Goal: Information Seeking & Learning: Learn about a topic

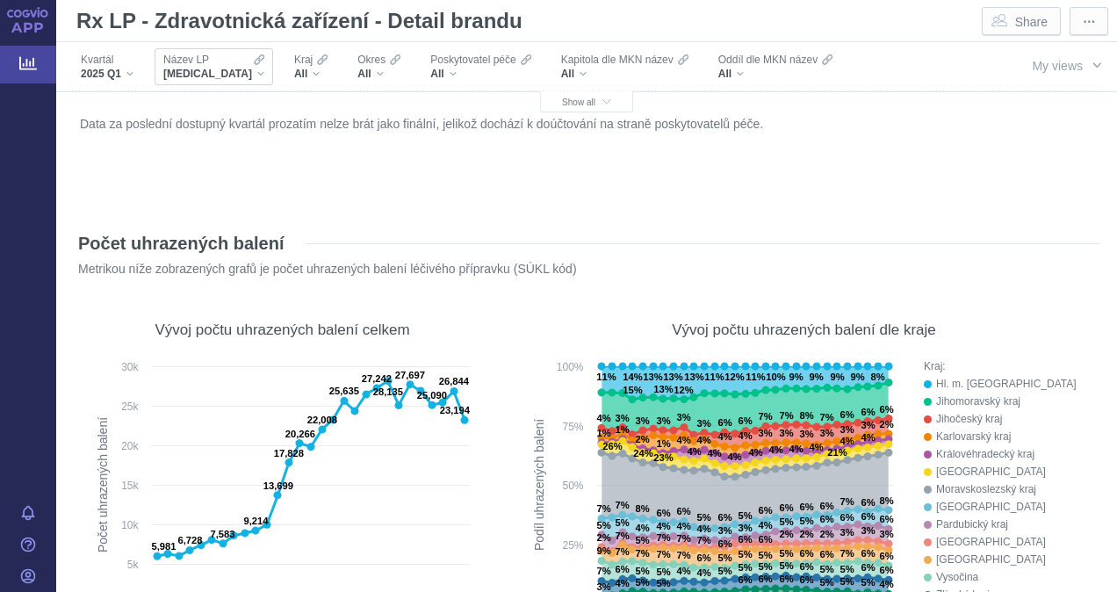
click at [216, 76] on div "XARELTO" at bounding box center [213, 74] width 101 height 14
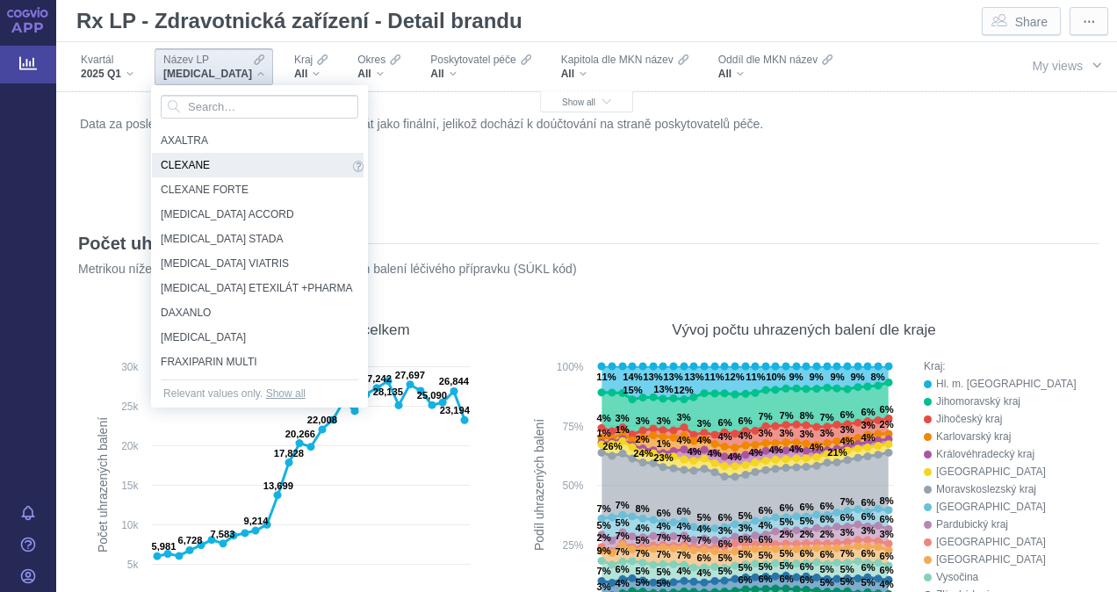
click at [237, 163] on span "CLEXANE" at bounding box center [255, 164] width 188 height 19
click at [190, 163] on div "Data za poslední dostupný kvartál prozatím nelze brát jako finální, jelikož doc…" at bounding box center [587, 158] width 1022 height 93
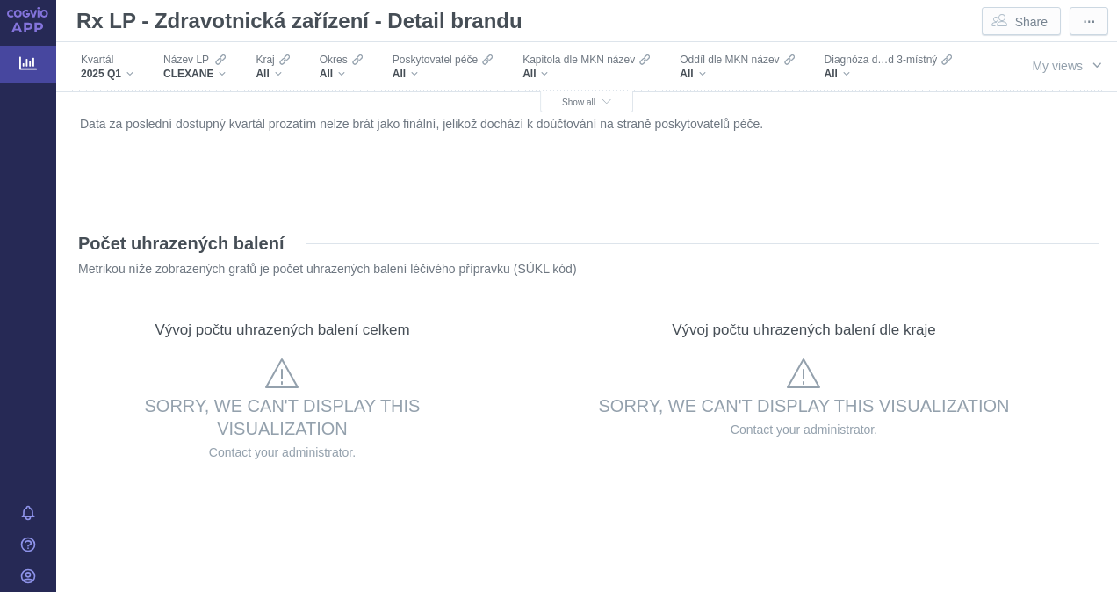
click at [26, 61] on icon at bounding box center [28, 63] width 18 height 13
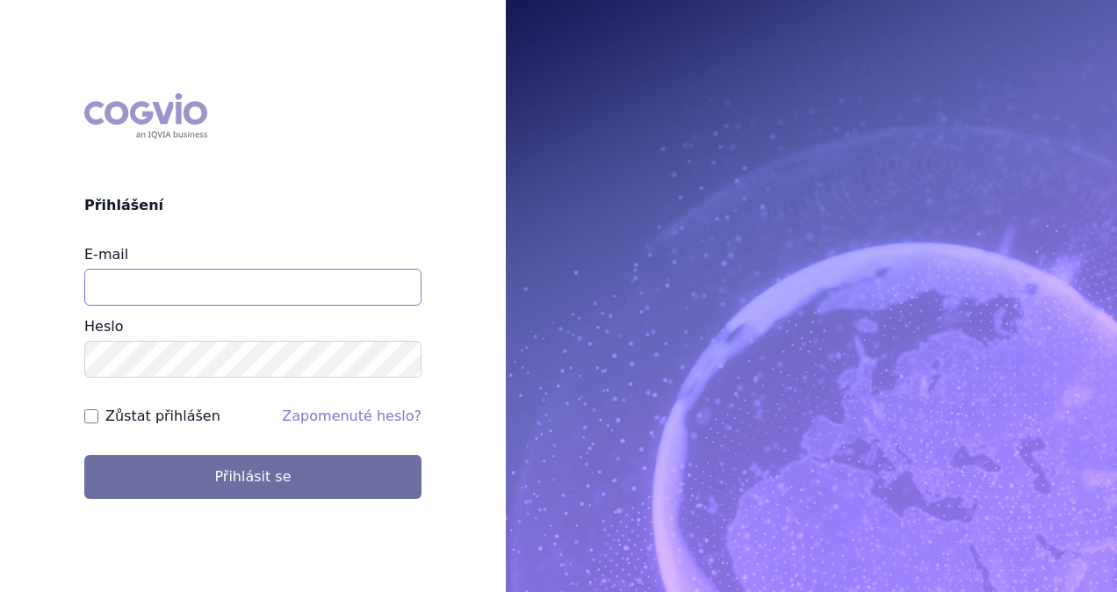
click at [179, 290] on input "E-mail" at bounding box center [252, 287] width 337 height 37
type input "petra.krajzlova@sanofi.com"
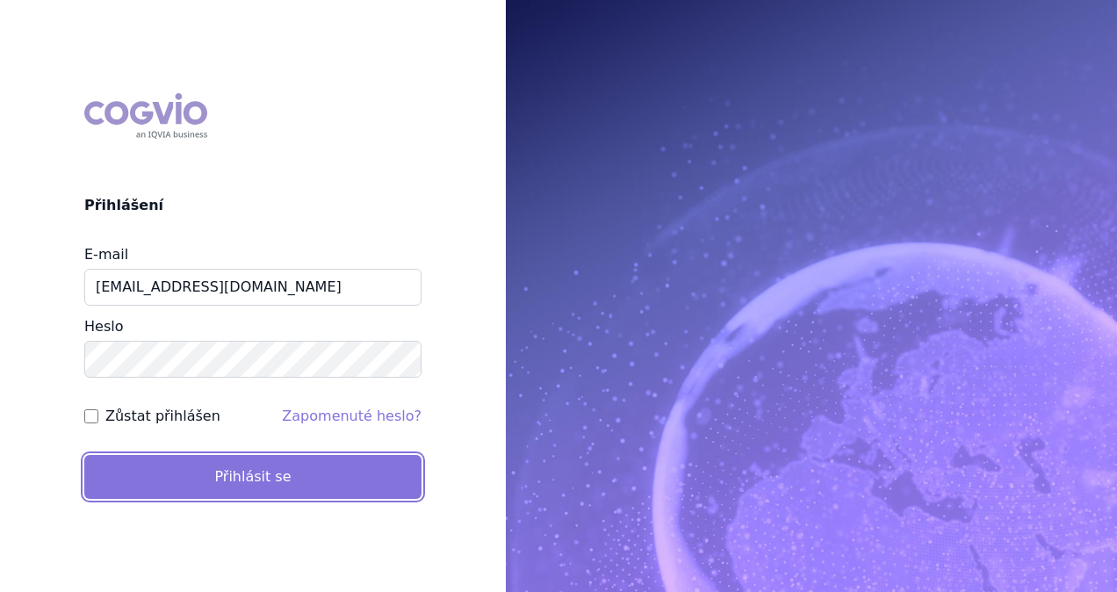
click at [206, 467] on button "Přihlásit se" at bounding box center [252, 477] width 337 height 44
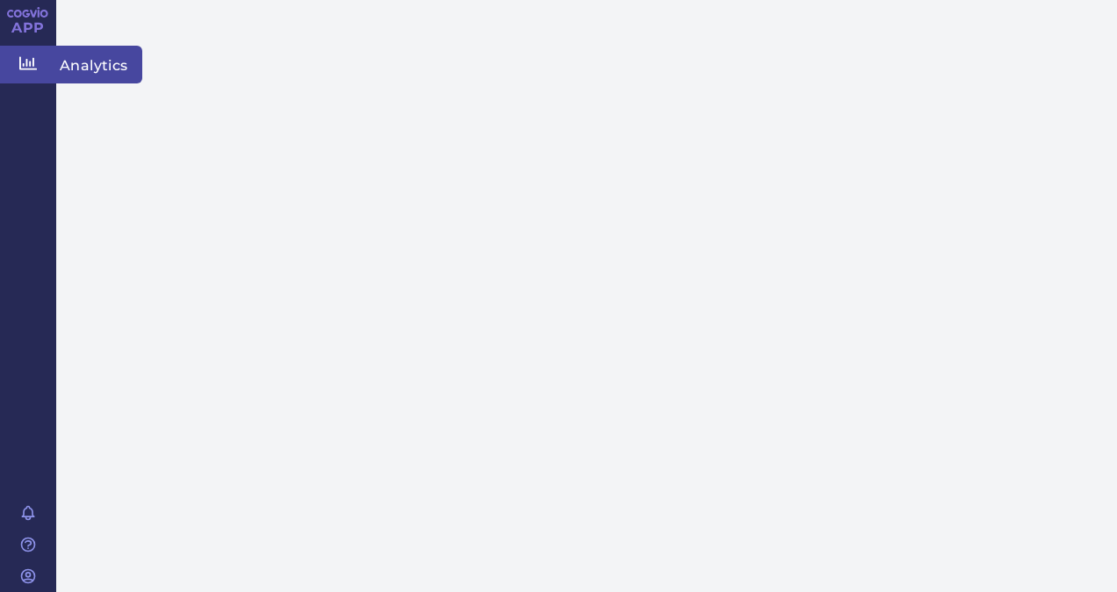
click at [19, 68] on icon at bounding box center [28, 63] width 18 height 13
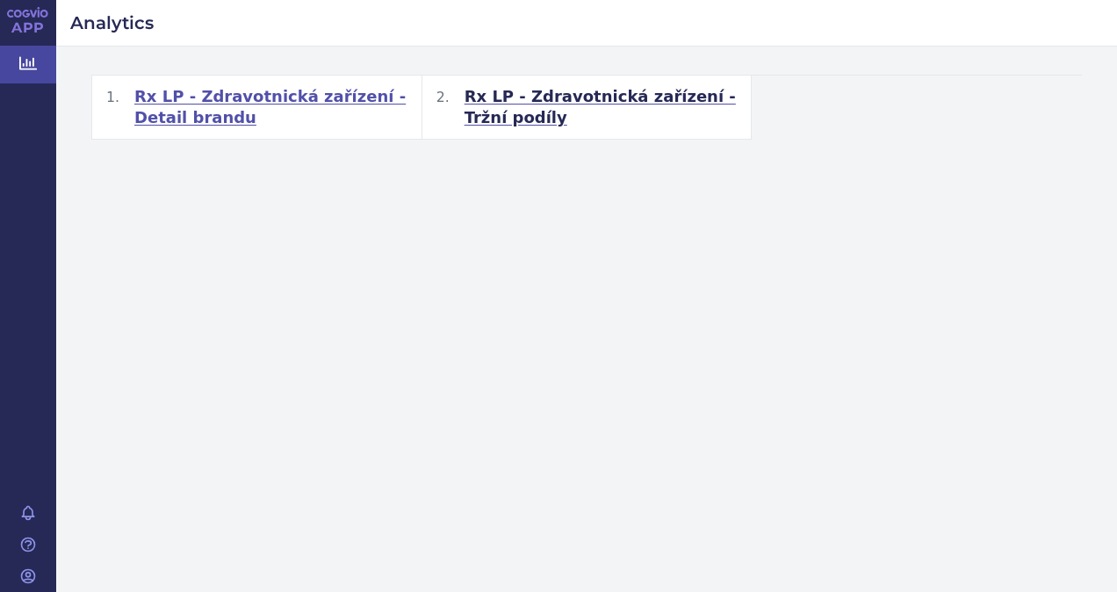
click at [308, 100] on span "Rx LP - Zdravotnická zařízení - Detail brandu" at bounding box center [270, 107] width 273 height 42
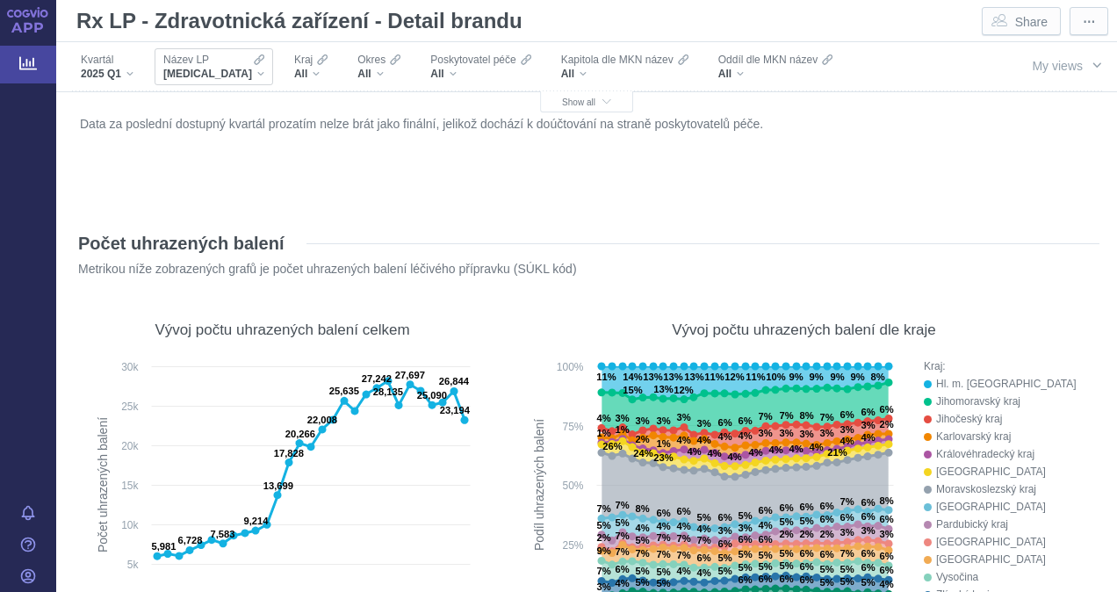
click at [214, 79] on div "XARELTO" at bounding box center [213, 74] width 101 height 14
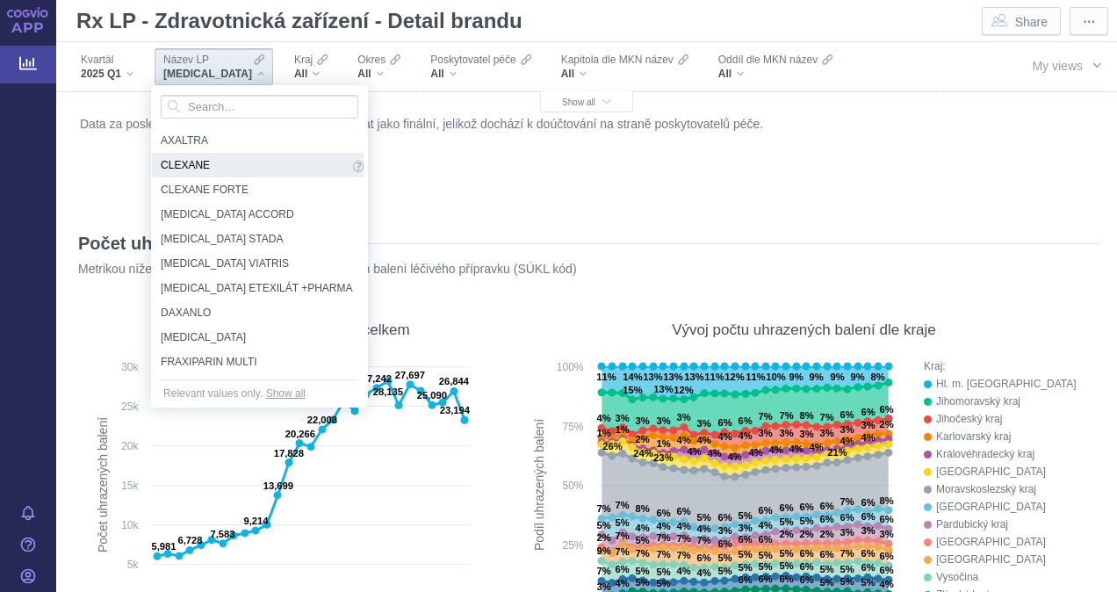
click at [211, 155] on span "CLEXANE" at bounding box center [255, 164] width 188 height 19
click at [191, 156] on div "Data za poslední dostupný kvartál prozatím nelze brát jako finální, jelikož doc…" at bounding box center [587, 158] width 1022 height 93
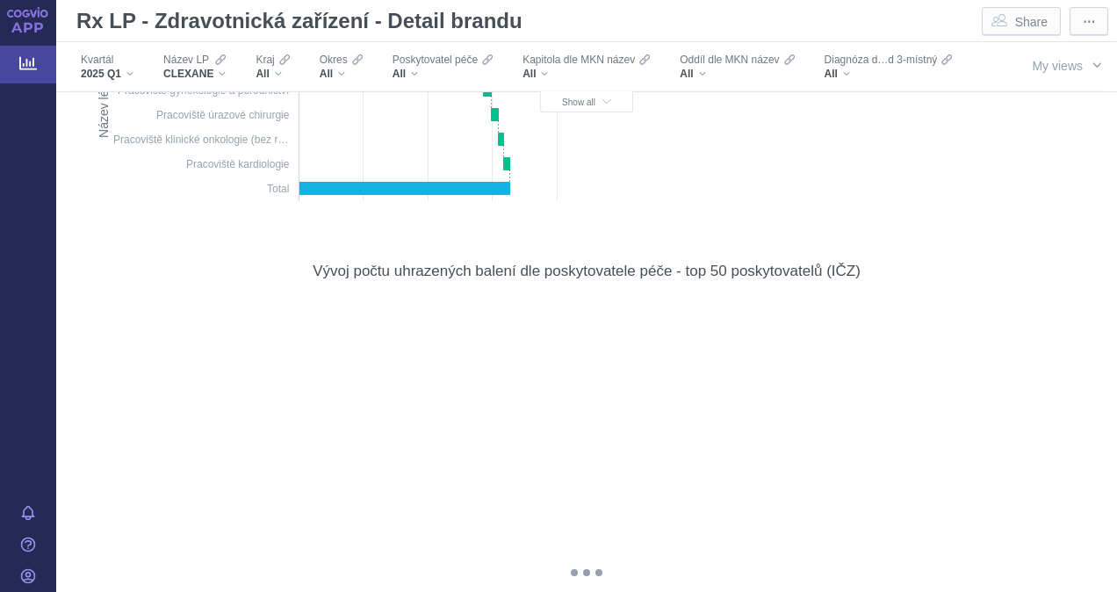
scroll to position [527, 0]
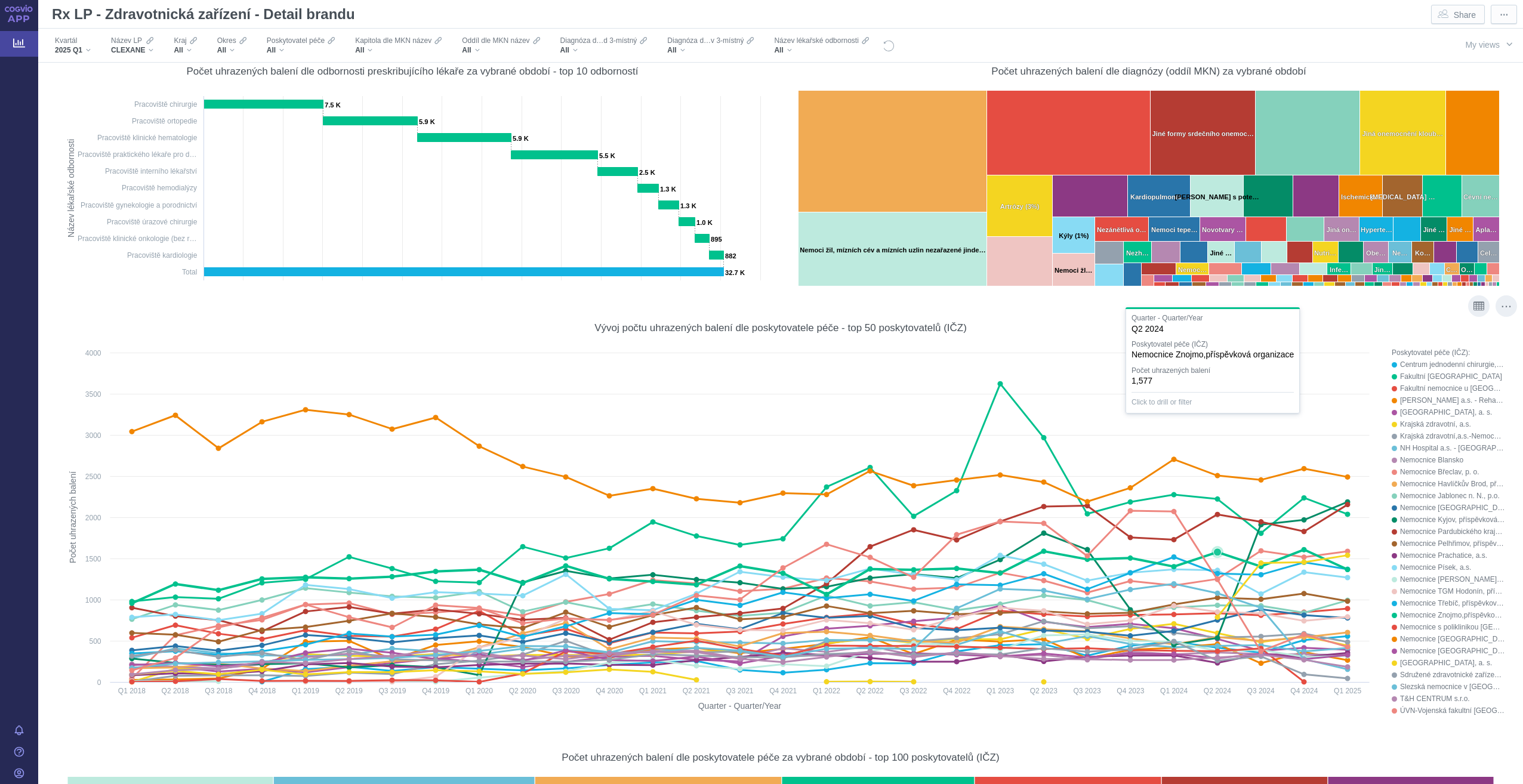
scroll to position [418, 0]
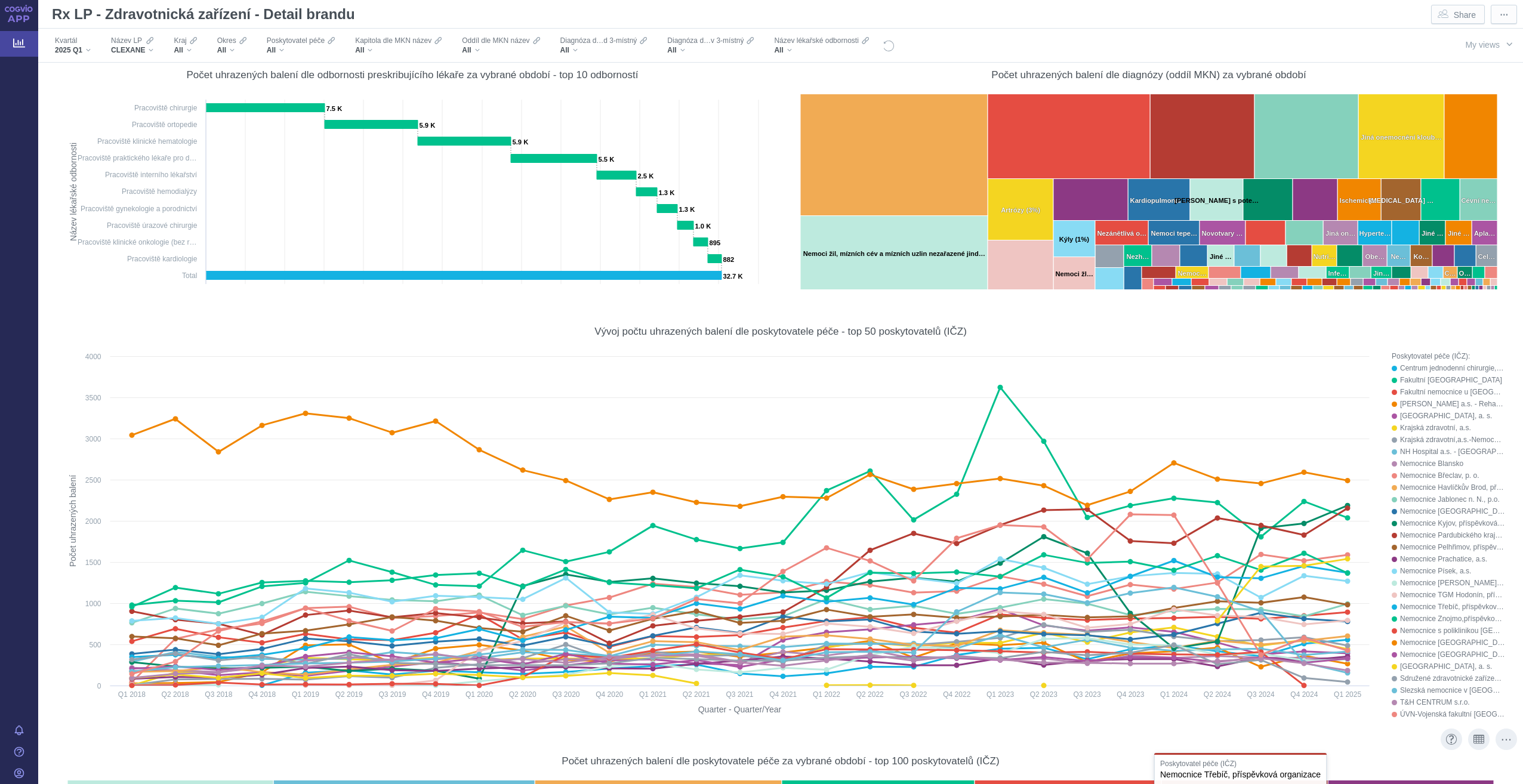
drag, startPoint x: 1355, startPoint y: 786, endPoint x: 1443, endPoint y: 782, distance: 88.1
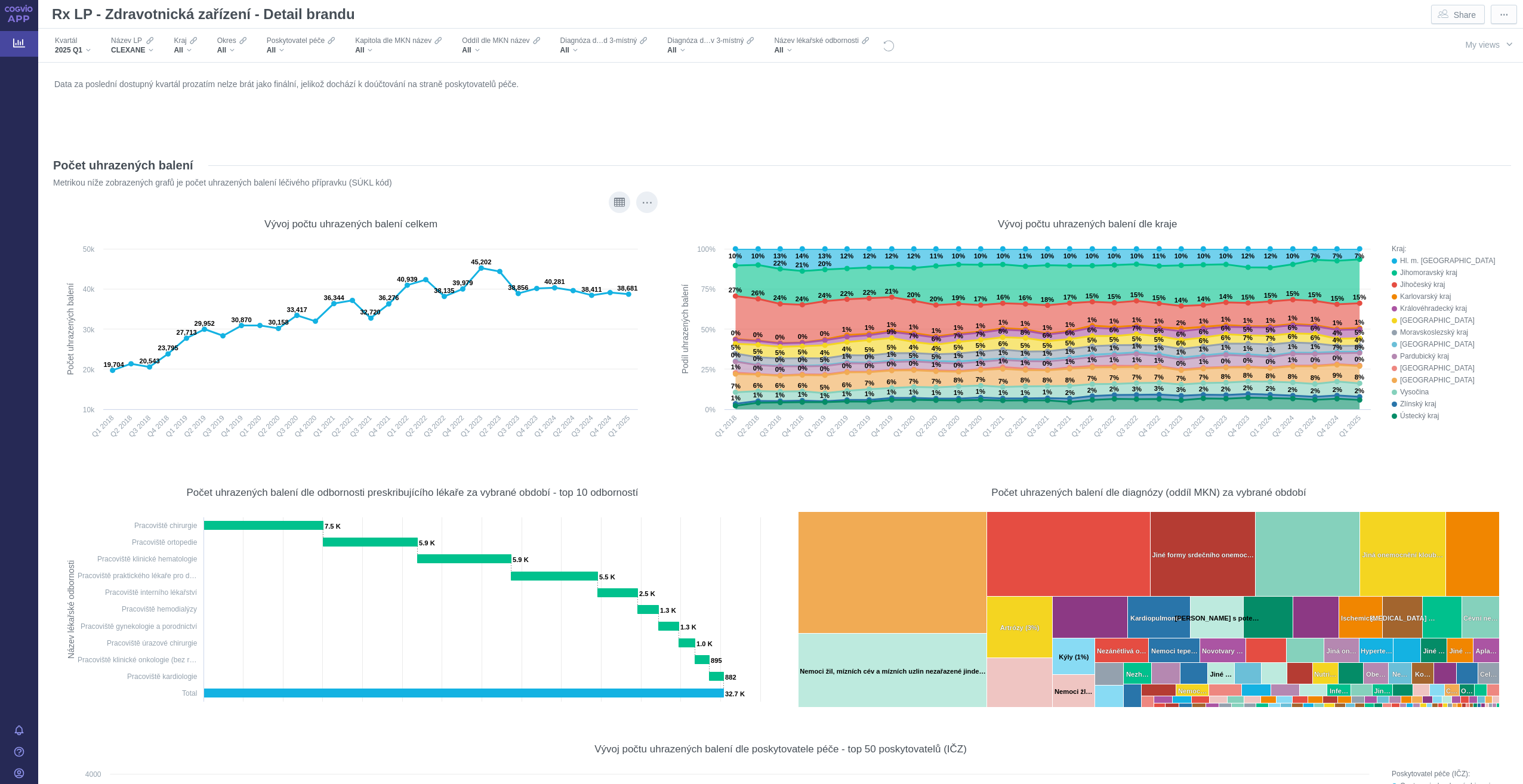
click at [99, 203] on div "Vývoj počtu uhrazených balení celkem Created with Highcharts 12.2.0 Počet uhraz…" at bounding box center [351, 325] width 590 height 245
drag, startPoint x: 56, startPoint y: 161, endPoint x: 362, endPoint y: 147, distance: 306.3
click at [362, 147] on div "Počet uhrazených balení Metrikou níže zobrazených grafů je počet uhrazených bal…" at bounding box center [781, 172] width 1461 height 52
drag, startPoint x: 362, startPoint y: 147, endPoint x: 294, endPoint y: 139, distance: 68.5
click at [294, 139] on div "Data za poslední dostupný kvartál prozatím nelze brát jako finální, jelikož doc…" at bounding box center [781, 107] width 1458 height 63
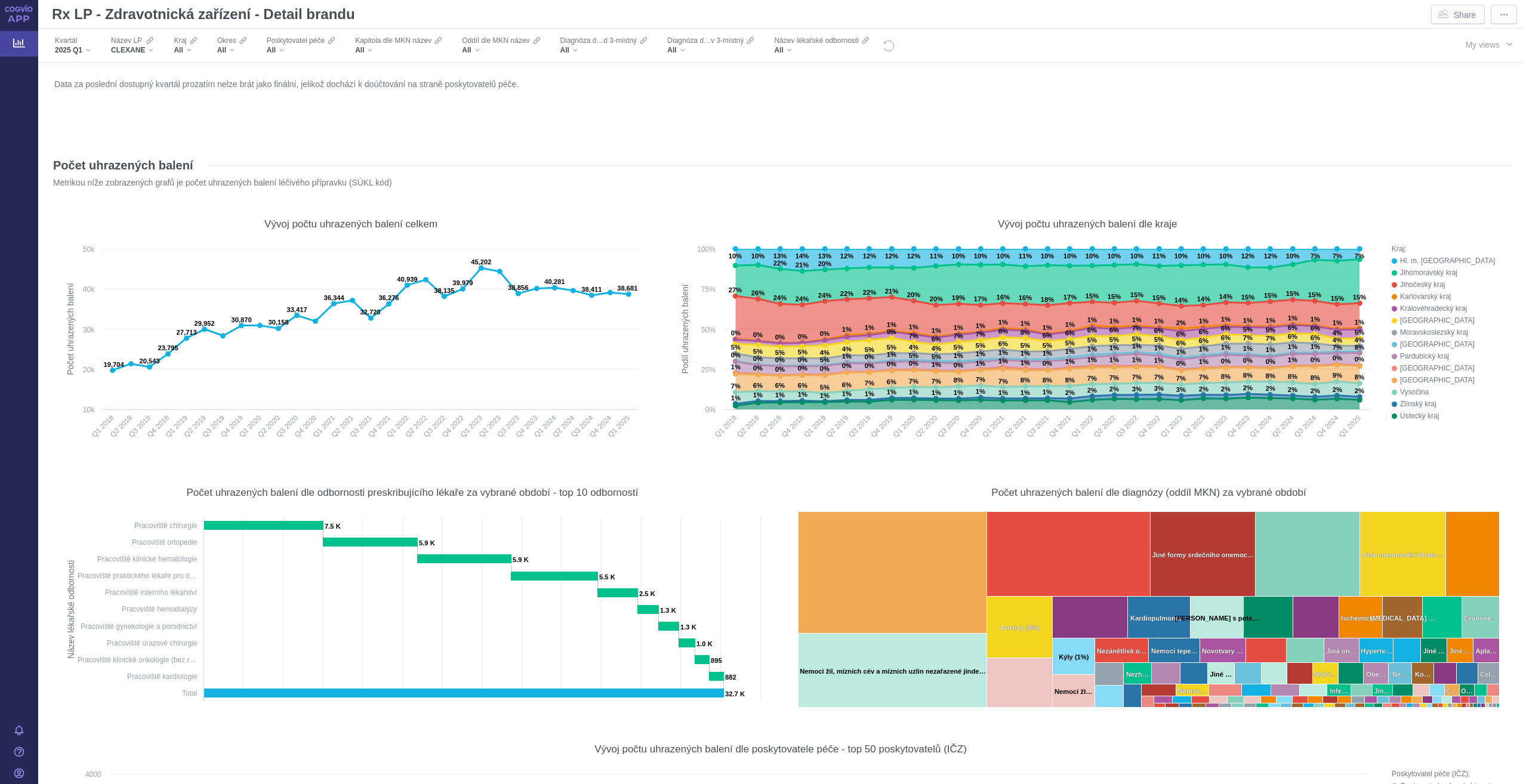
click at [26, 41] on link "Analytics" at bounding box center [19, 43] width 38 height 25
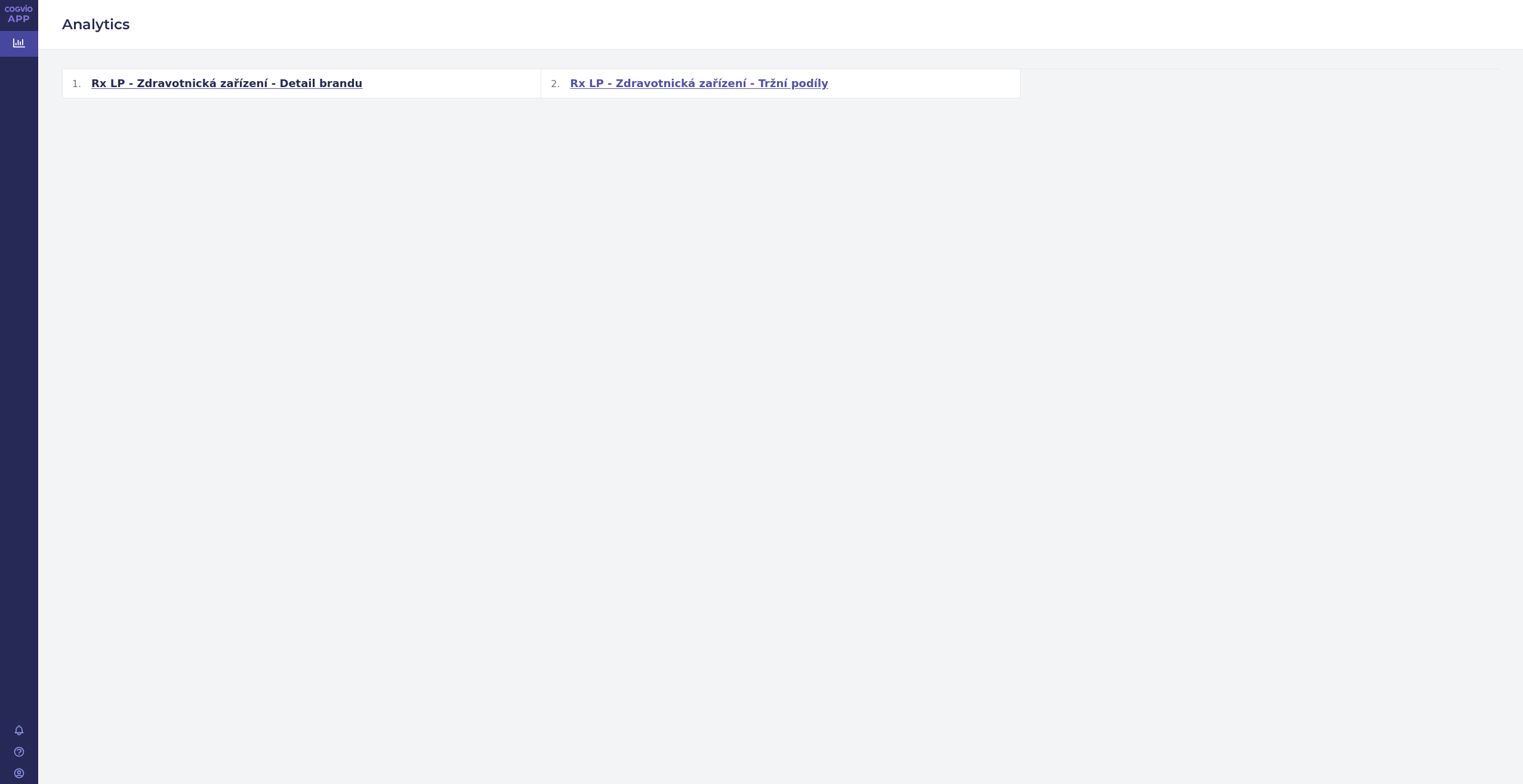
click at [652, 80] on span "Rx LP - Zdravotnická zařízení - Tržní podíly" at bounding box center [699, 83] width 258 height 14
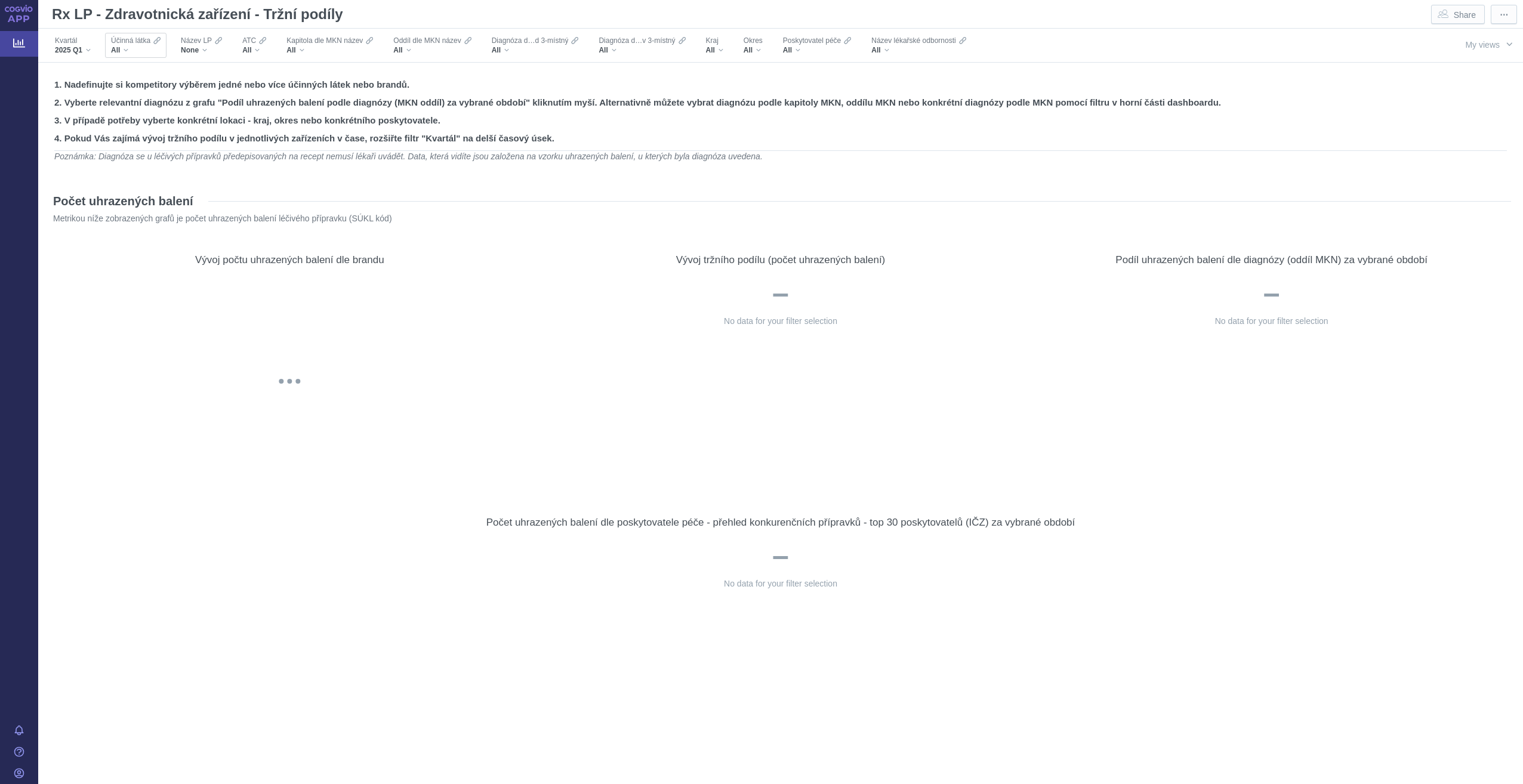
click at [133, 47] on div "All" at bounding box center [135, 50] width 50 height 10
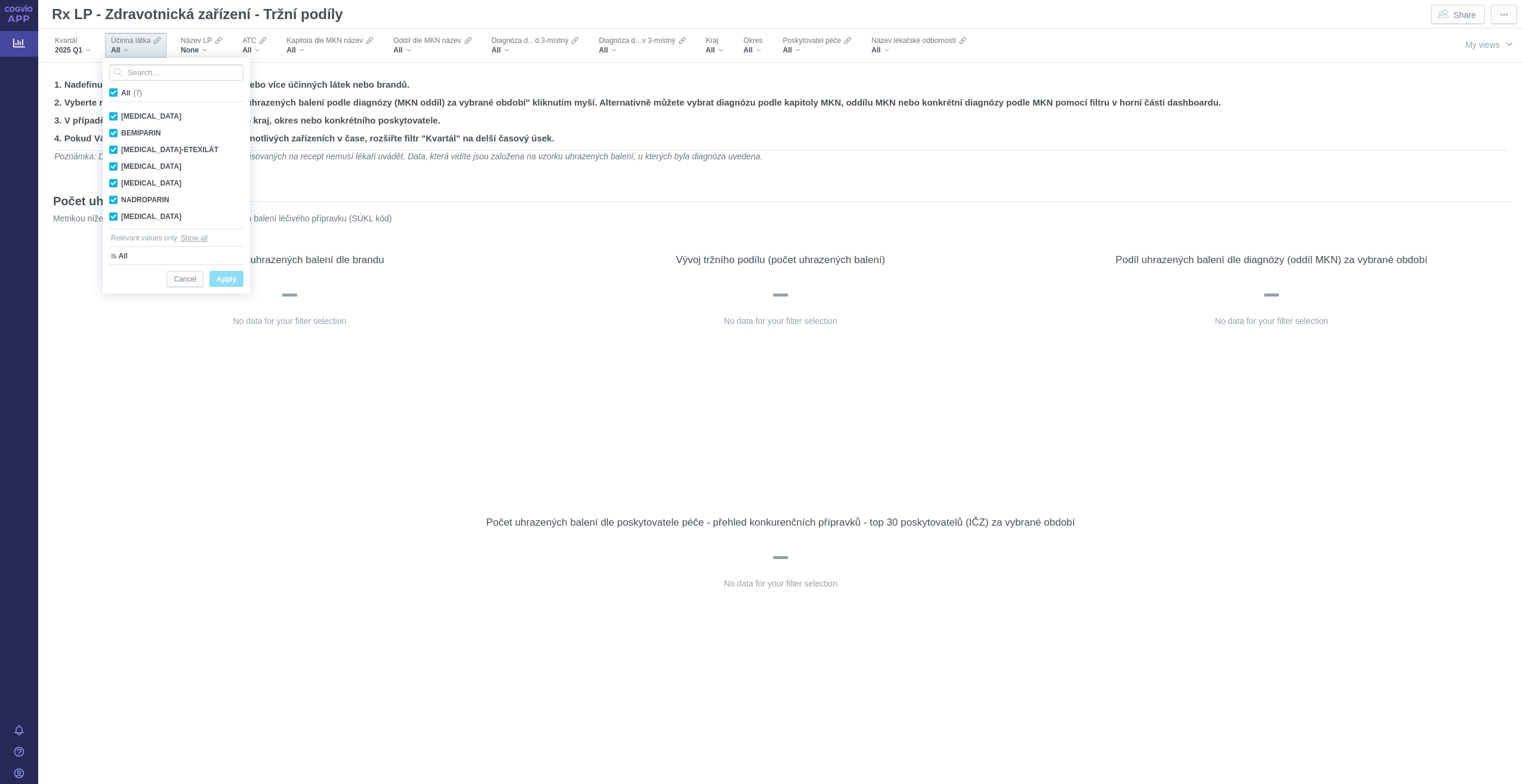
click at [120, 90] on label "All (7)" at bounding box center [128, 92] width 41 height 12
click at [121, 90] on input "All (7)" at bounding box center [124, 90] width 7 height 7
checkbox input "false"
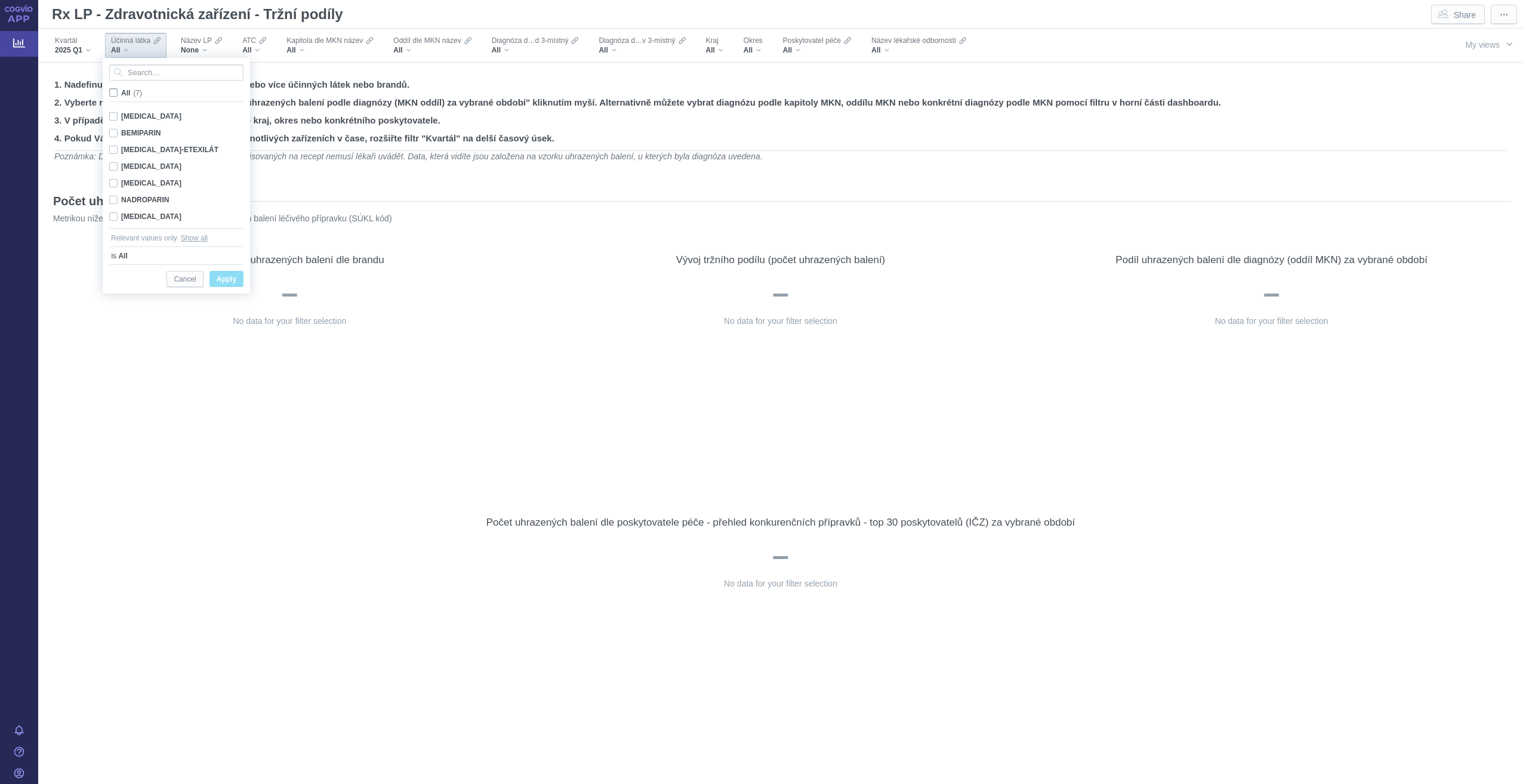
checkbox input "false"
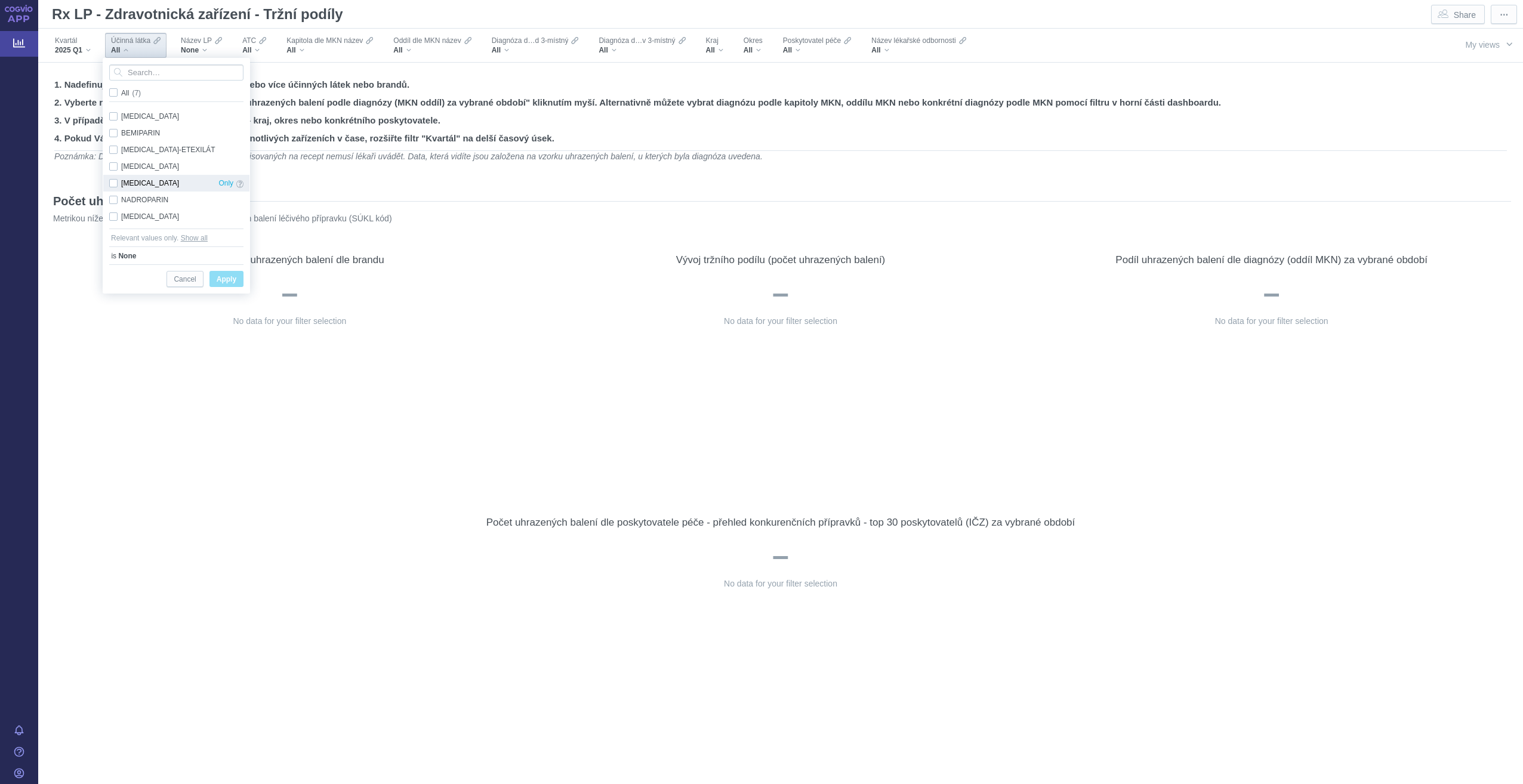
click at [154, 183] on div "[MEDICAL_DATA] Only" at bounding box center [176, 183] width 146 height 17
checkbox input "true"
click at [156, 198] on div "NADROPARIN Only" at bounding box center [176, 200] width 146 height 17
checkbox input "true"
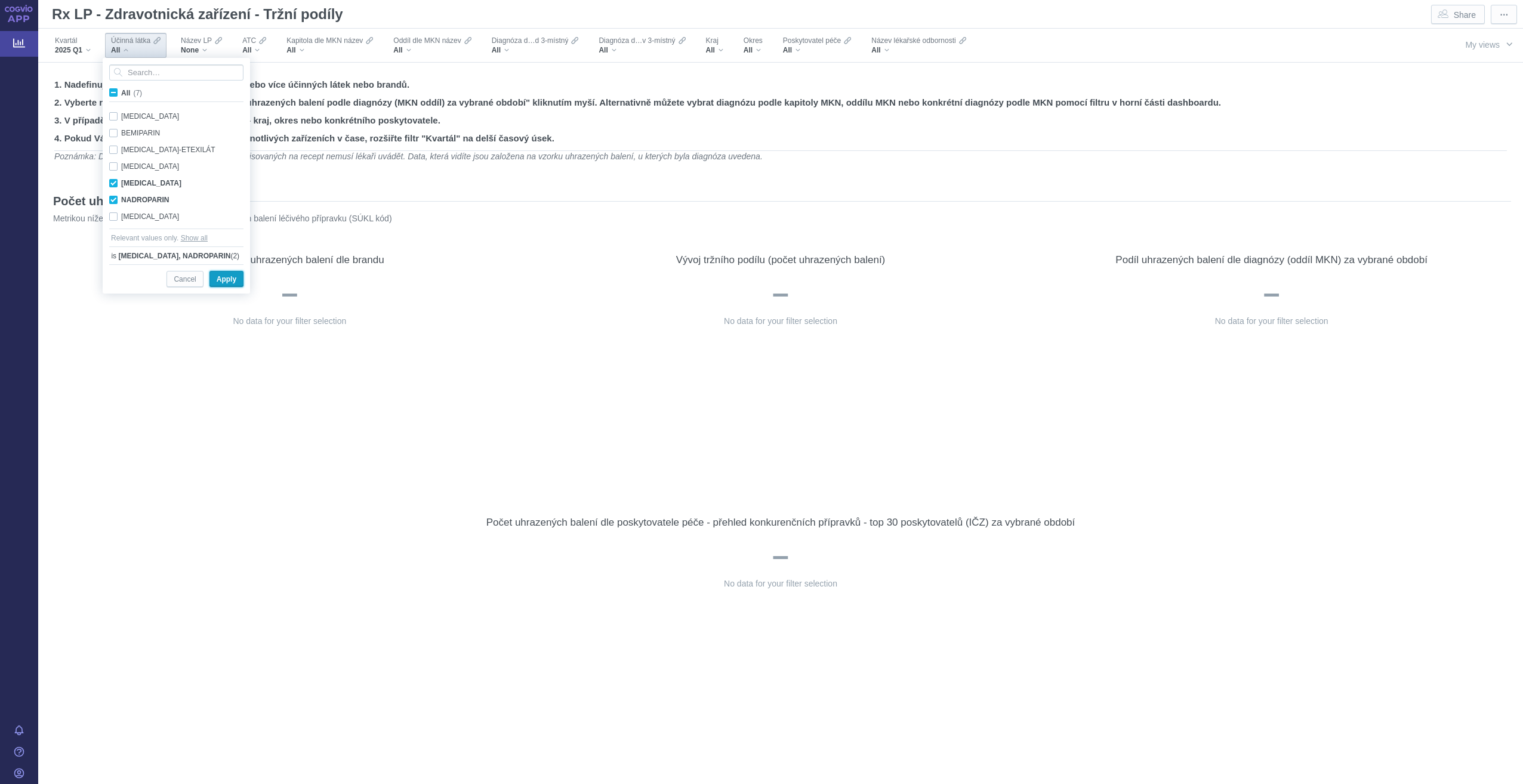
click at [225, 284] on span "Apply" at bounding box center [226, 279] width 20 height 15
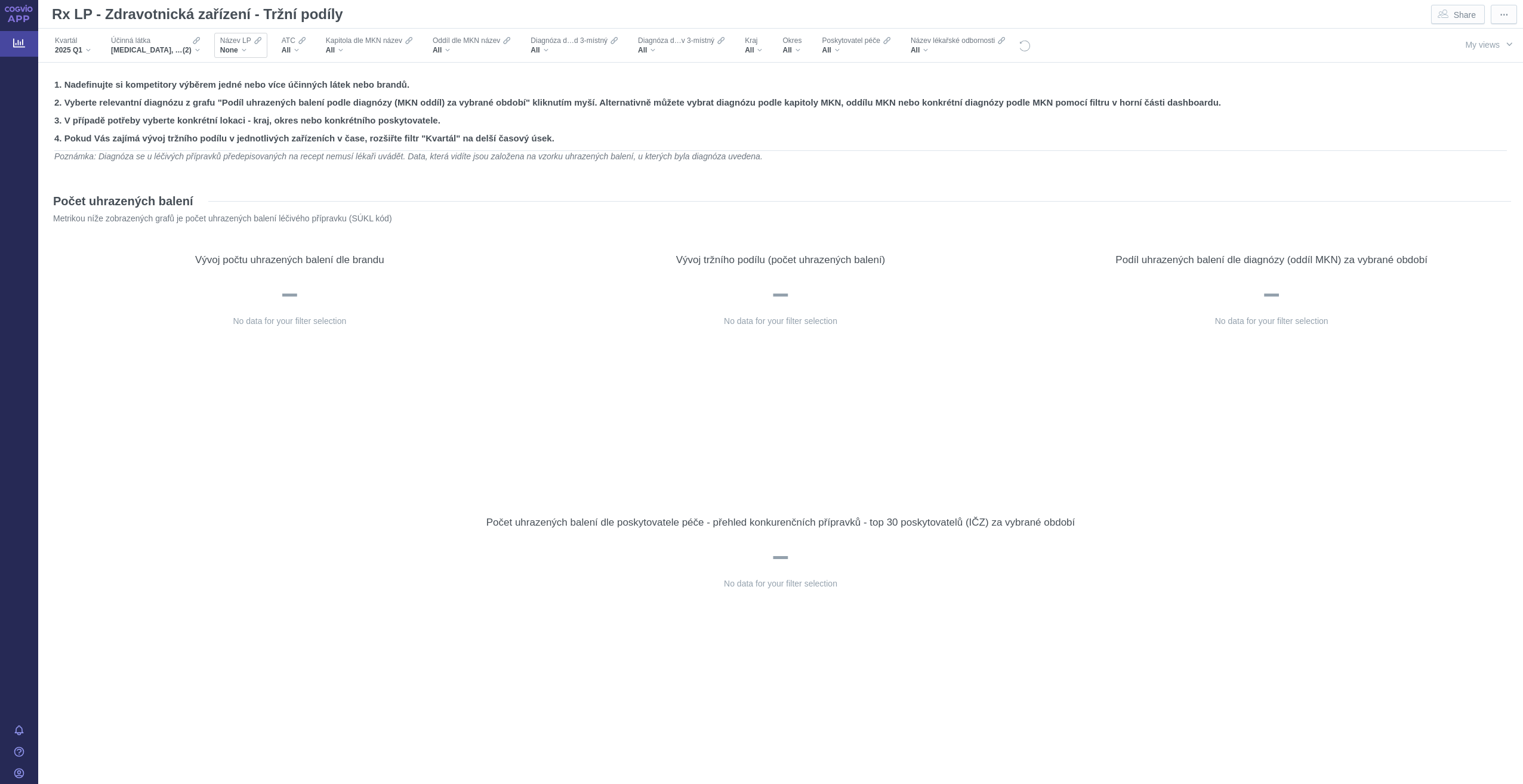
click at [251, 48] on div "None" at bounding box center [241, 50] width 41 height 10
click at [230, 93] on span "All (6)" at bounding box center [240, 93] width 20 height 8
click at [230, 93] on input "All (6)" at bounding box center [234, 90] width 7 height 7
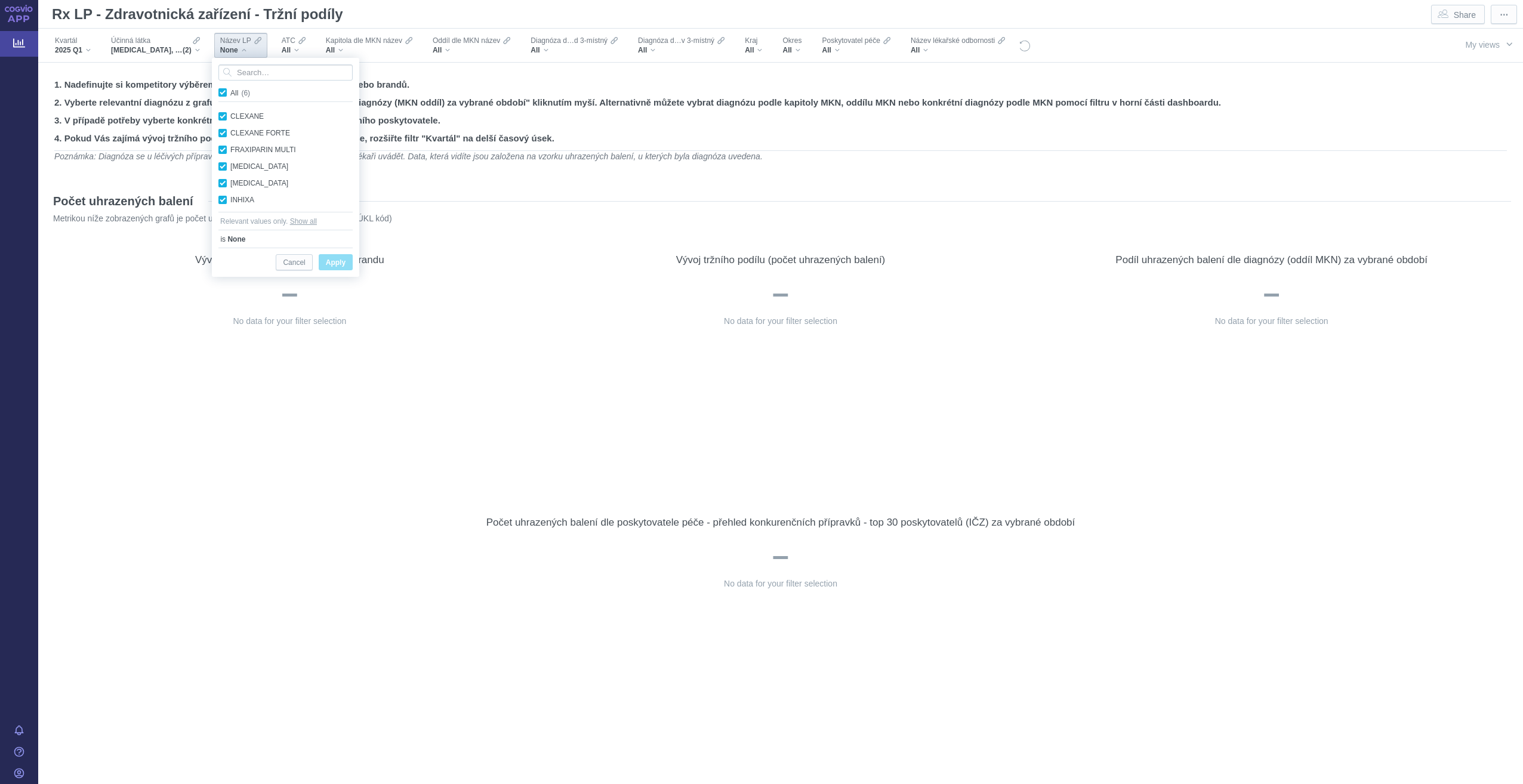
checkbox input "true"
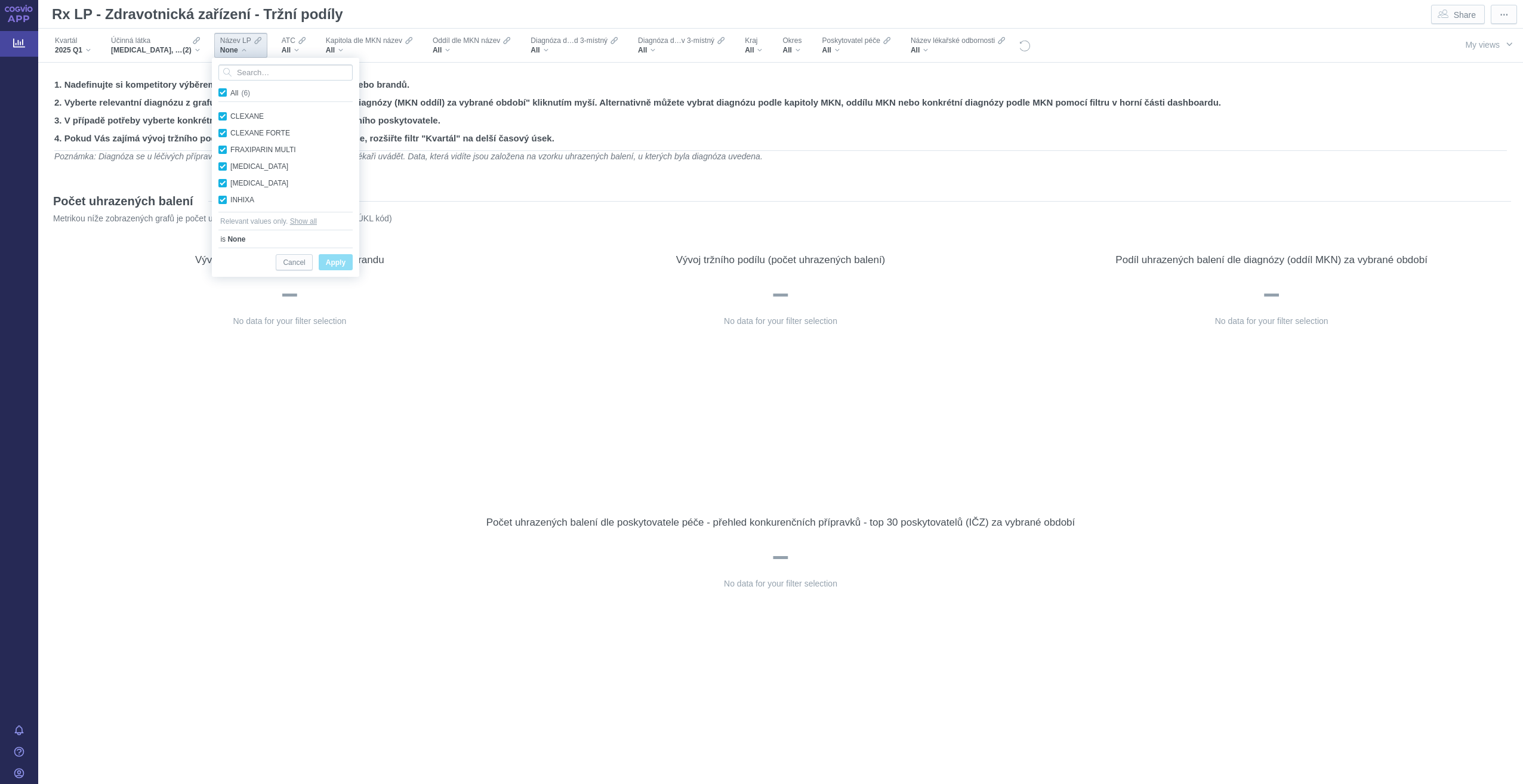
checkbox input "true"
click at [334, 262] on span "Apply" at bounding box center [336, 263] width 20 height 15
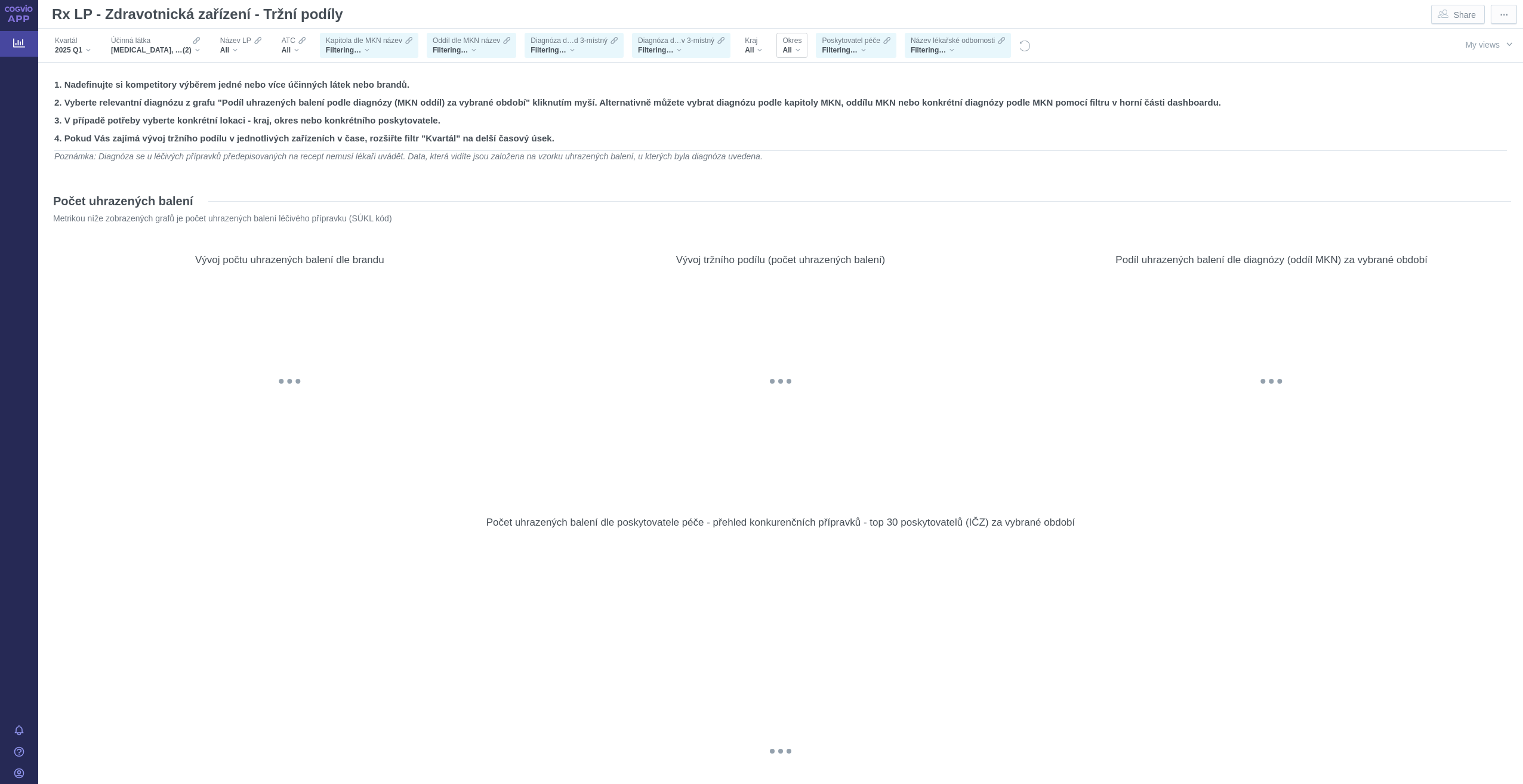
click at [796, 44] on span "Okres" at bounding box center [792, 41] width 19 height 10
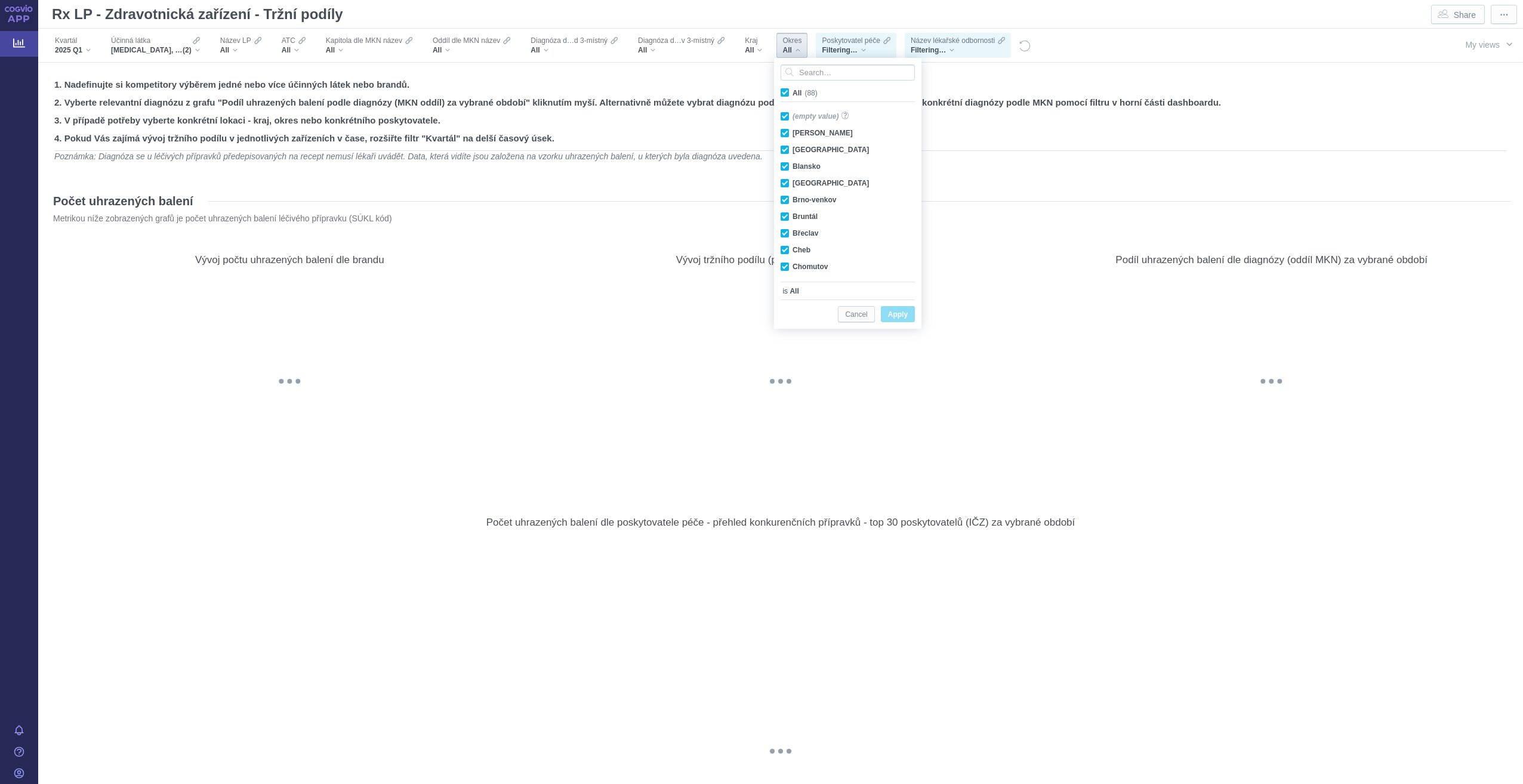
click at [792, 90] on span "All (88)" at bounding box center [805, 93] width 25 height 8
click at [792, 90] on input "All (88)" at bounding box center [796, 90] width 7 height 7
checkbox input "false"
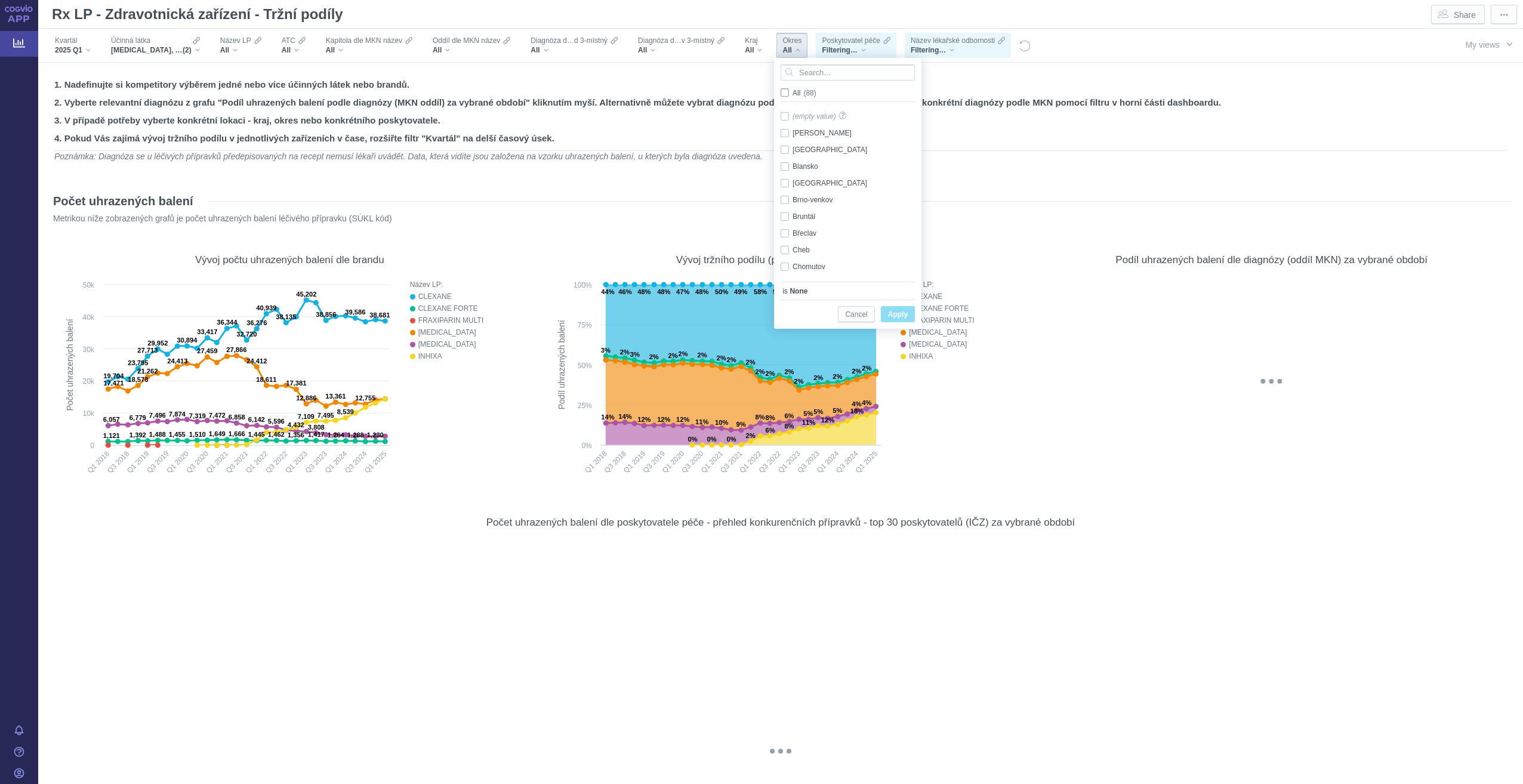
checkbox input "false"
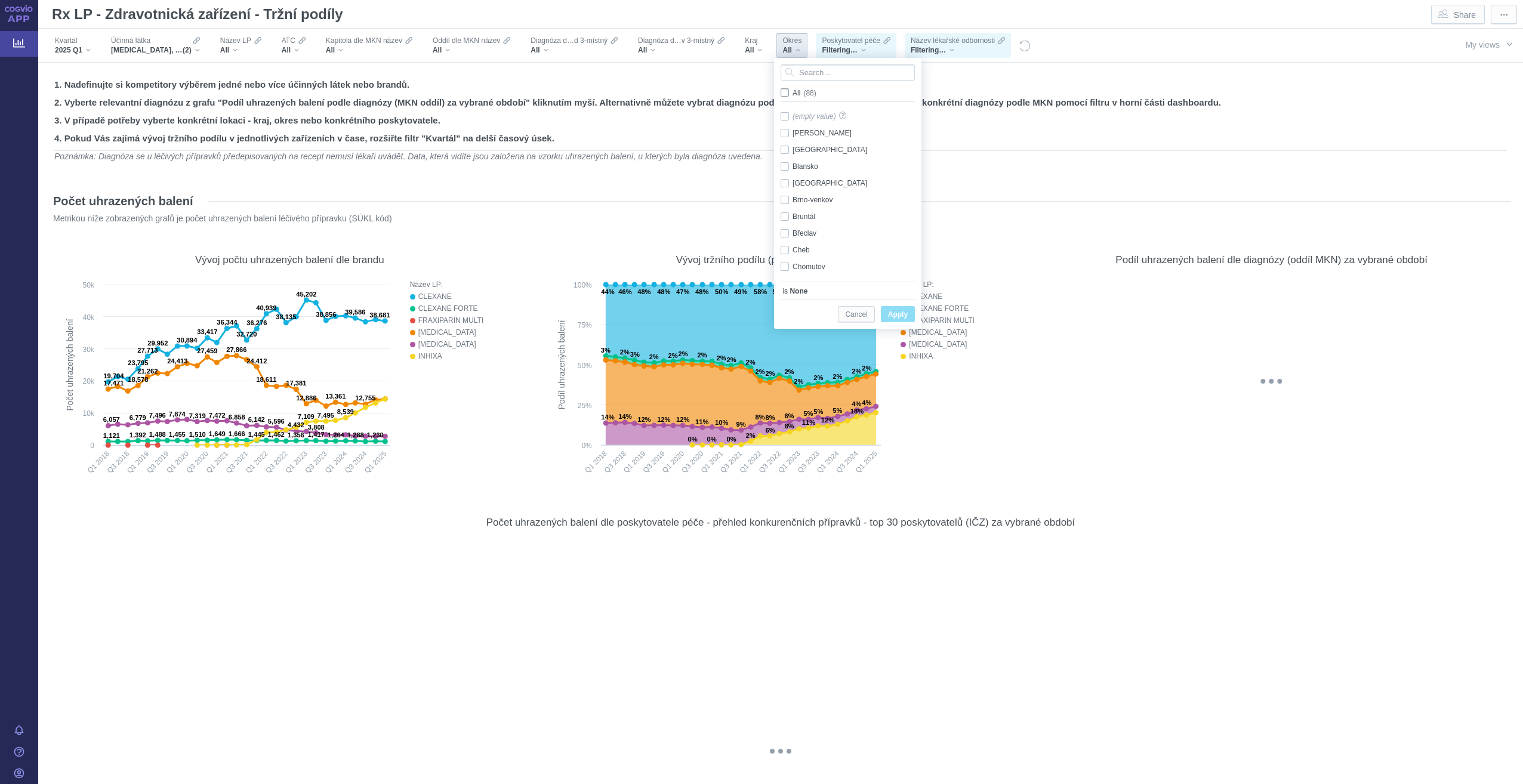
checkbox input "false"
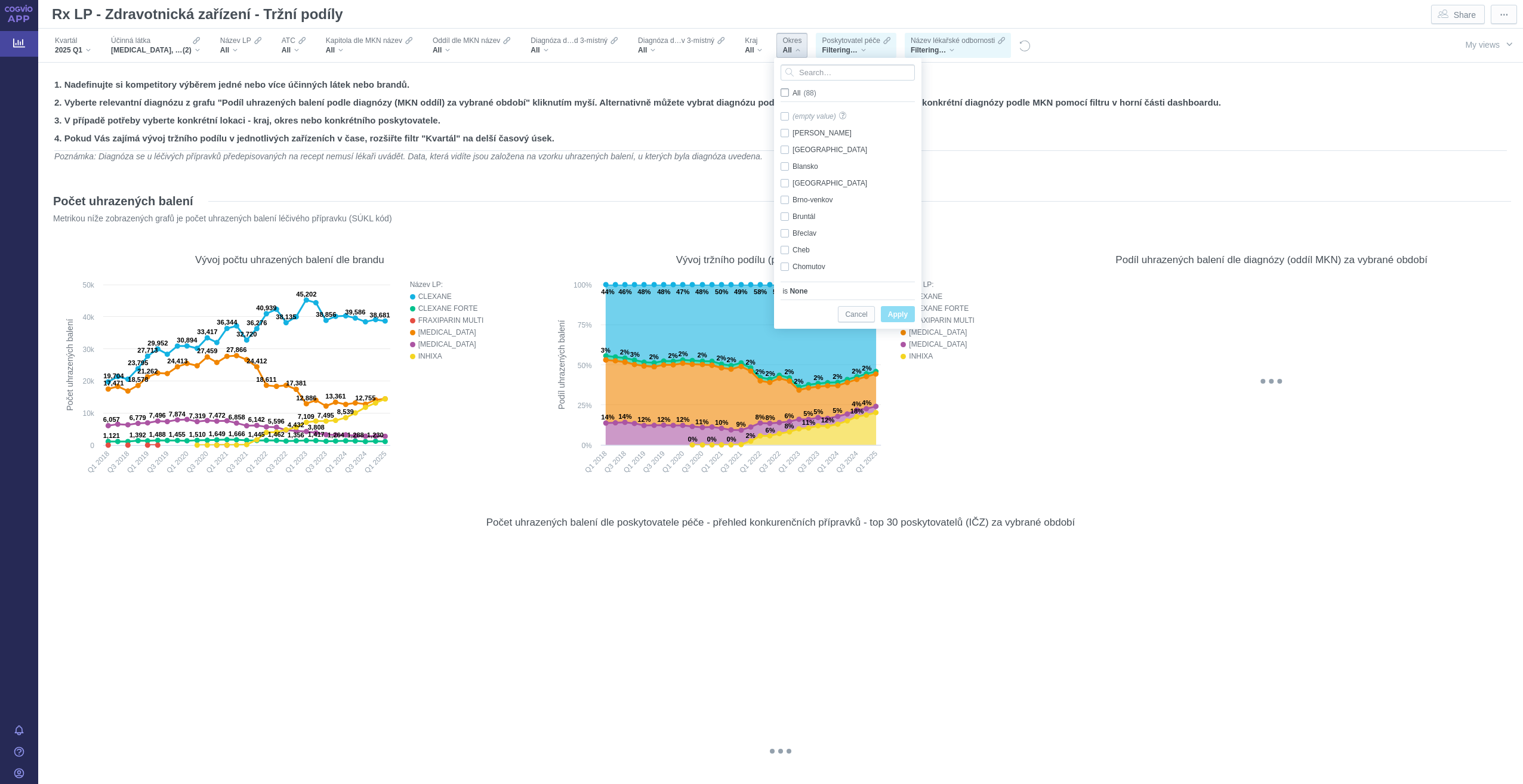
checkbox input "false"
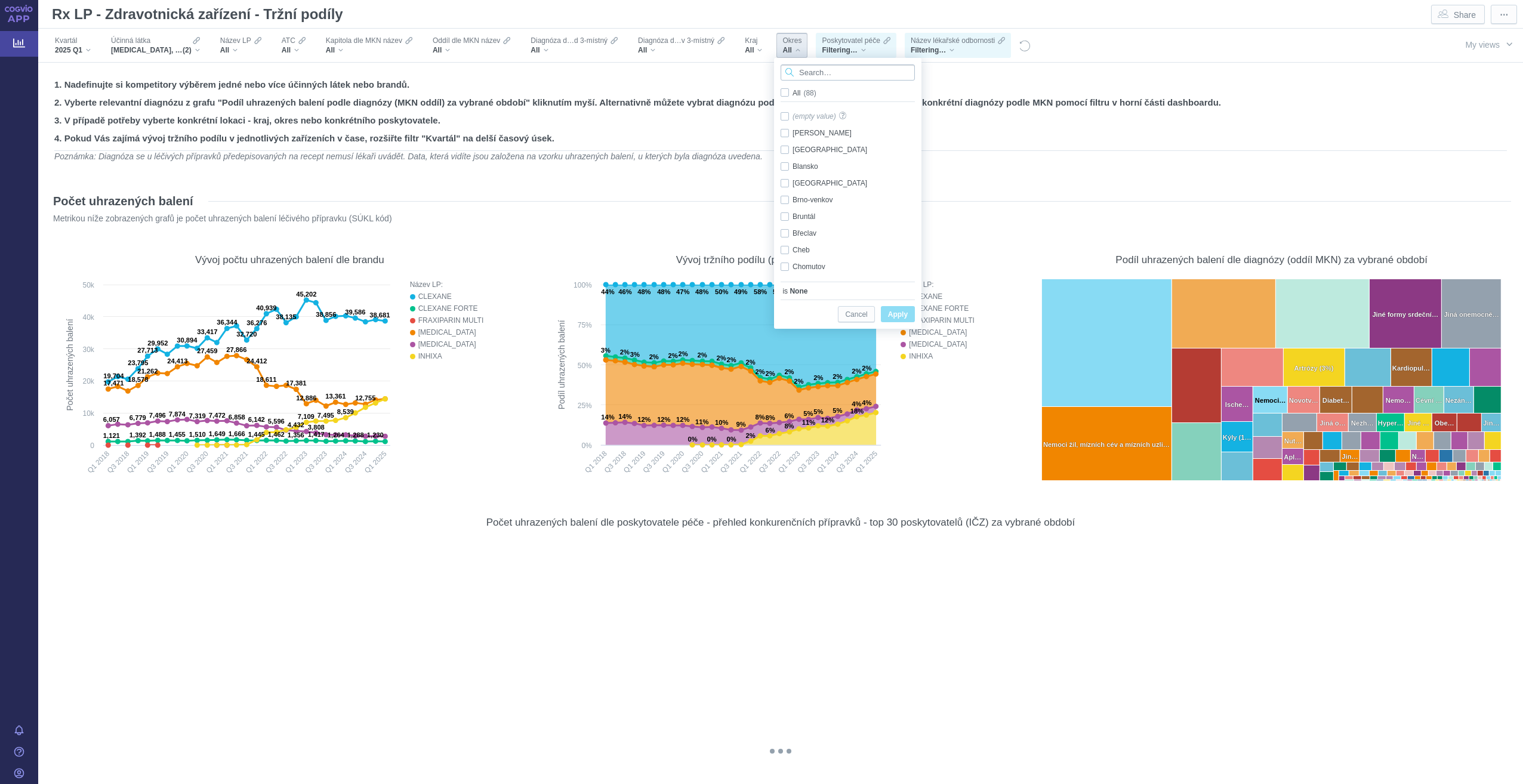
click at [811, 72] on input "Search attribute values" at bounding box center [848, 73] width 135 height 16
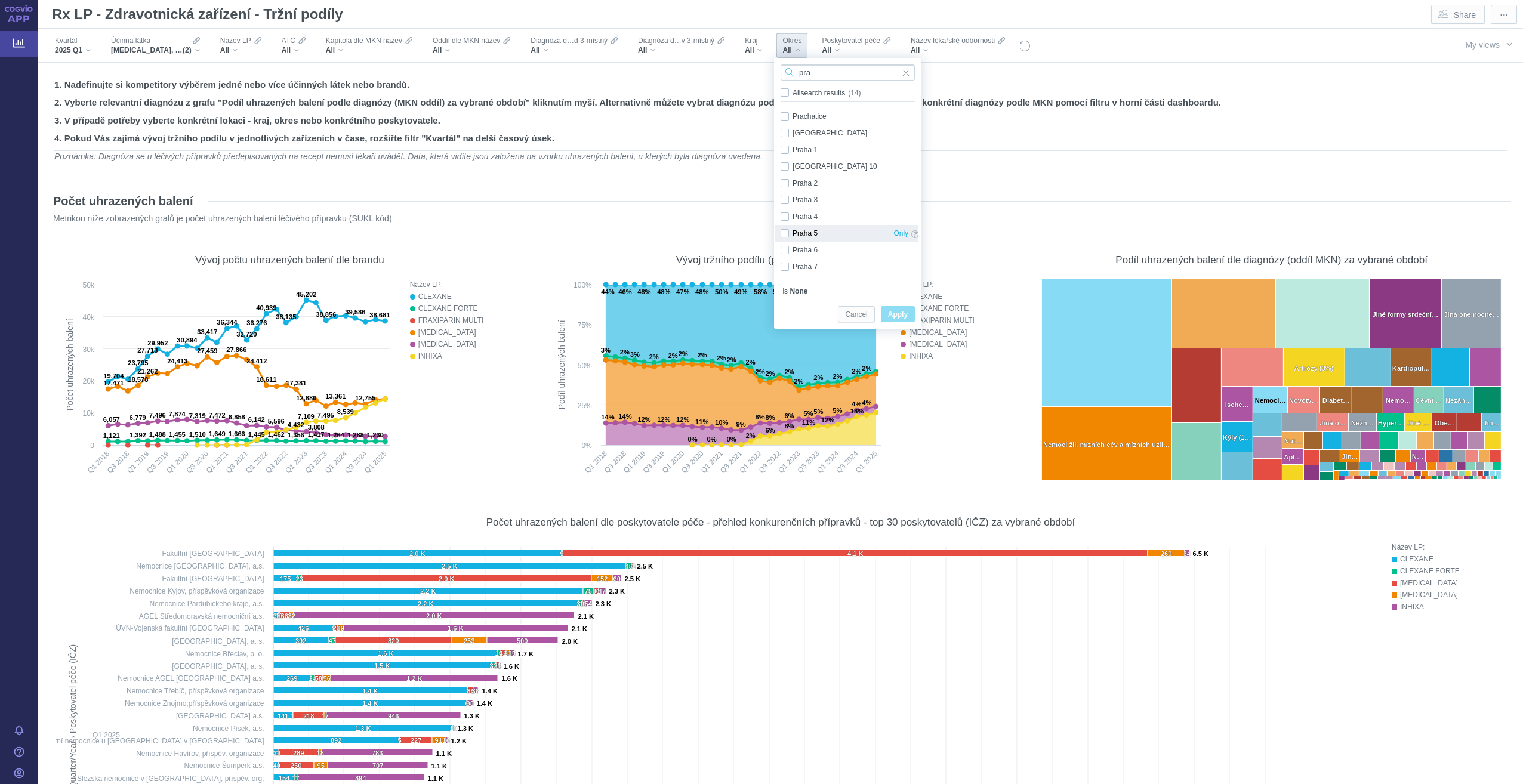
type input "pra"
click at [788, 233] on div "Praha 5 Only" at bounding box center [850, 233] width 150 height 17
checkbox input "true"
click at [904, 313] on span "Apply" at bounding box center [898, 315] width 20 height 15
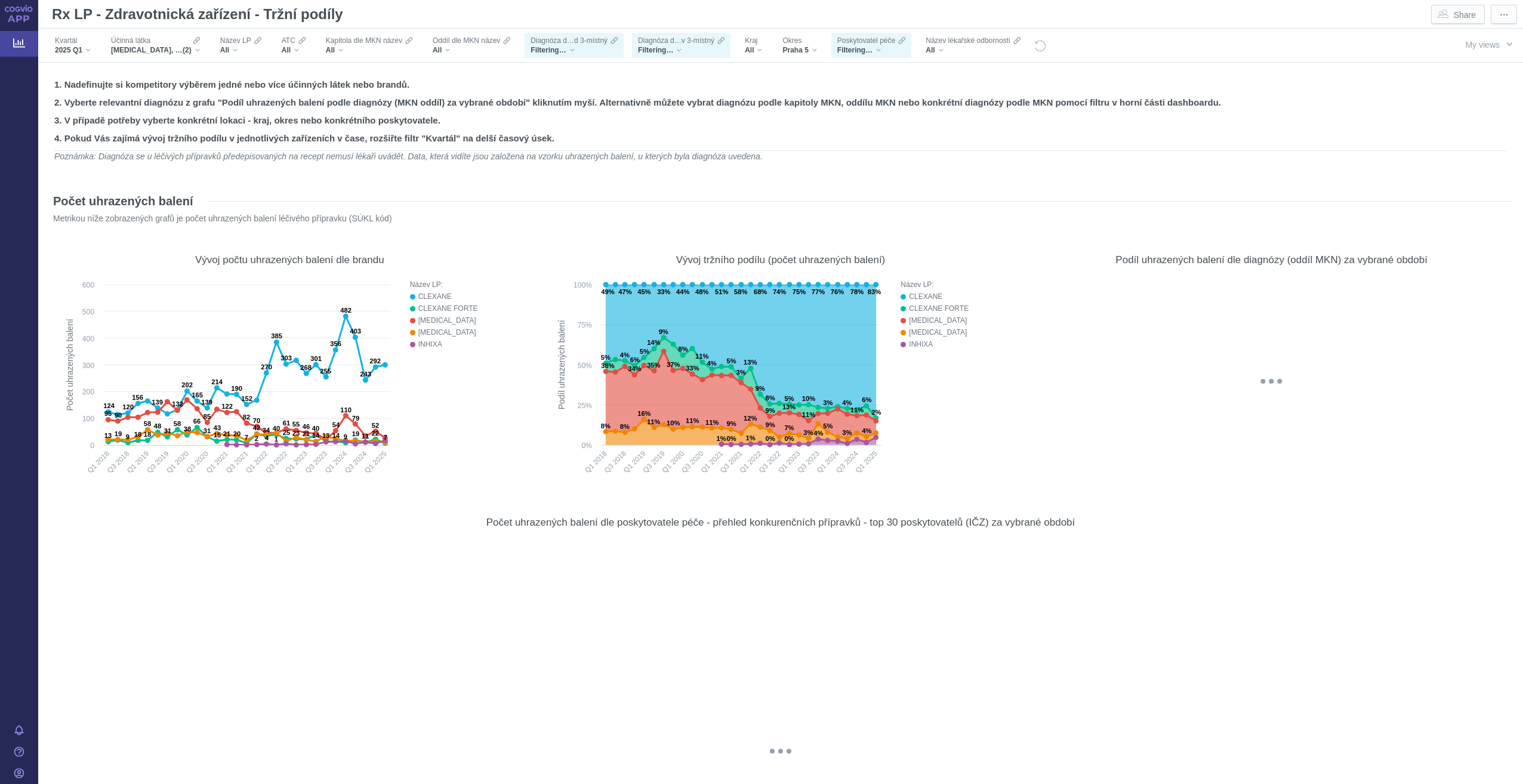
click at [889, 43] on span "Poskytovatel péče" at bounding box center [866, 41] width 58 height 10
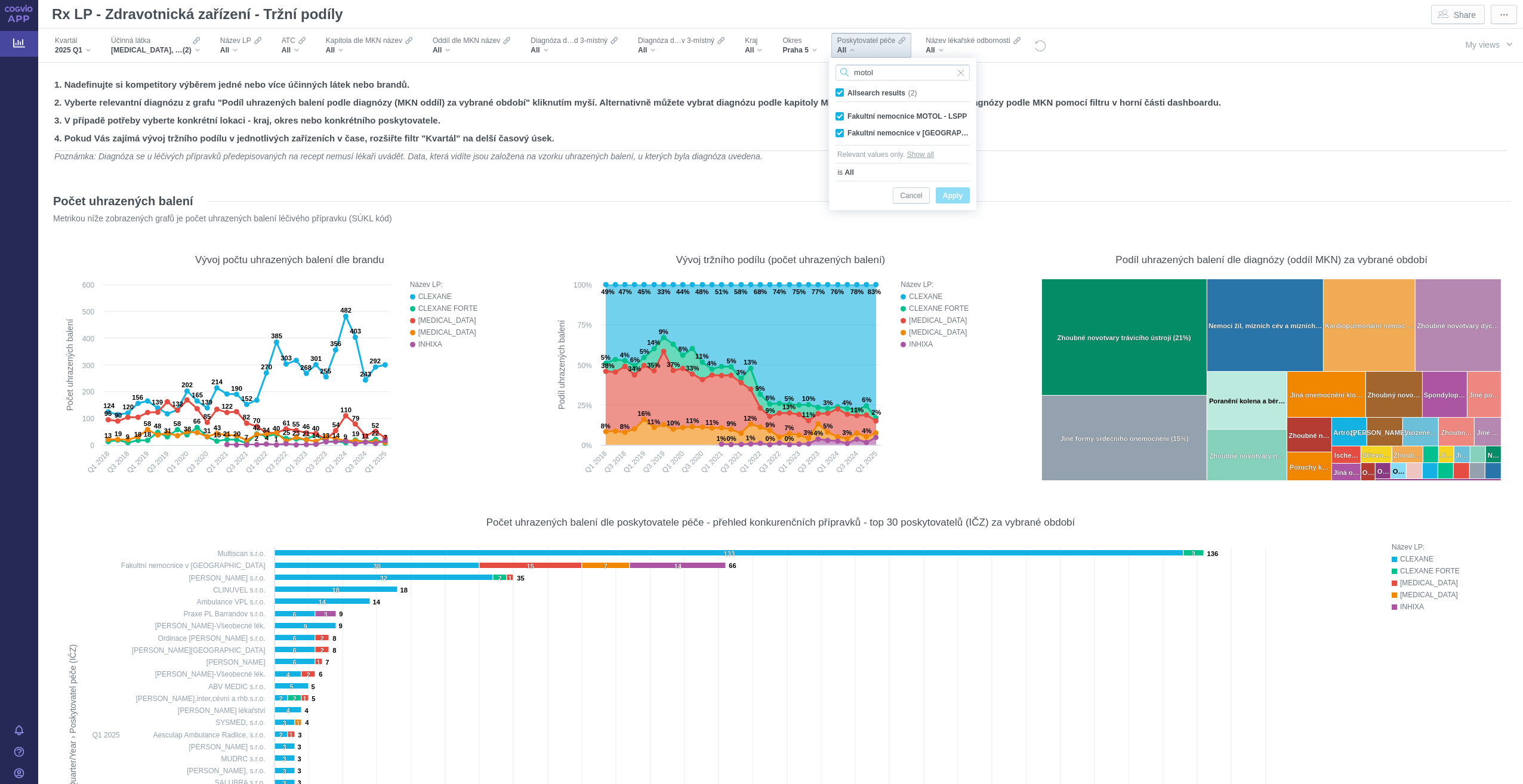
type input "motol"
click at [845, 90] on label "All search results (2)" at bounding box center [878, 92] width 89 height 12
click at [847, 90] on input "All search results (2)" at bounding box center [851, 90] width 7 height 7
checkbox input "false"
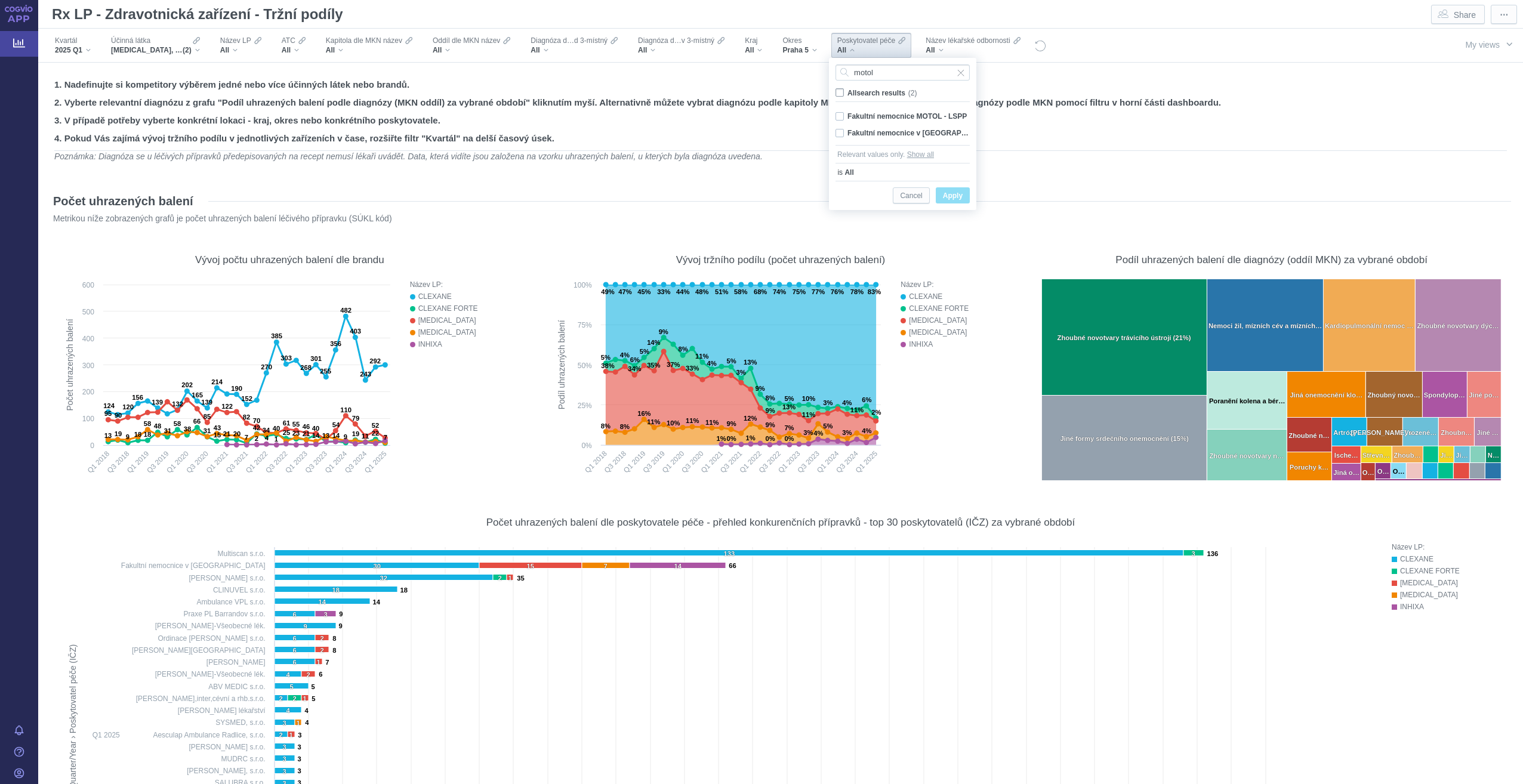
checkbox input "false"
click at [841, 114] on div "Fakultní nemocnice MOTOL - LSPP Only" at bounding box center [903, 116] width 146 height 17
checkbox input "true"
click at [845, 132] on div "Fakultní nemocnice v Motole Only" at bounding box center [903, 133] width 146 height 17
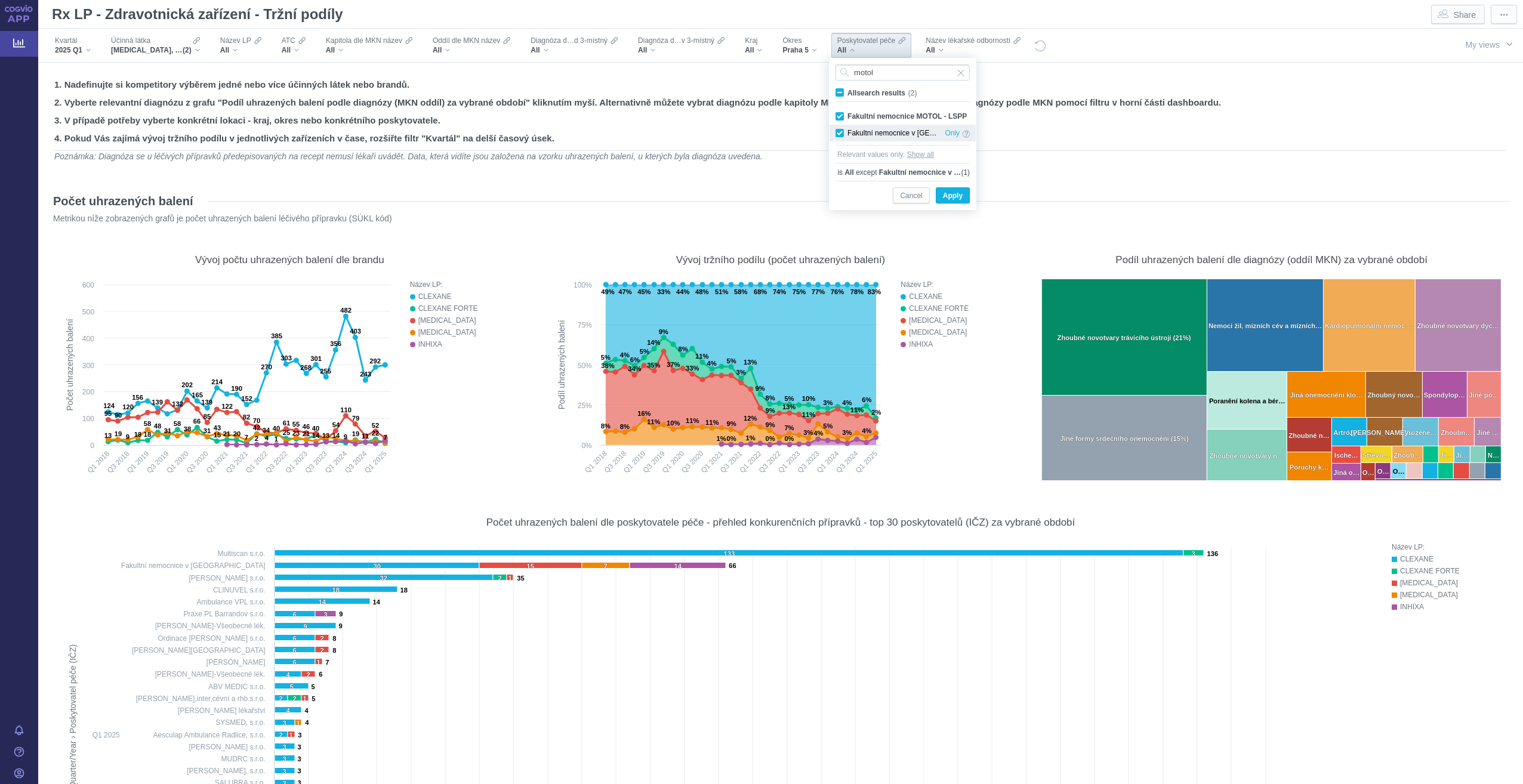
checkbox input "true"
click at [847, 90] on span "All search results (2)" at bounding box center [882, 93] width 69 height 8
click at [847, 90] on input "All search results (2)" at bounding box center [851, 90] width 7 height 7
checkbox input "false"
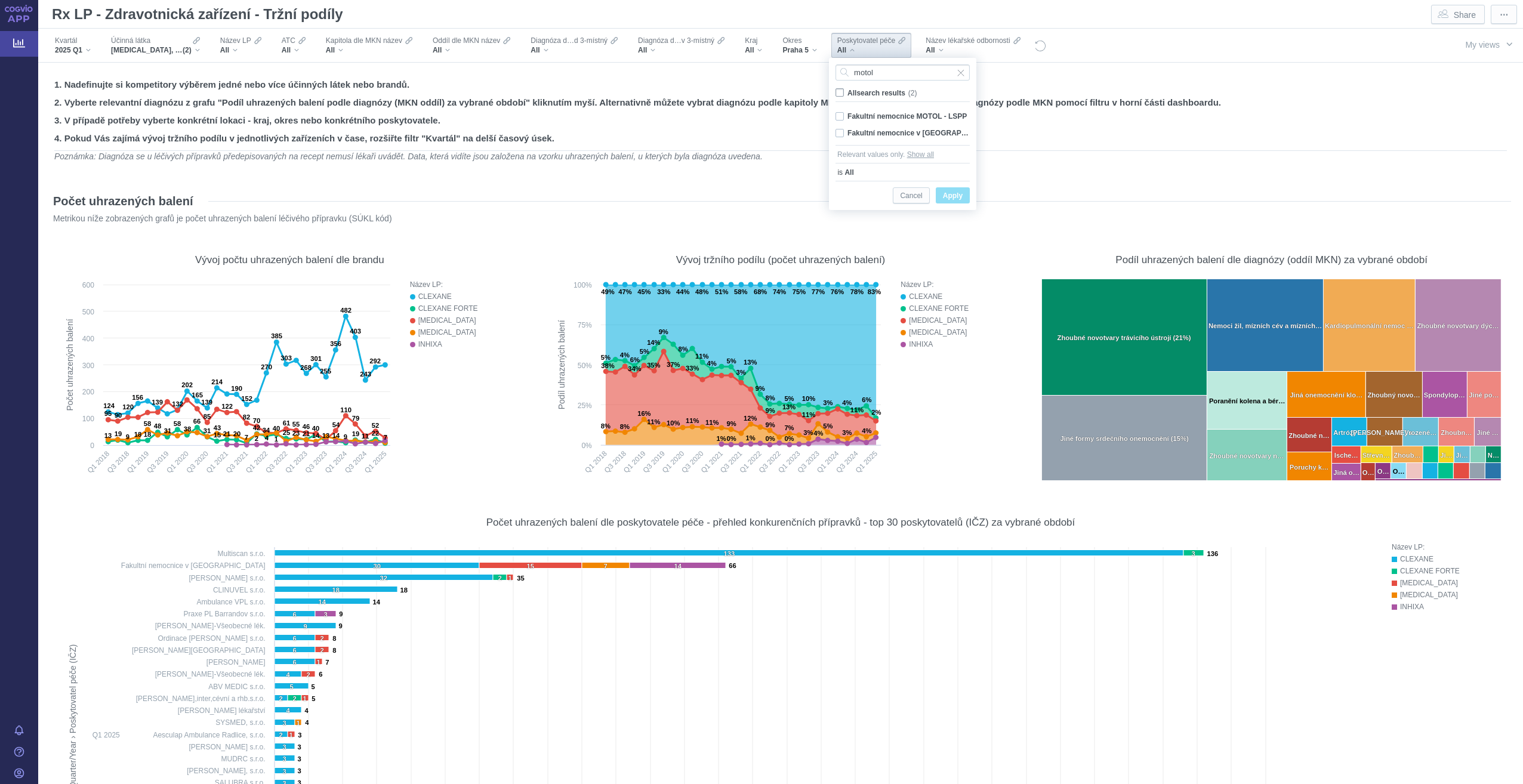
checkbox input "false"
click at [838, 118] on div "Fakultní nemocnice MOTOL - LSPP Only" at bounding box center [903, 116] width 146 height 17
checkbox input "true"
click at [962, 75] on span "Input clear" at bounding box center [961, 73] width 8 height 16
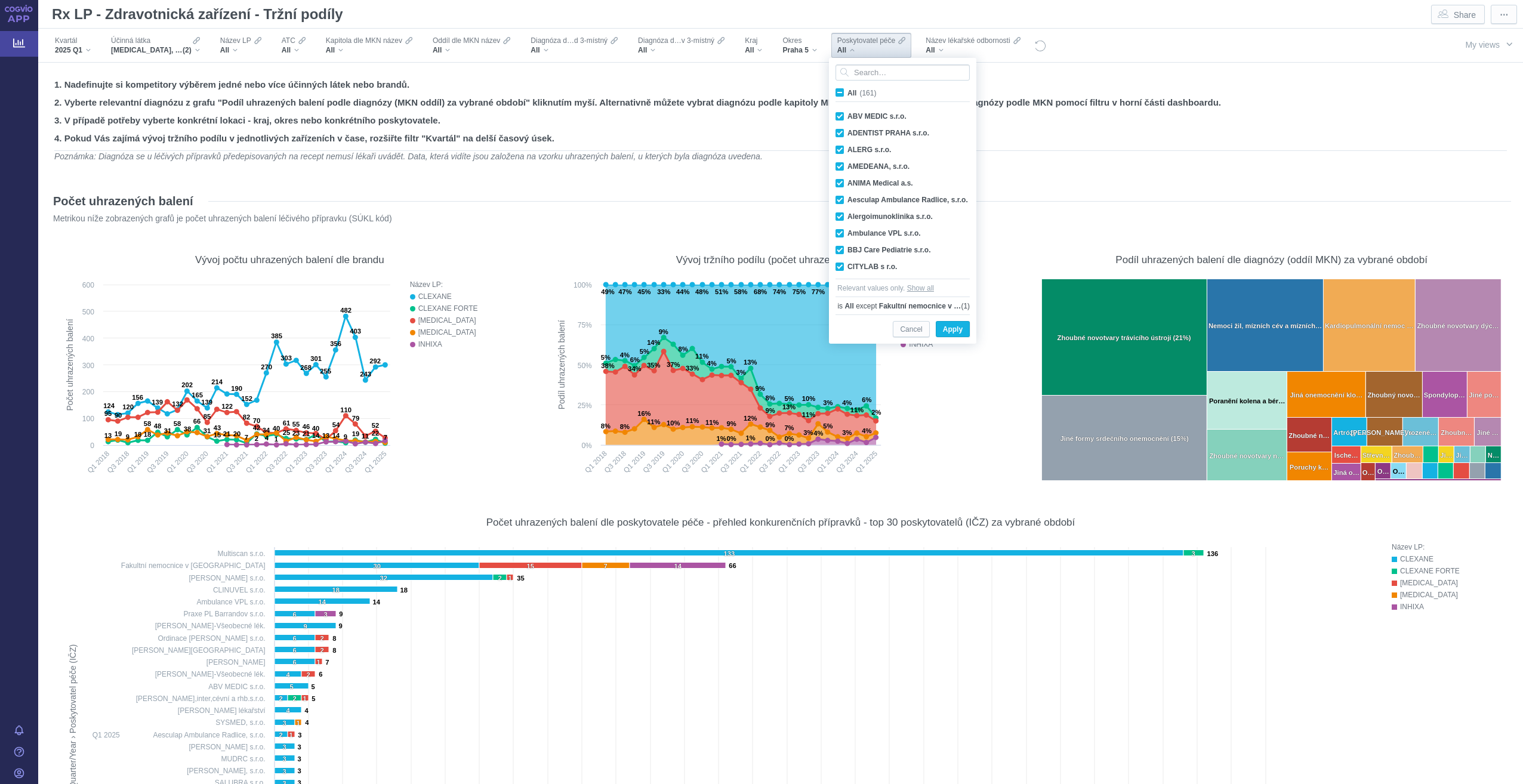
click at [847, 91] on span "All (161)" at bounding box center [862, 93] width 29 height 8
click at [847, 91] on input "All (161)" at bounding box center [851, 90] width 7 height 7
click at [847, 94] on span "All (161)" at bounding box center [862, 93] width 29 height 8
click at [847, 94] on input "All (161)" at bounding box center [851, 90] width 7 height 7
checkbox input "false"
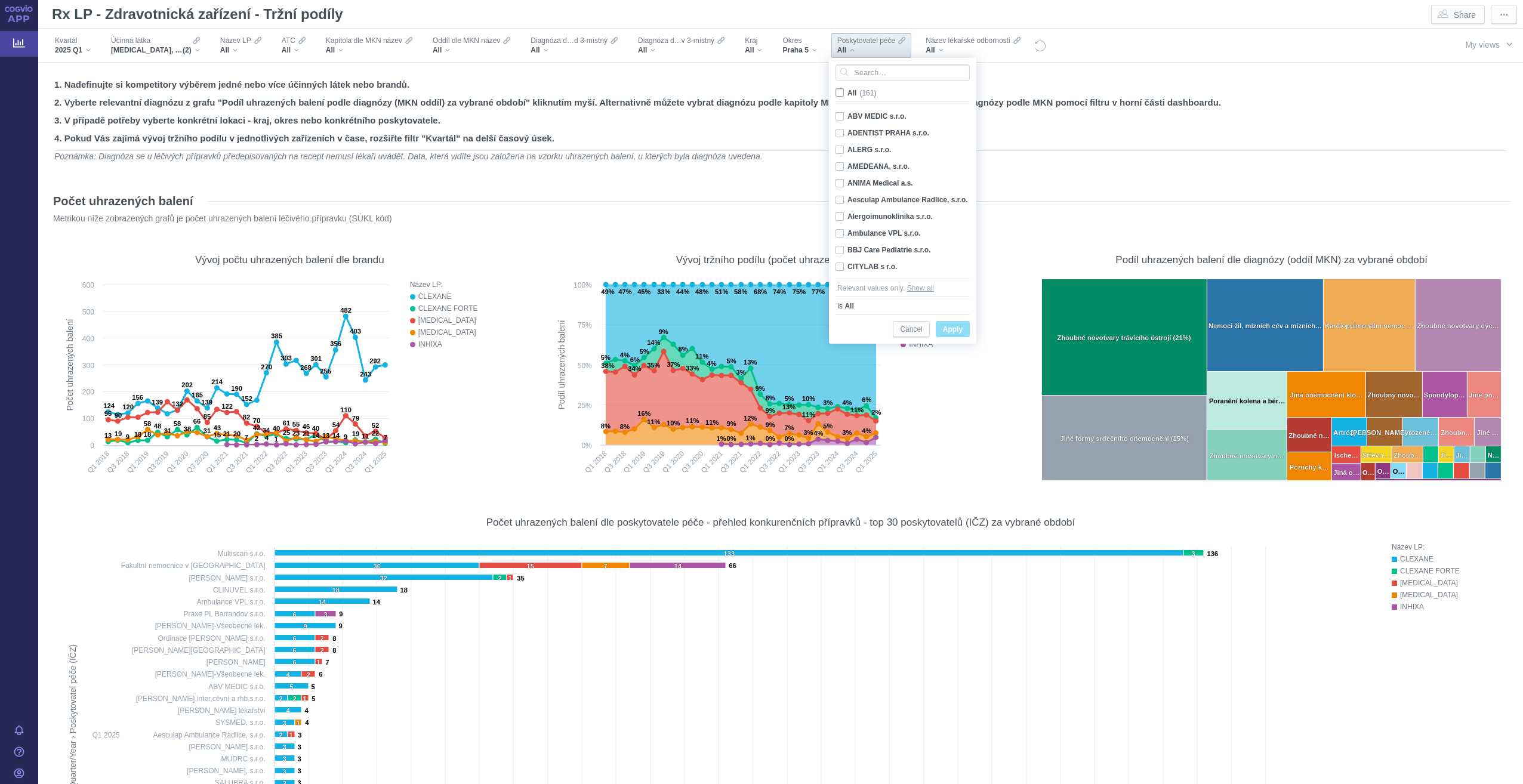
checkbox input "false"
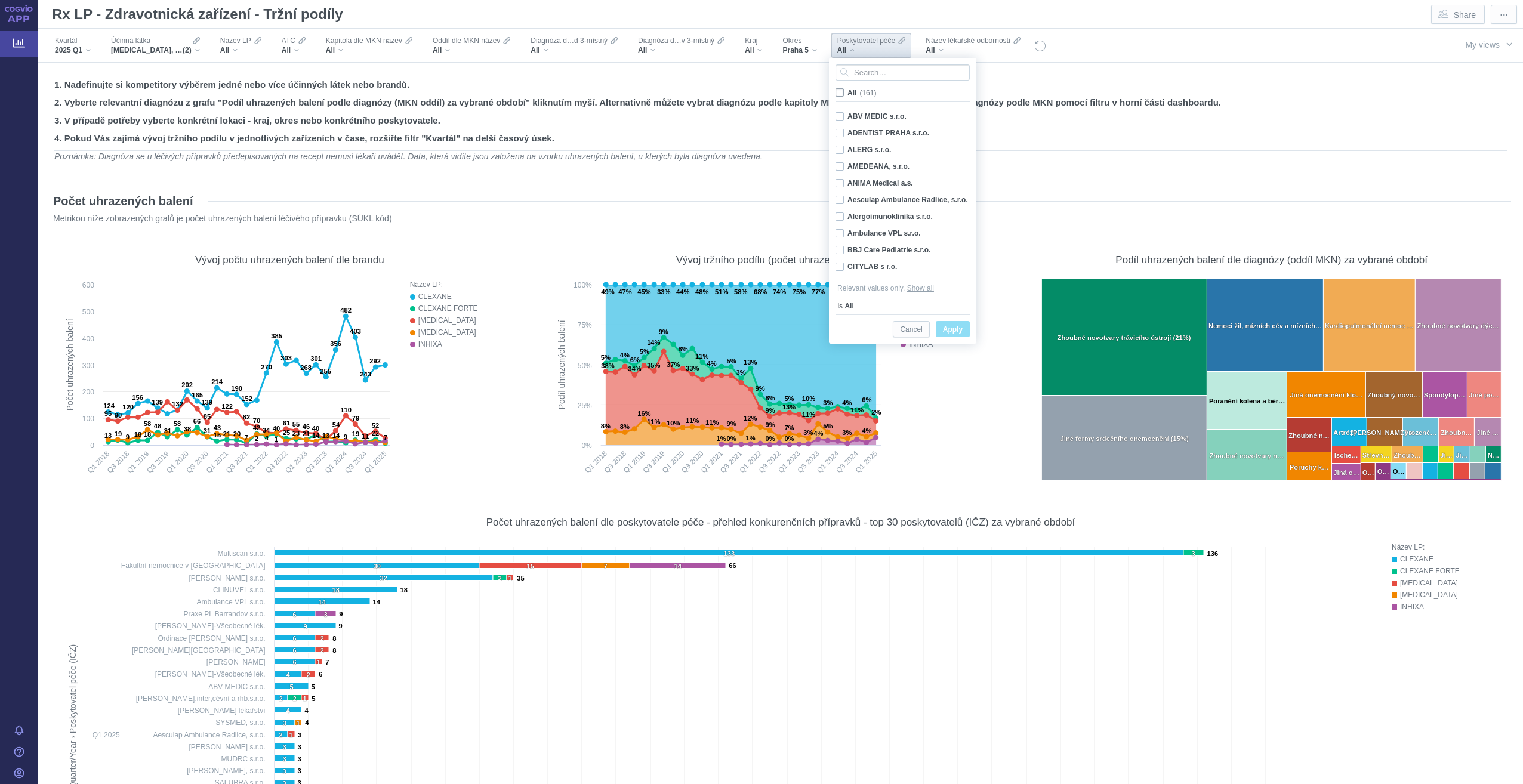
checkbox input "false"
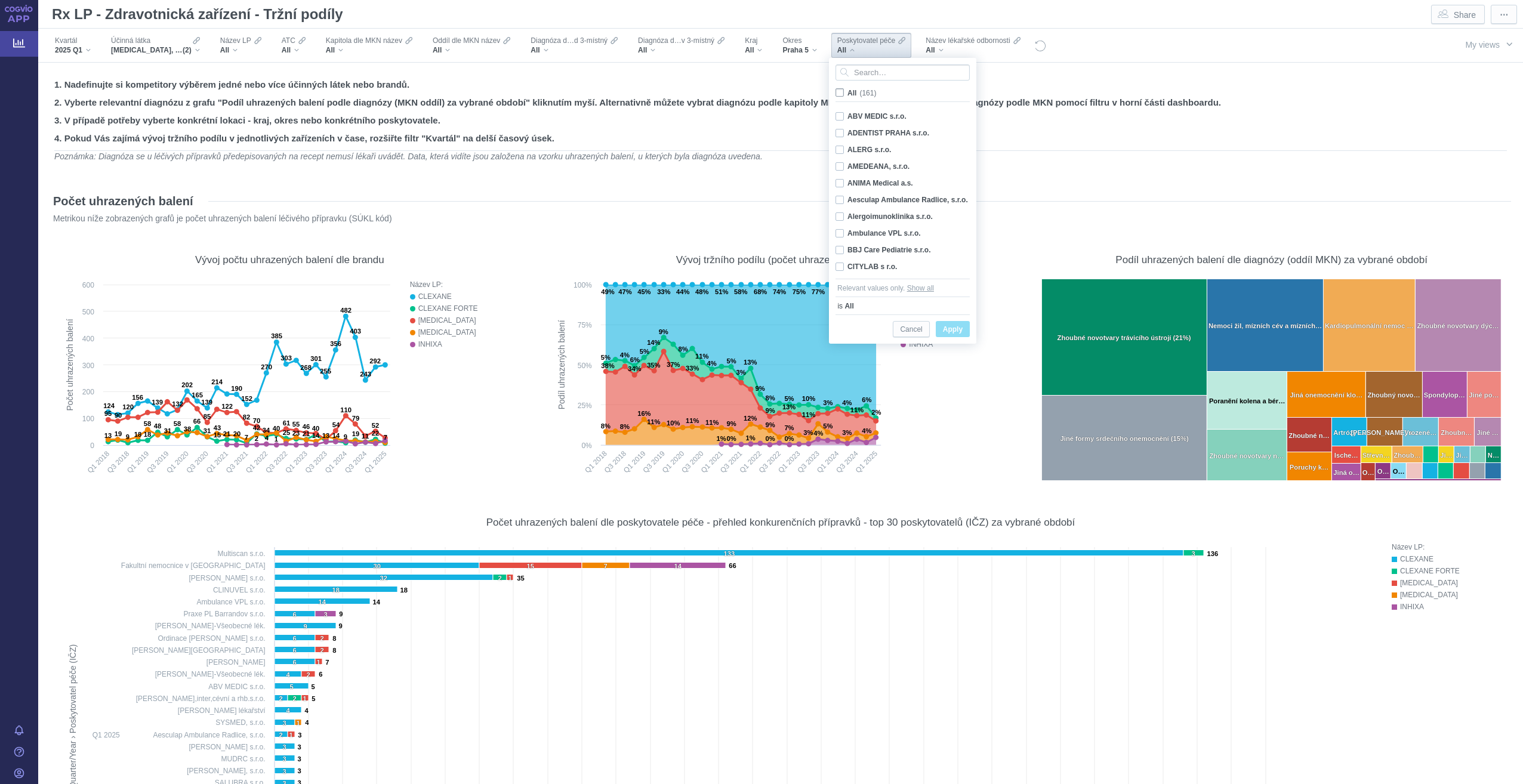
checkbox input "false"
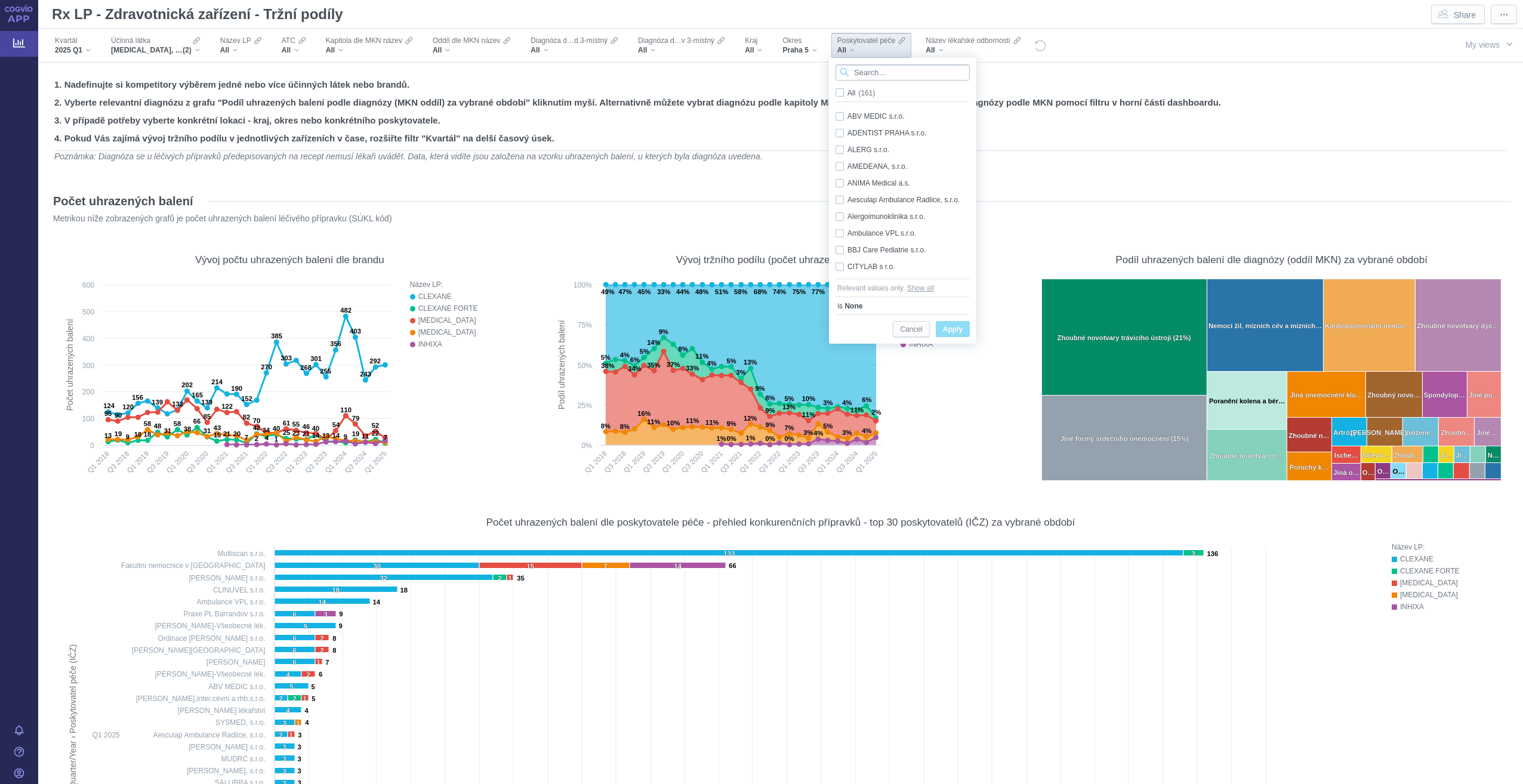
click at [880, 75] on input "Search attribute values" at bounding box center [903, 73] width 135 height 16
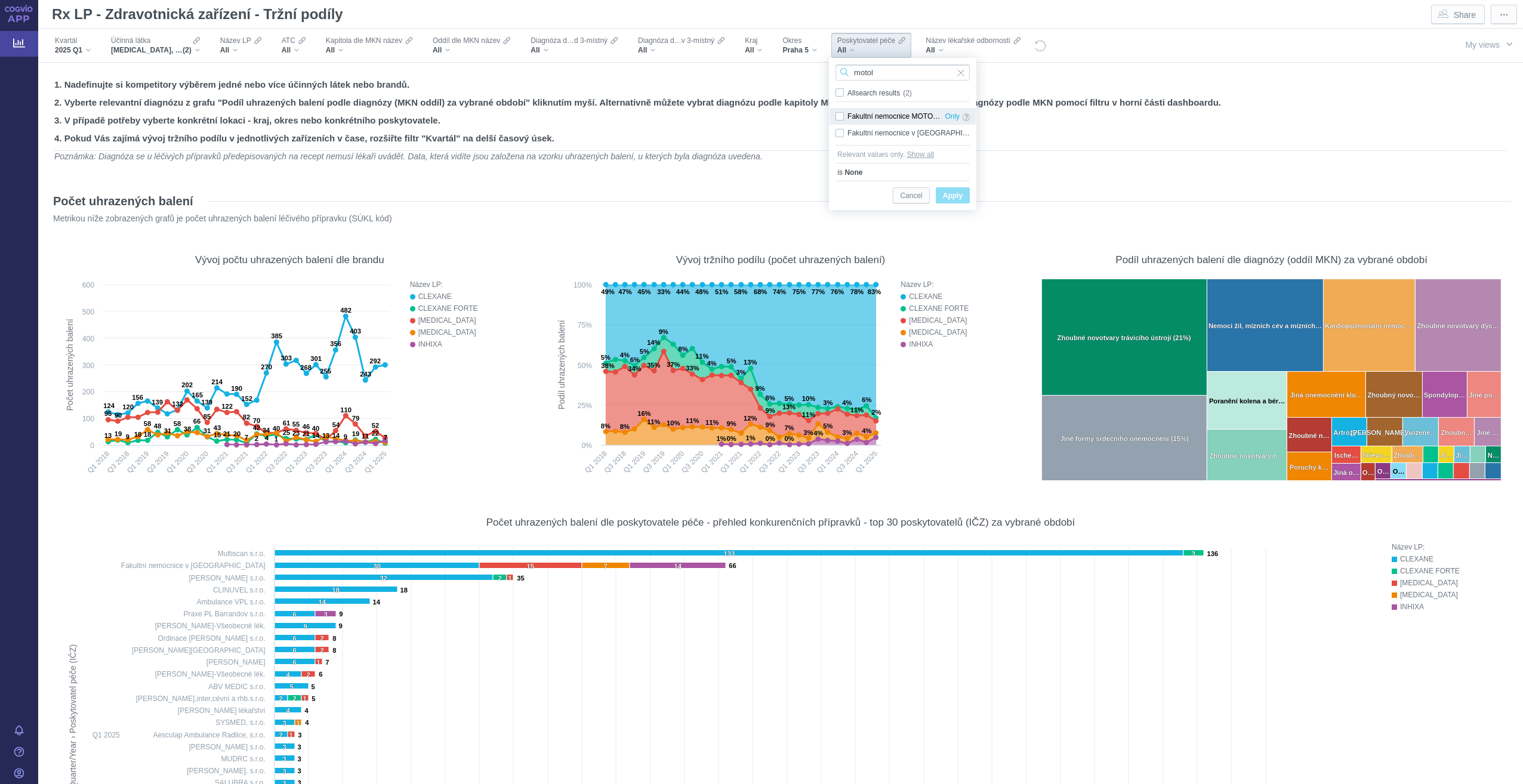
type input "motol"
click at [835, 115] on div "Fakultní nemocnice MOTOL - LSPP Only" at bounding box center [903, 116] width 146 height 17
checkbox input "true"
click at [838, 131] on div "Fakultní nemocnice v Motole Only" at bounding box center [903, 133] width 146 height 17
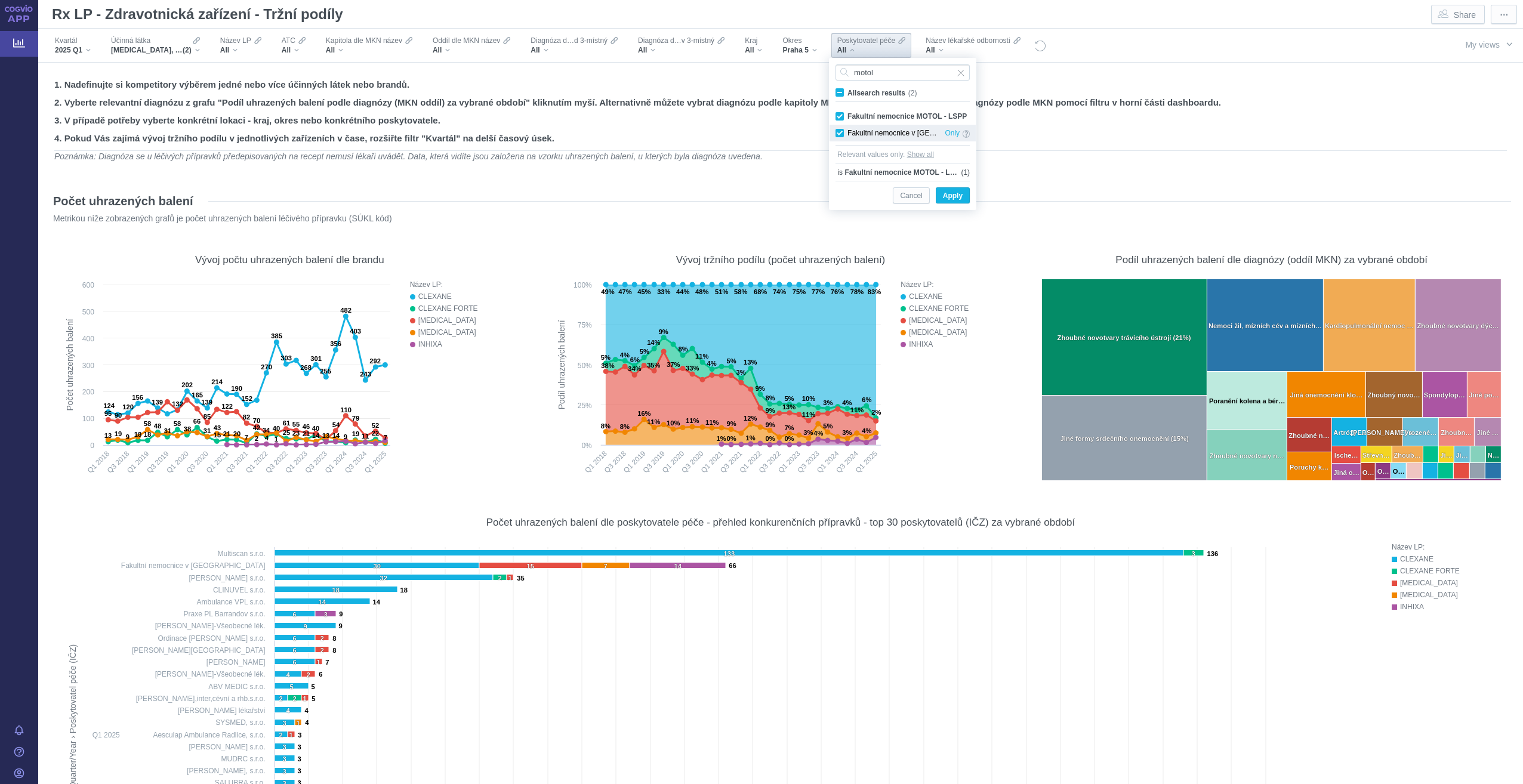
checkbox input "true"
click at [948, 194] on span "Apply" at bounding box center [953, 196] width 20 height 15
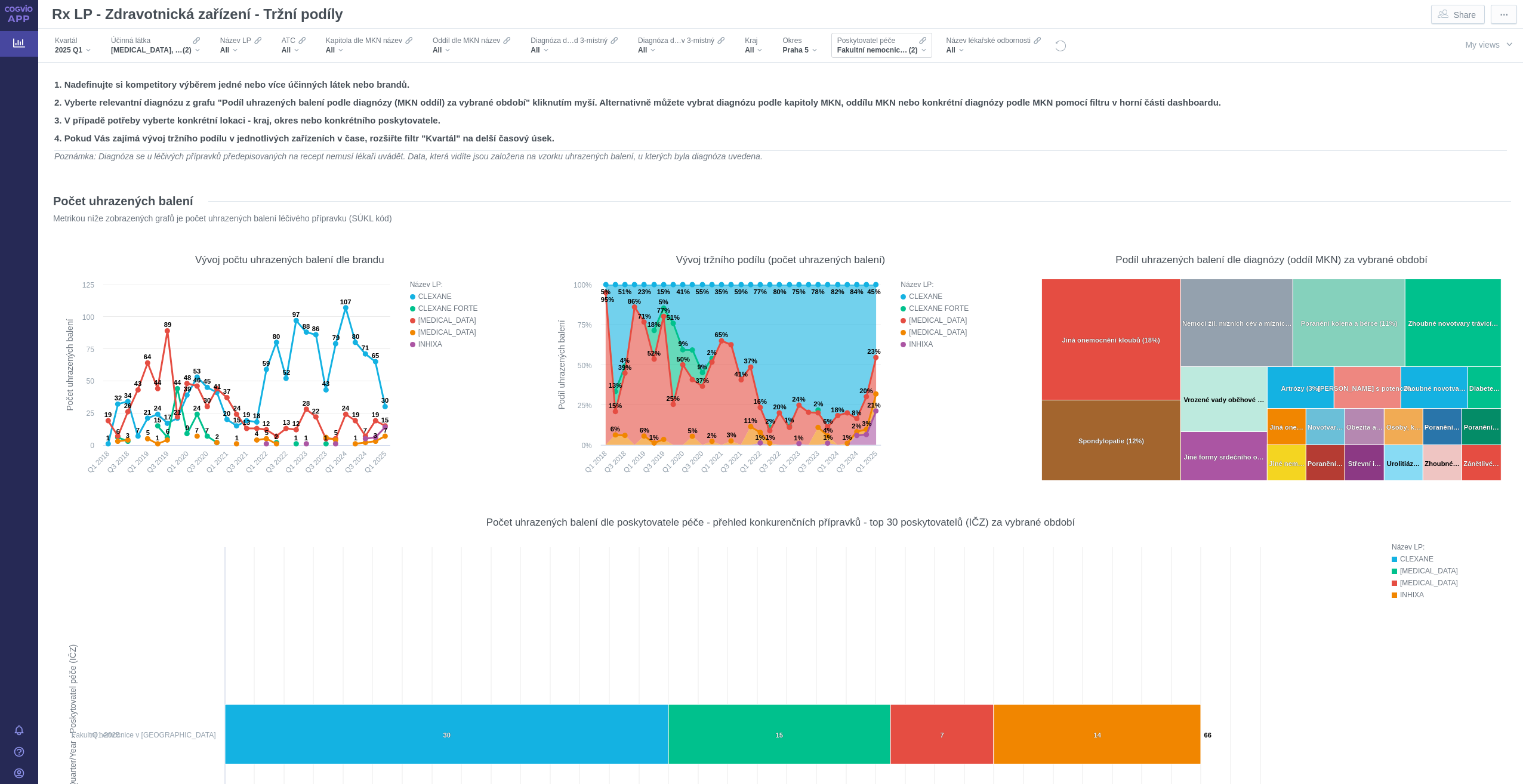
click at [867, 45] on span "Poskytovatel péče" at bounding box center [866, 41] width 58 height 10
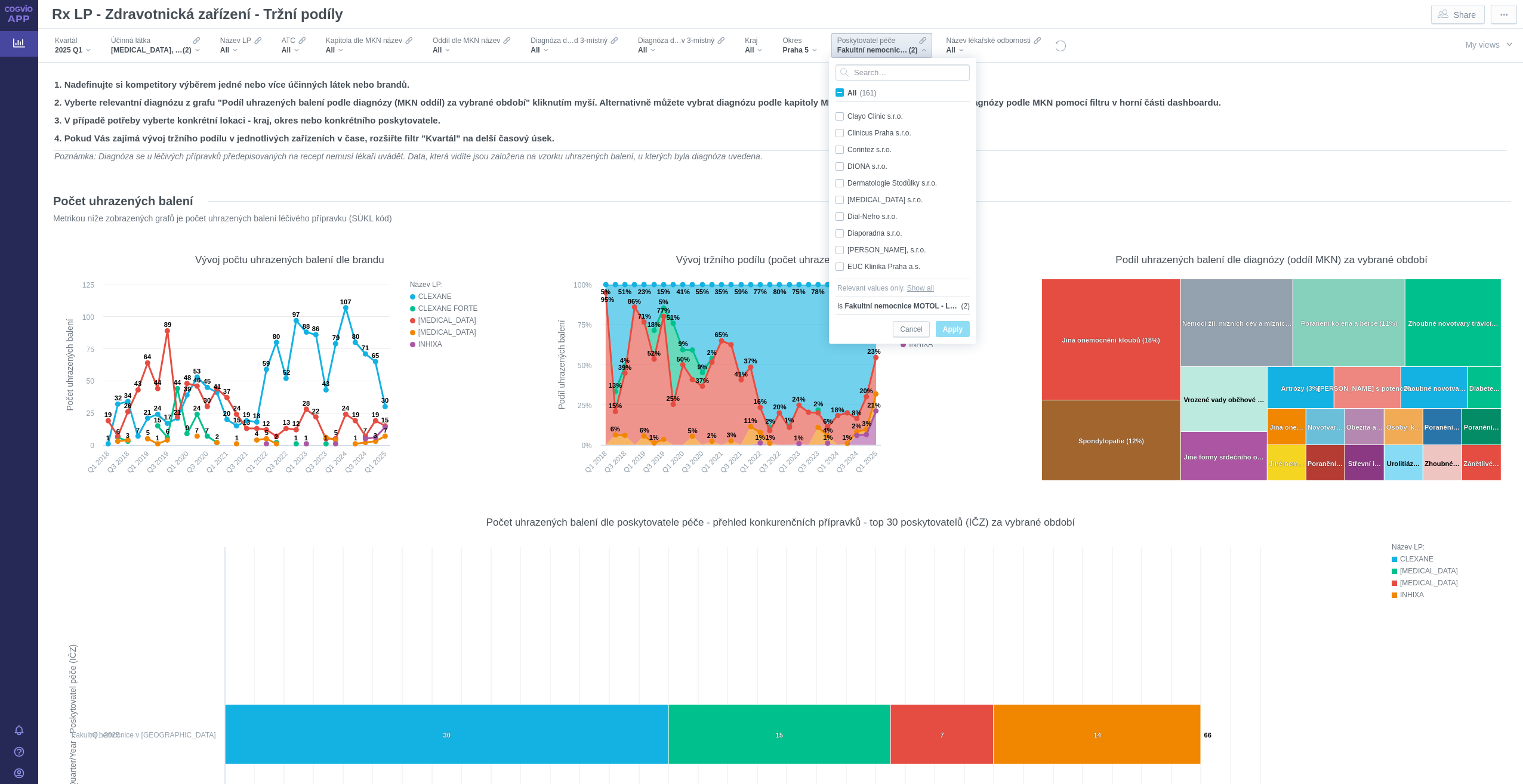
scroll to position [376, 0]
click at [843, 192] on div "Fakultní nemocnice MOTOL - LSPP Only" at bounding box center [905, 192] width 150 height 17
checkbox input "false"
click at [949, 329] on span "Apply" at bounding box center [953, 329] width 20 height 15
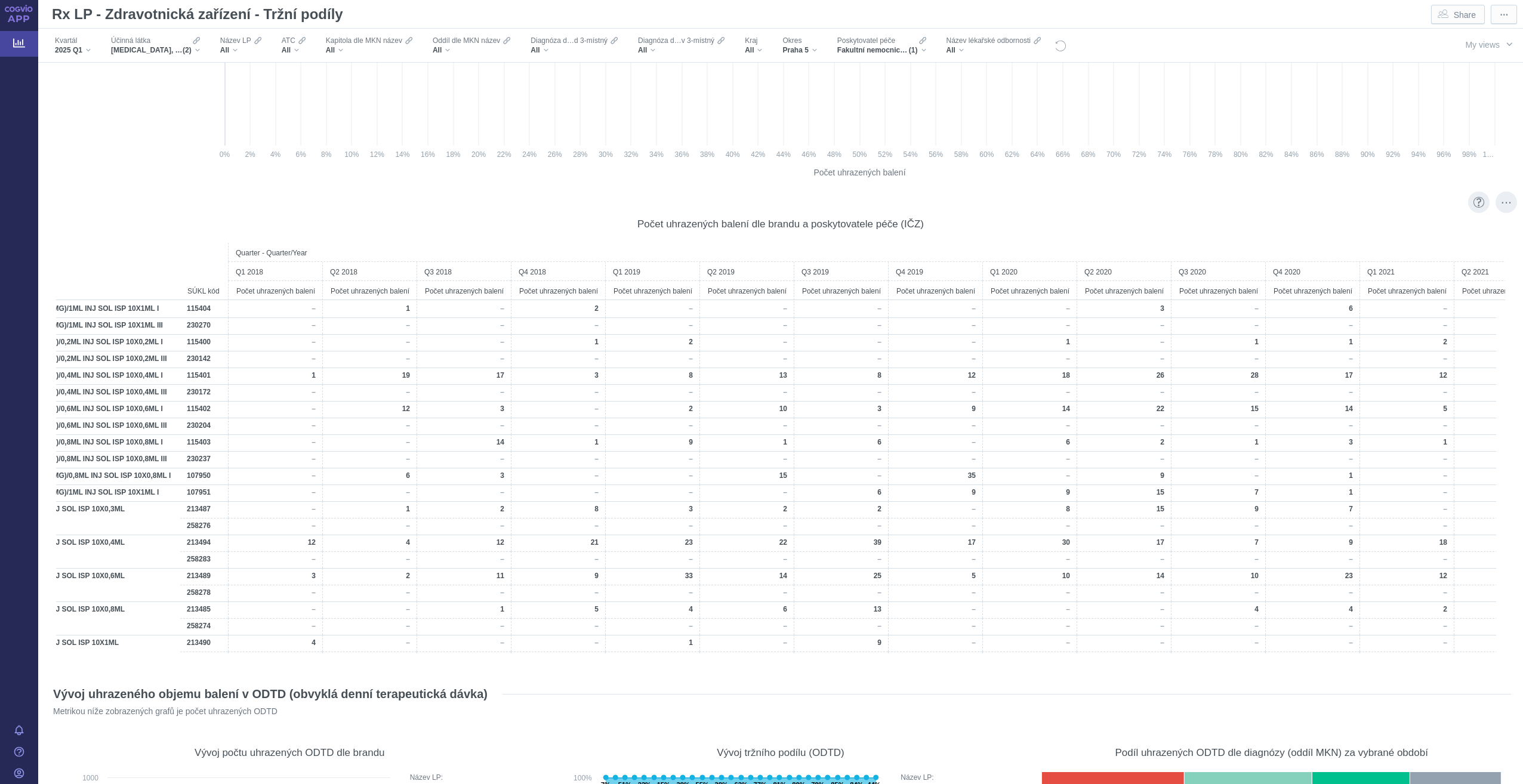
scroll to position [0, 0]
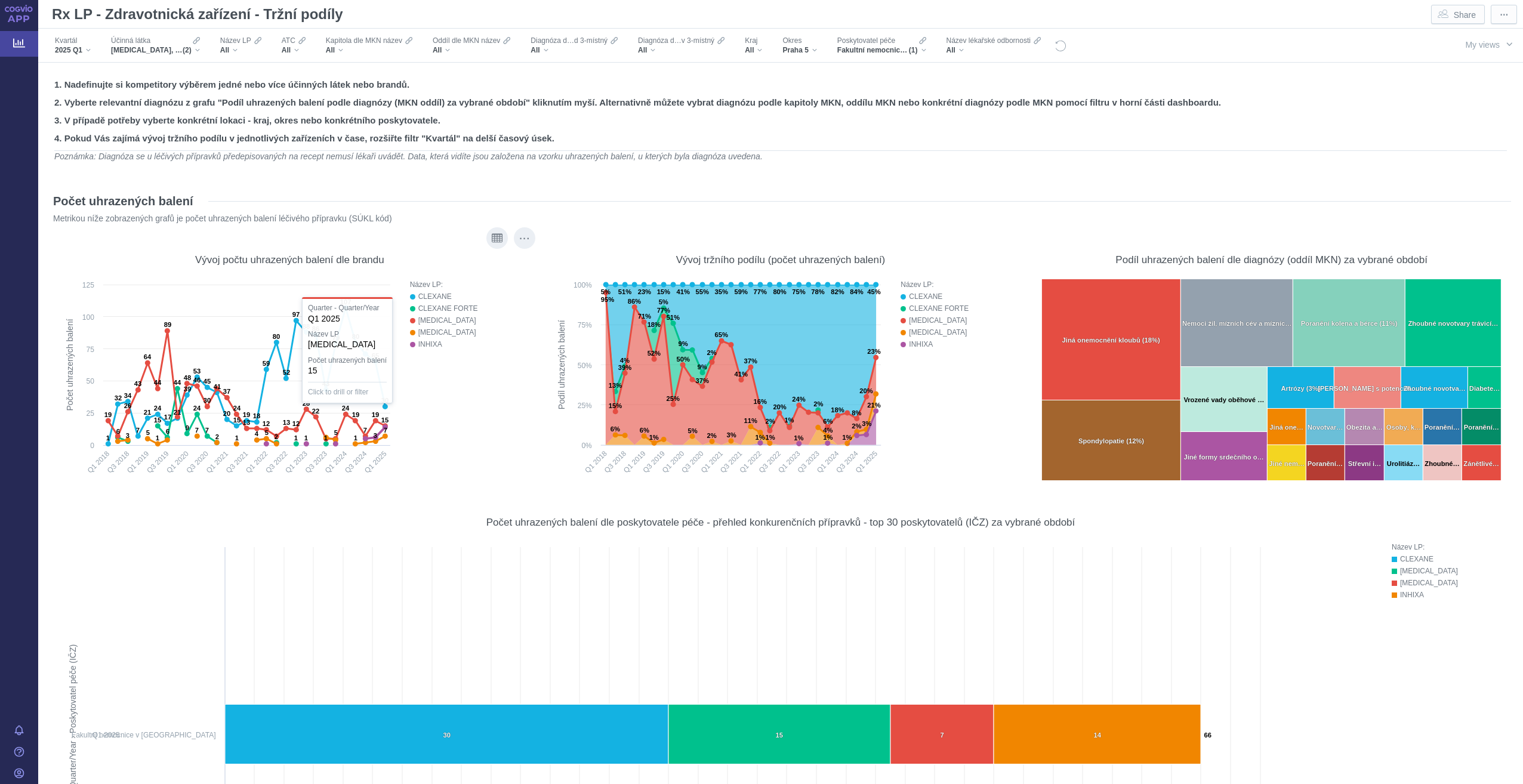
click at [466, 408] on div "Název LP: CLEXANE CLEXANE FORTE FRAXIPARINE FRAXIPARINE FORTE INHIXA Press Spac…" at bounding box center [461, 381] width 125 height 205
click at [19, 41] on icon at bounding box center [19, 43] width 12 height 12
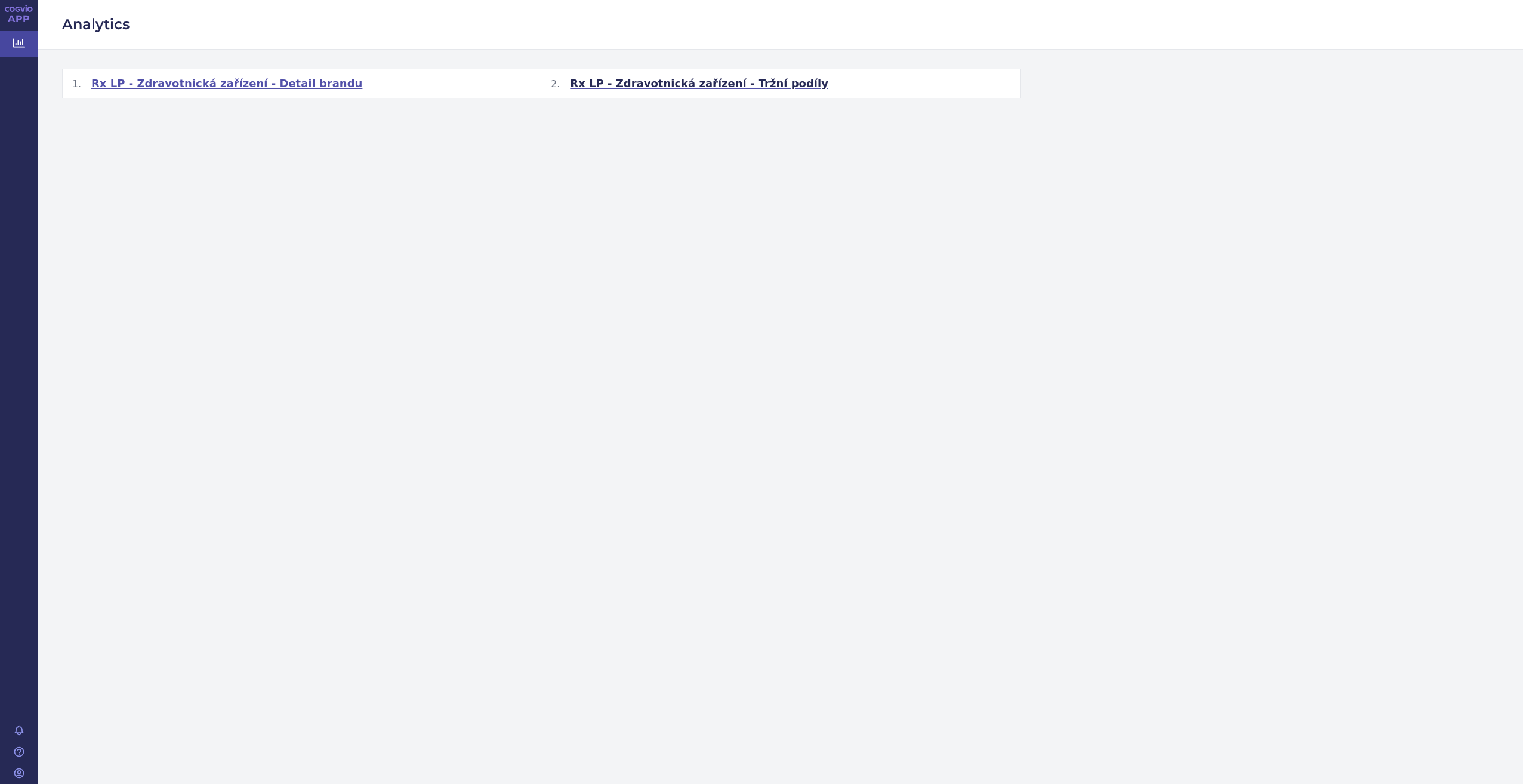
click at [164, 79] on span "Rx LP - Zdravotnická zařízení - Detail brandu" at bounding box center [226, 83] width 271 height 14
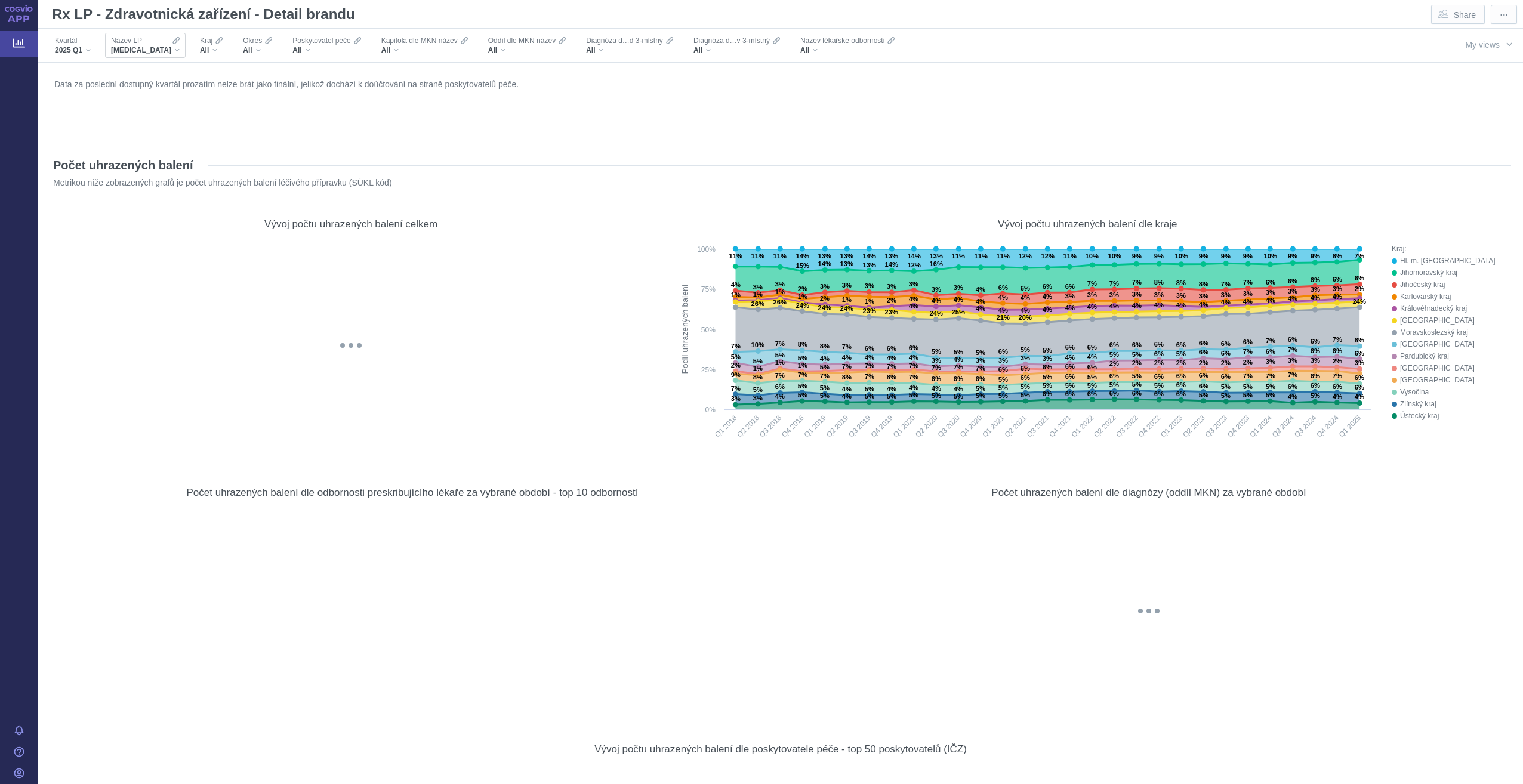
click at [147, 46] on div "[MEDICAL_DATA]" at bounding box center [145, 50] width 69 height 10
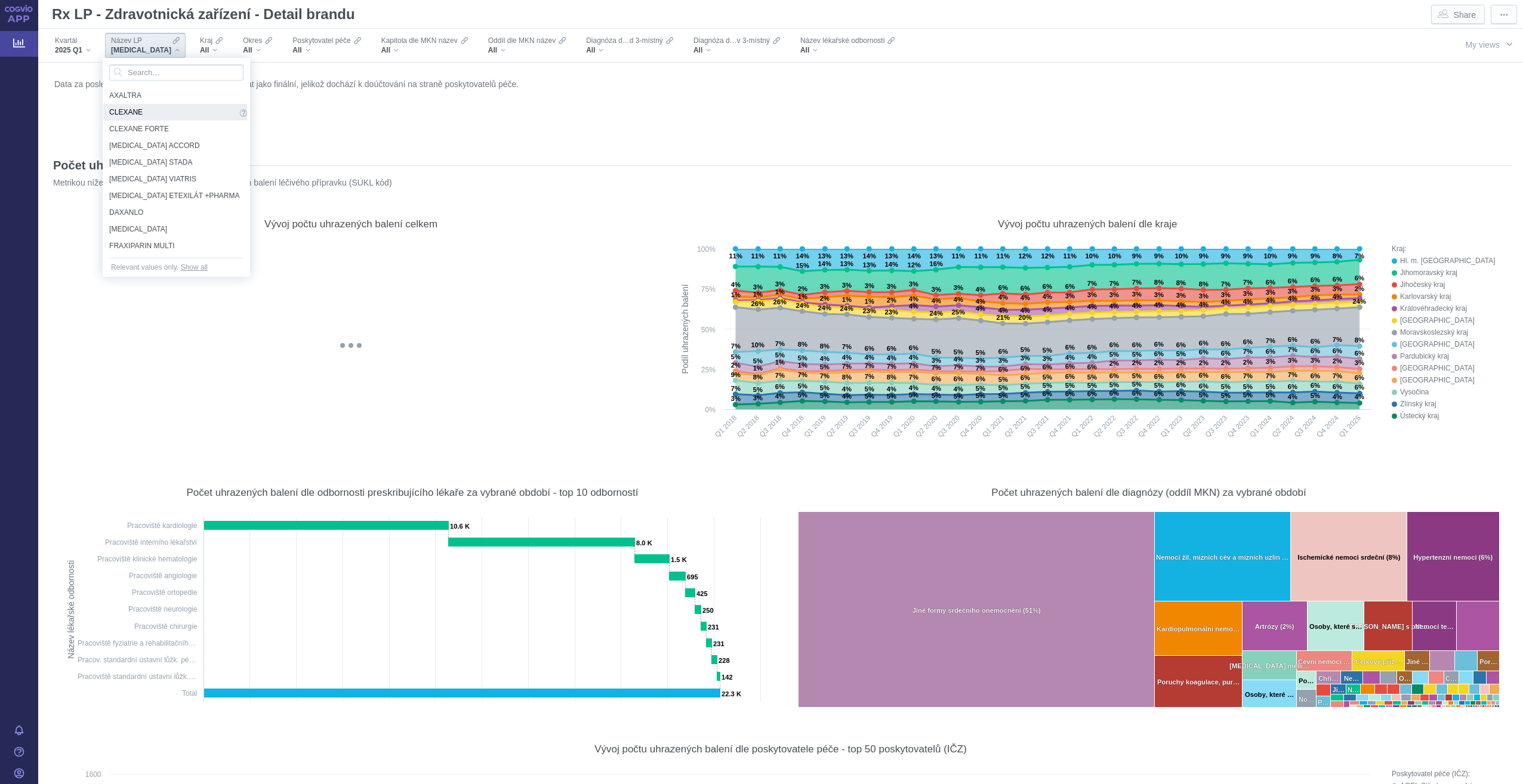
click at [138, 115] on span "CLEXANE" at bounding box center [173, 111] width 128 height 13
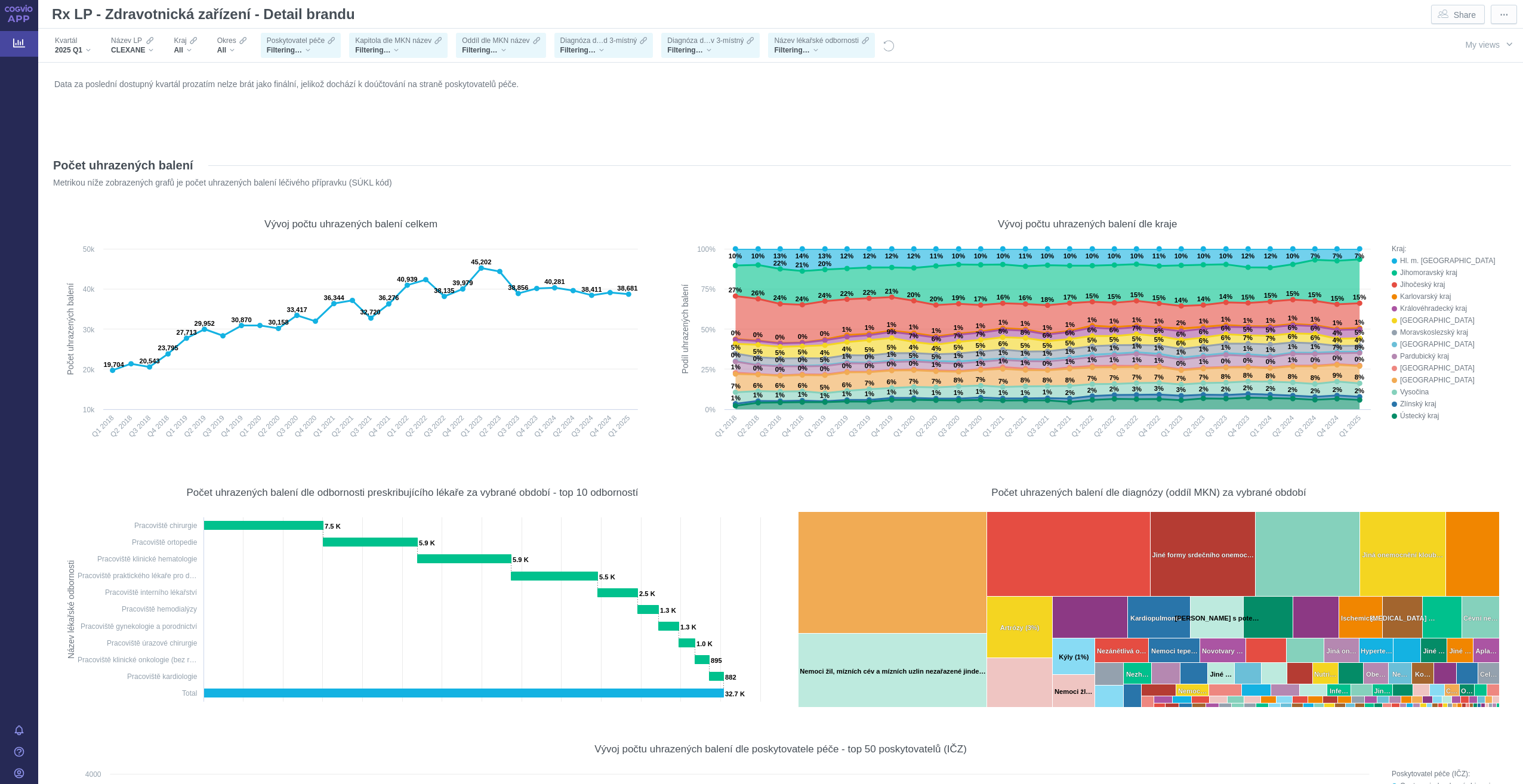
click at [836, 43] on span "Název lékařské odbornosti" at bounding box center [816, 41] width 84 height 10
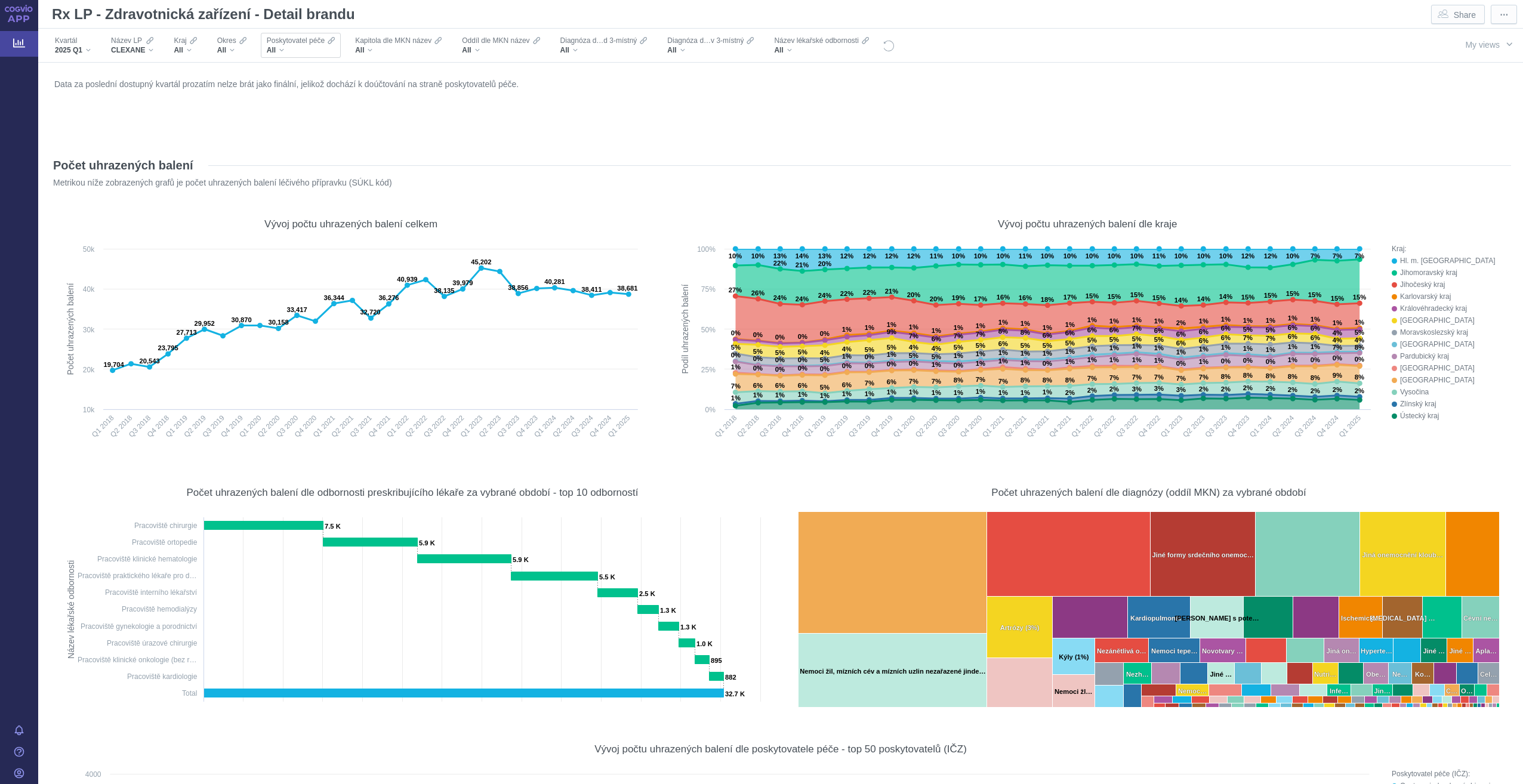
click at [280, 51] on div "All" at bounding box center [301, 50] width 68 height 10
click at [311, 48] on div "All" at bounding box center [301, 50] width 68 height 10
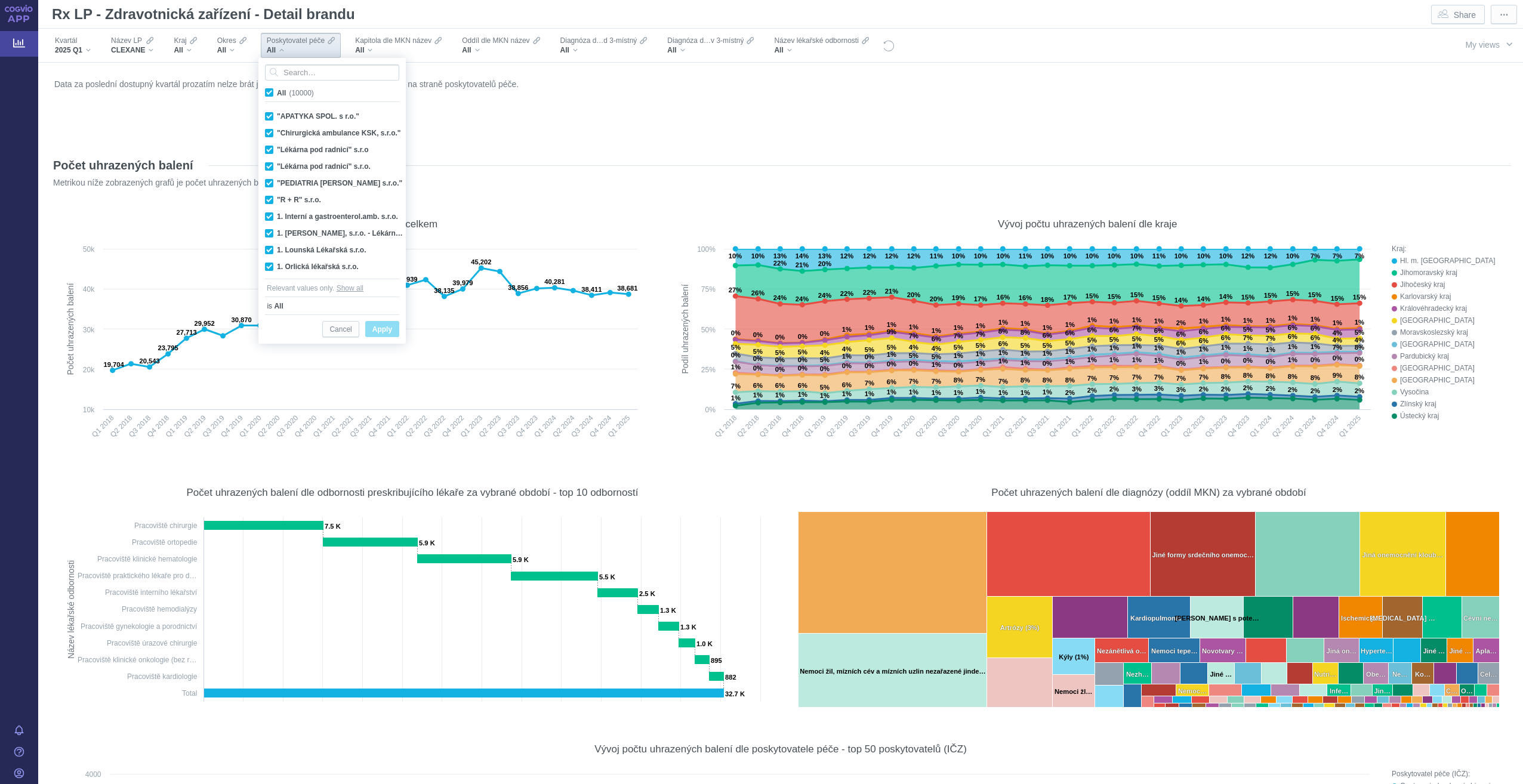
click at [277, 89] on span "All (10000)" at bounding box center [295, 93] width 37 height 8
click at [277, 89] on input "All (10000)" at bounding box center [280, 90] width 7 height 7
checkbox input "false"
click at [311, 73] on input "Search attribute values" at bounding box center [332, 73] width 135 height 16
checkbox input "false"
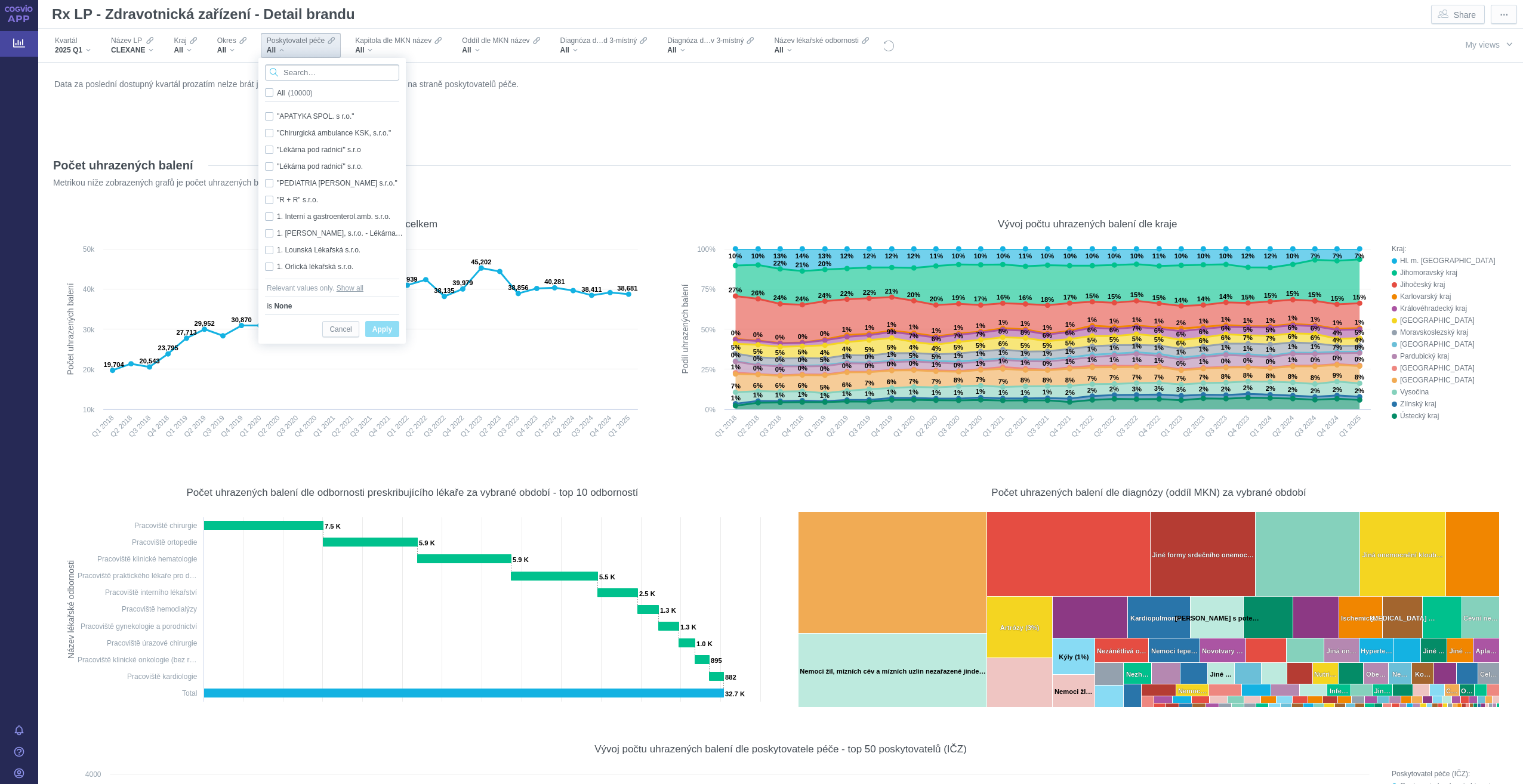
checkbox input "false"
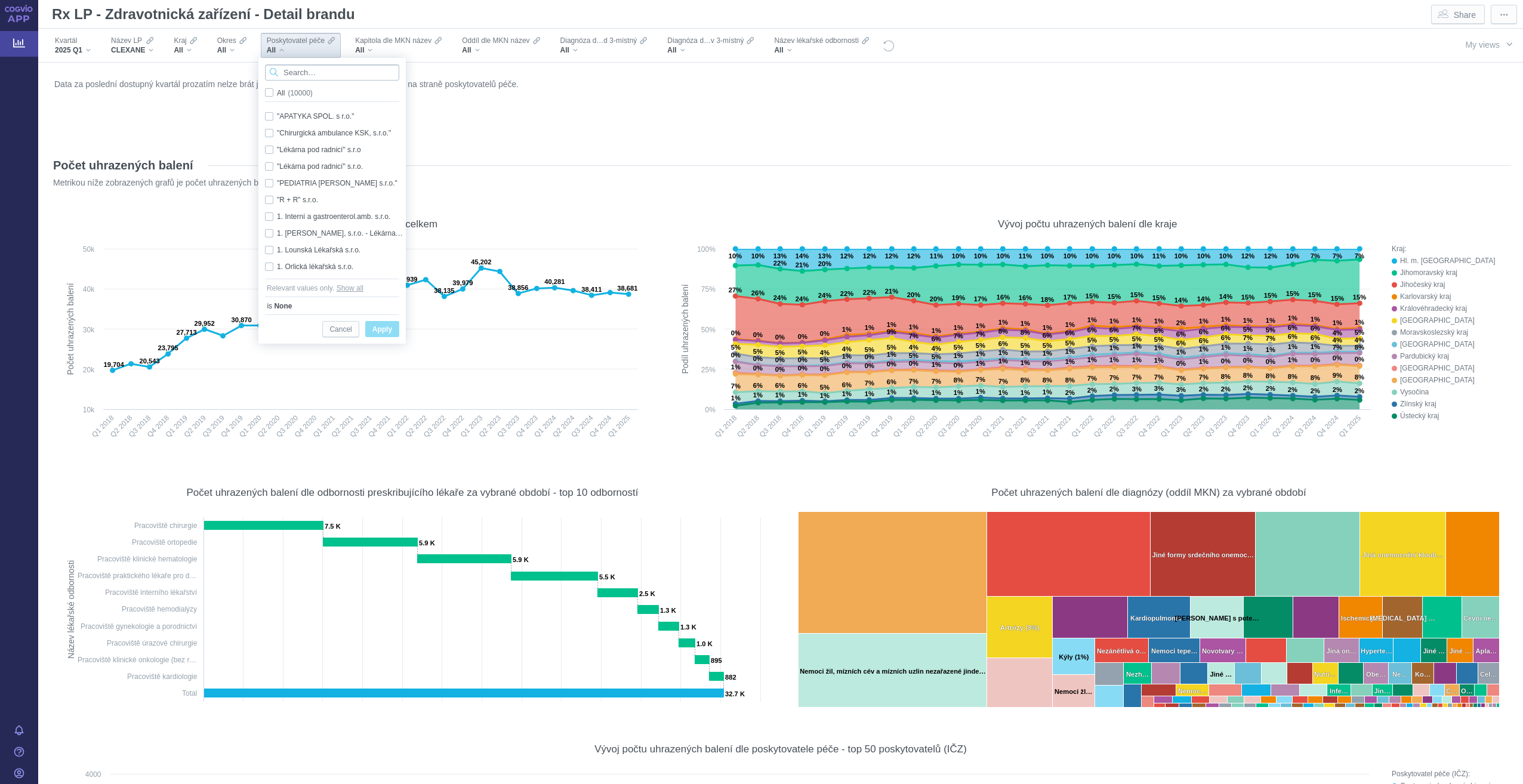
checkbox input "false"
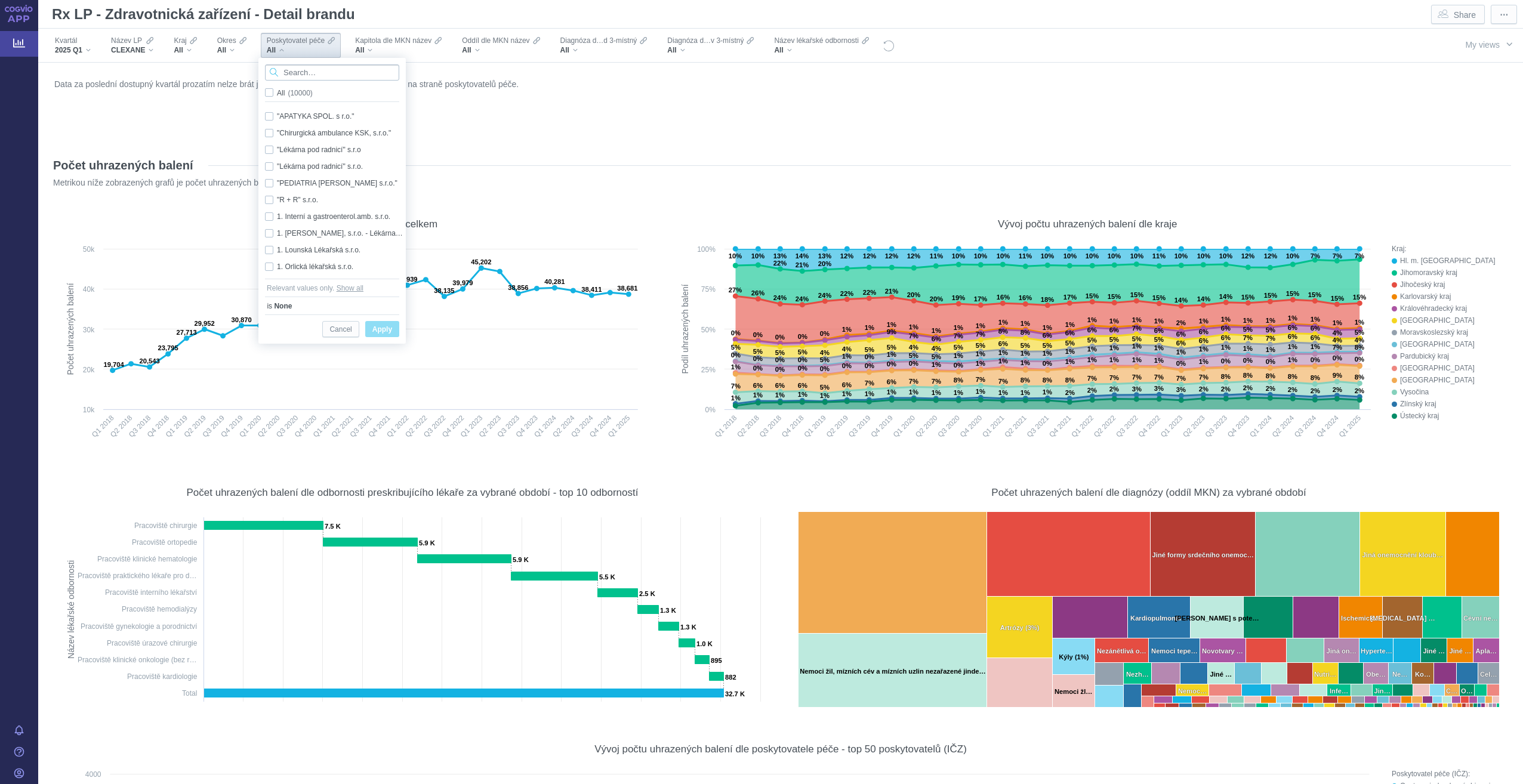
checkbox input "false"
type input "motol"
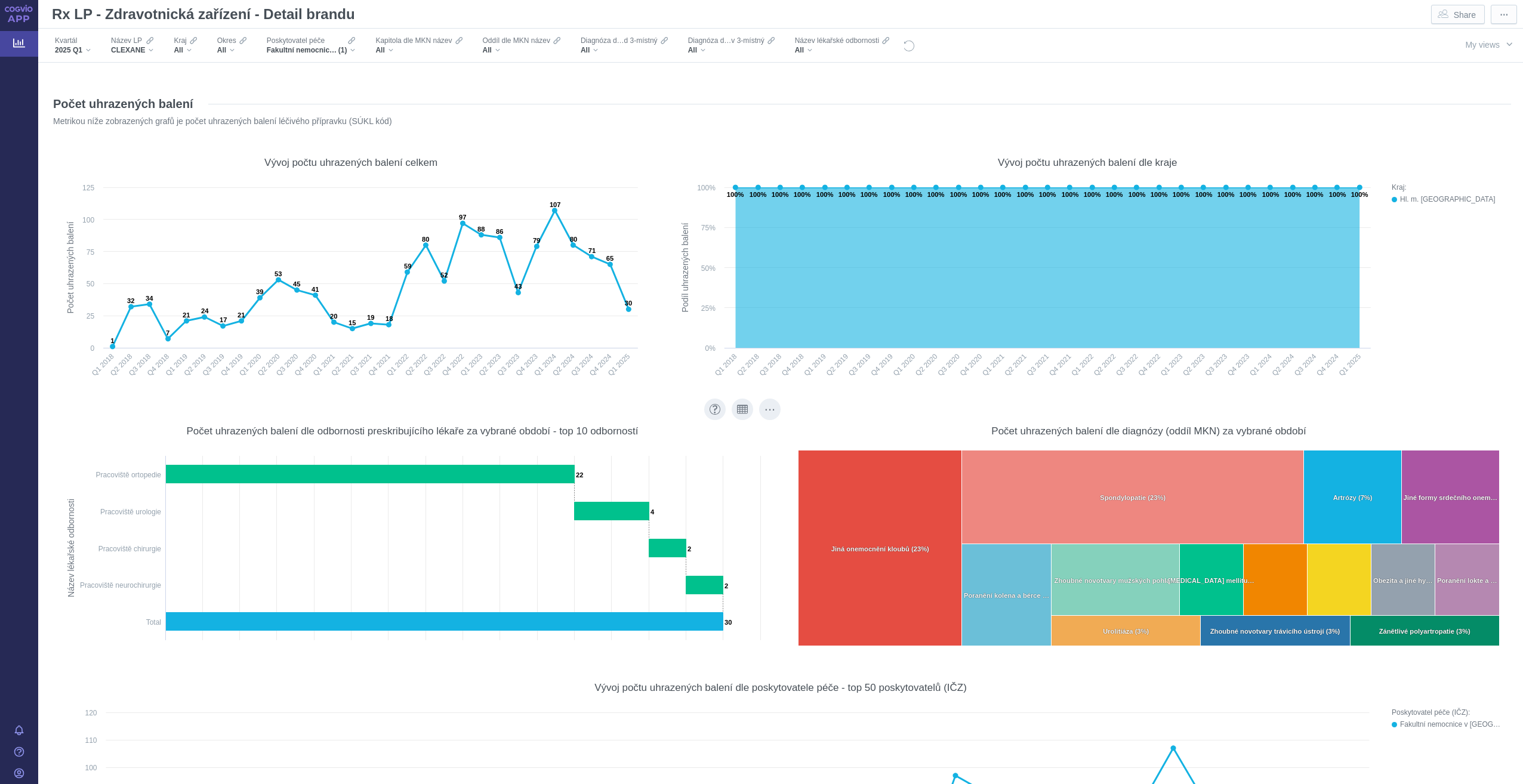
scroll to position [120, 0]
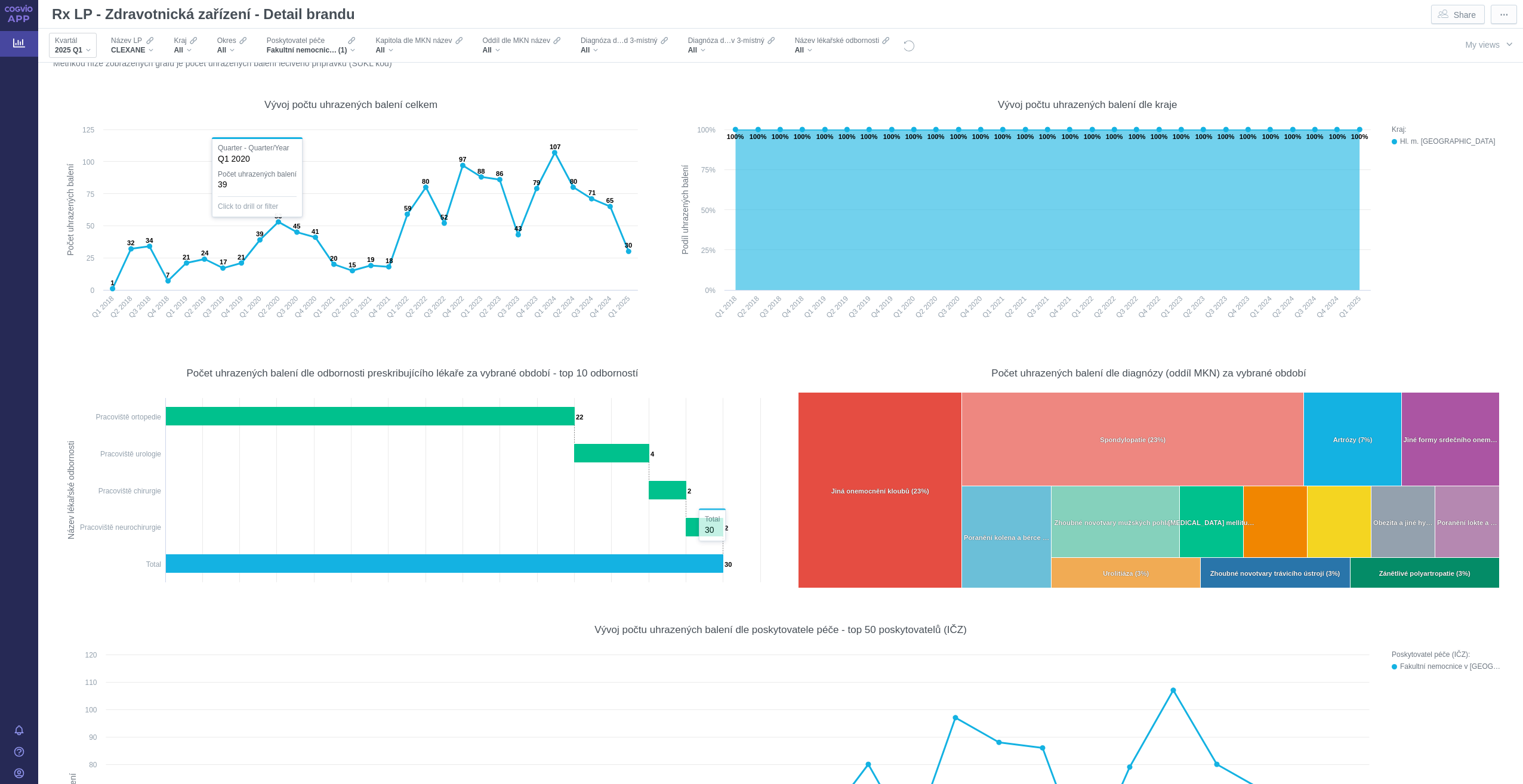
click at [91, 49] on div "Kvartál 2025 Q1" at bounding box center [73, 45] width 48 height 25
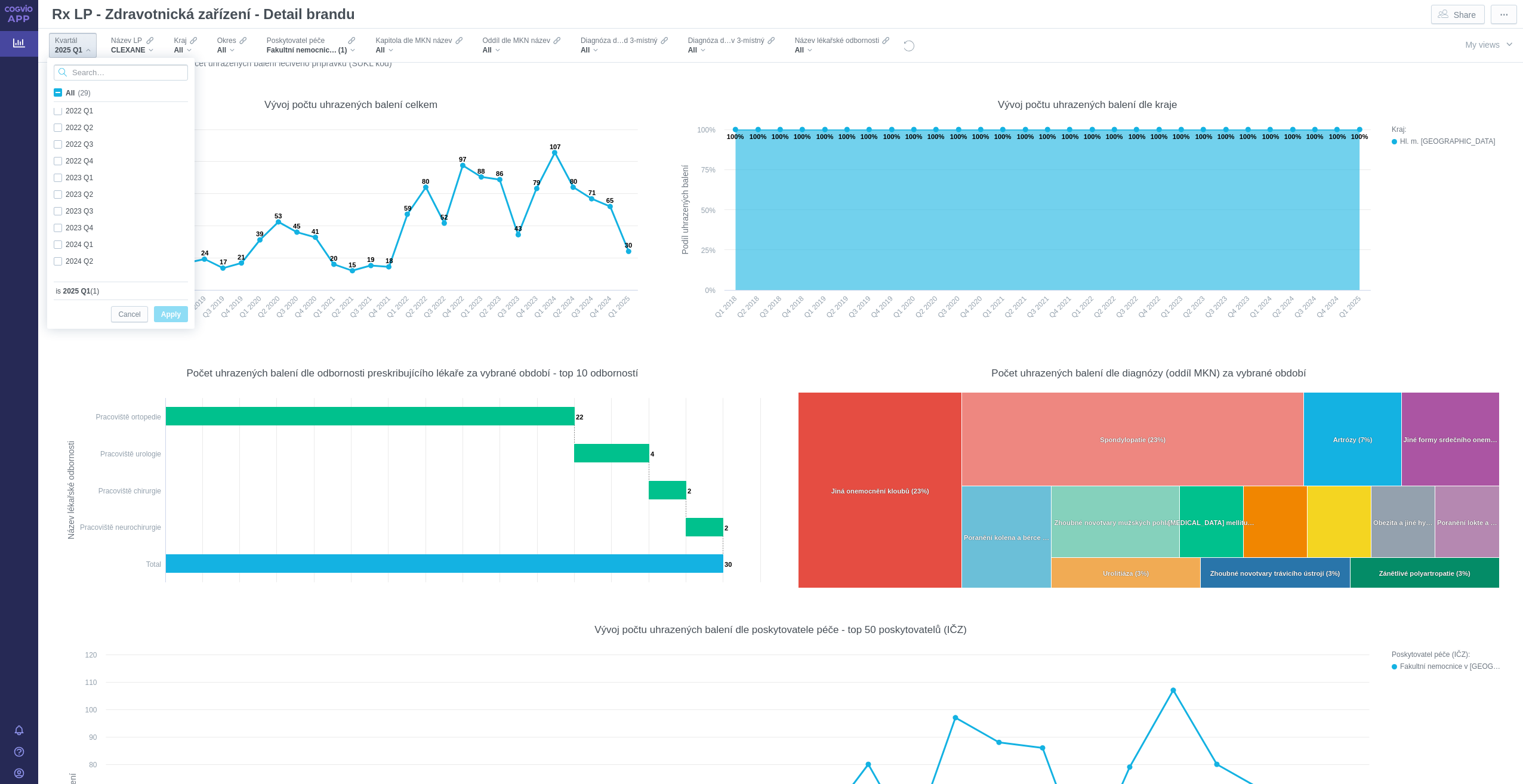
scroll to position [317, 0]
click at [96, 249] on div "2024 Q4 Only" at bounding box center [122, 250] width 150 height 17
checkbox input "true"
click at [65, 260] on div "2025 Q1 Only" at bounding box center [122, 266] width 150 height 17
checkbox input "false"
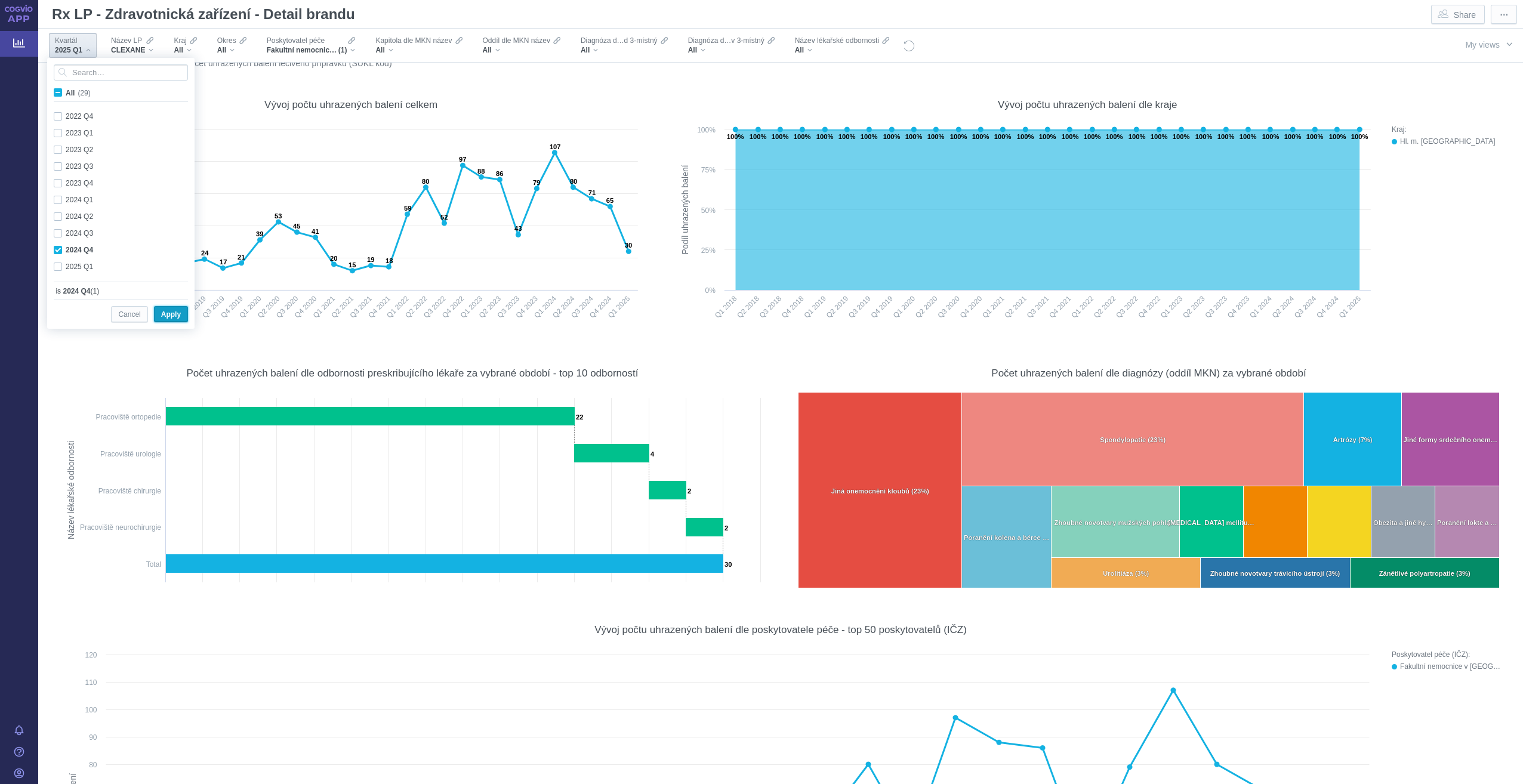
click at [174, 315] on span "Apply" at bounding box center [171, 315] width 20 height 15
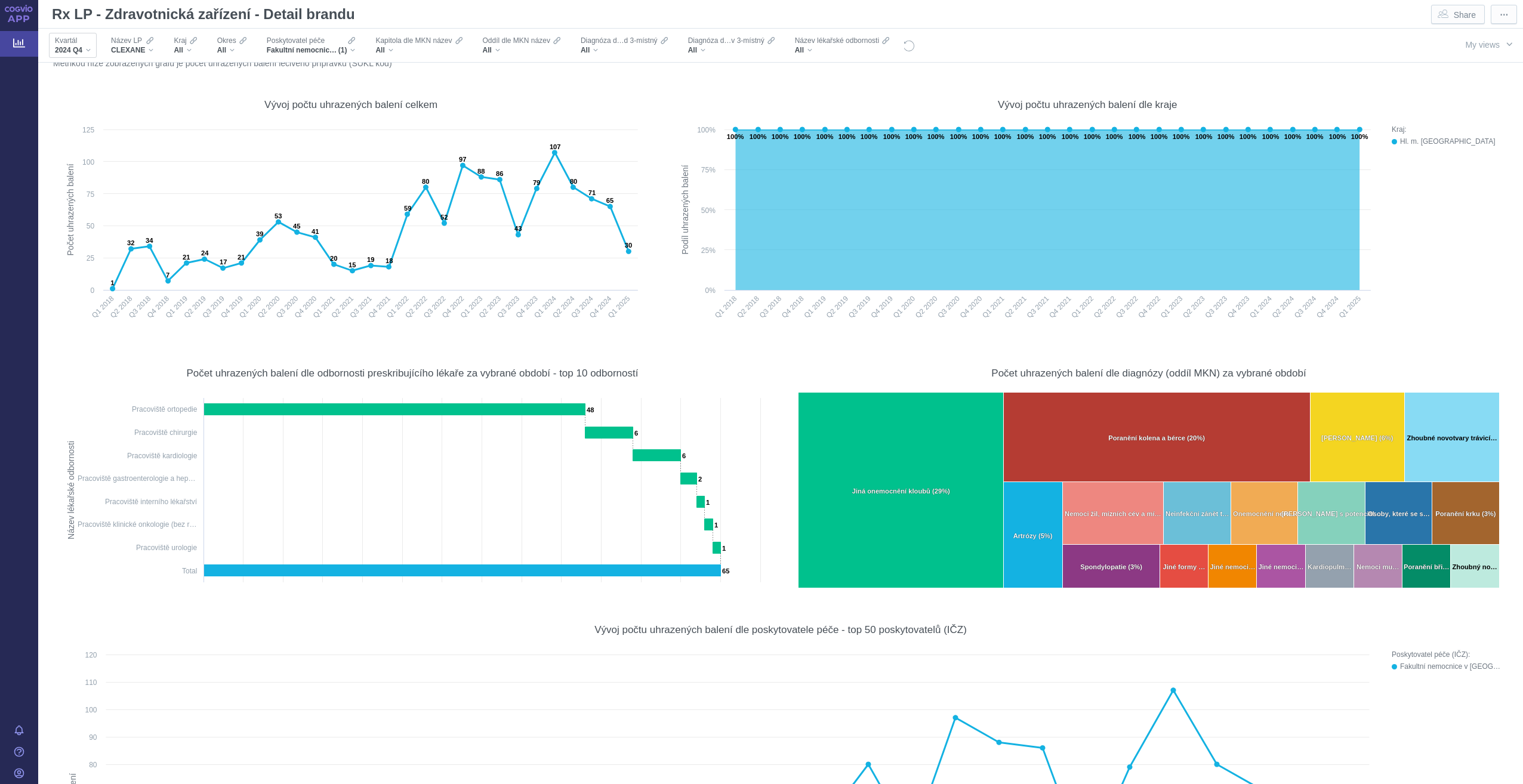
click at [86, 49] on div "2024 Q4" at bounding box center [73, 50] width 36 height 10
click at [82, 267] on div "2025 Q1 Only" at bounding box center [122, 266] width 150 height 17
checkbox input "true"
click at [76, 249] on div "2024 Q4 Only" at bounding box center [122, 250] width 150 height 17
checkbox input "false"
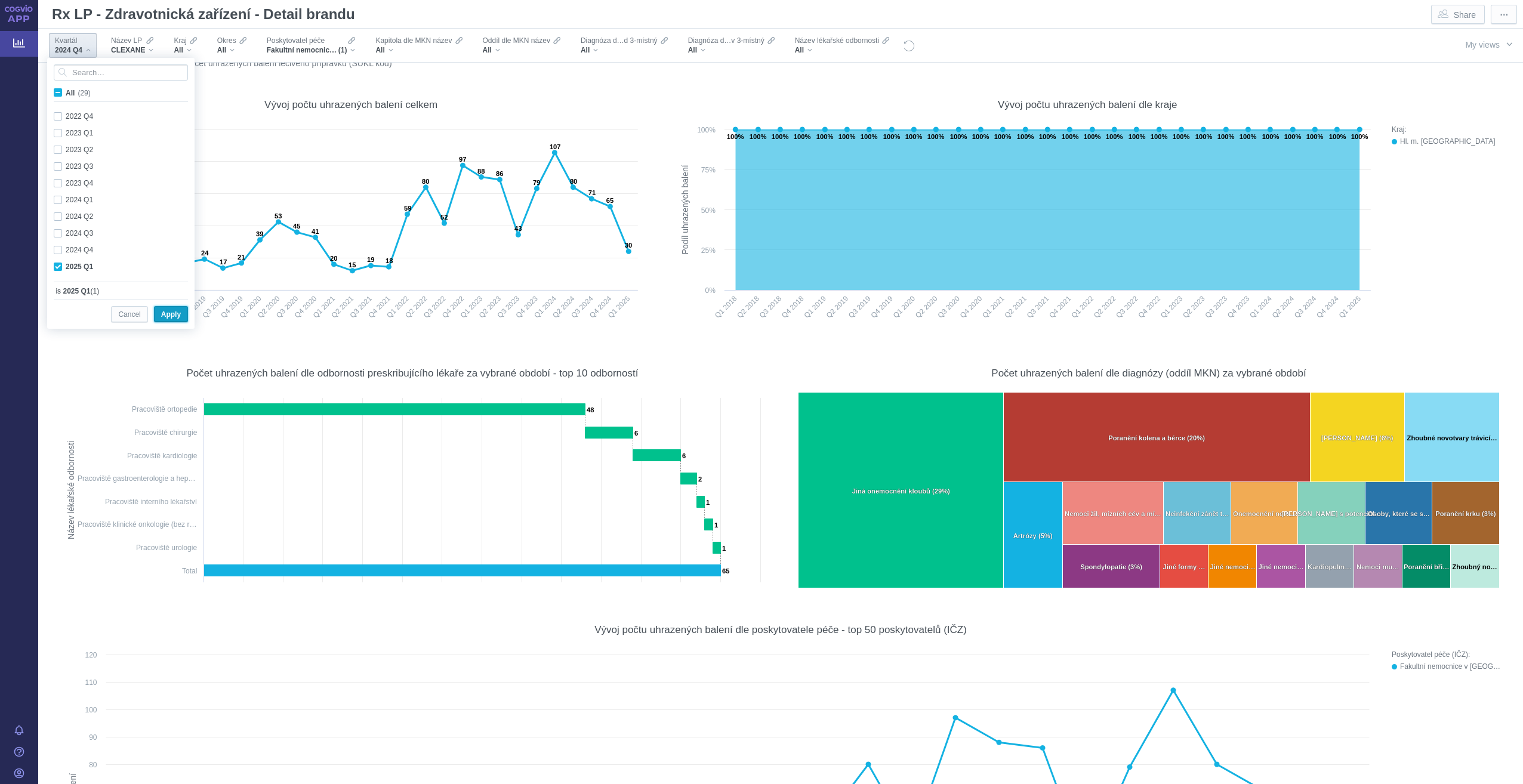
click at [178, 316] on span "Apply" at bounding box center [171, 315] width 20 height 15
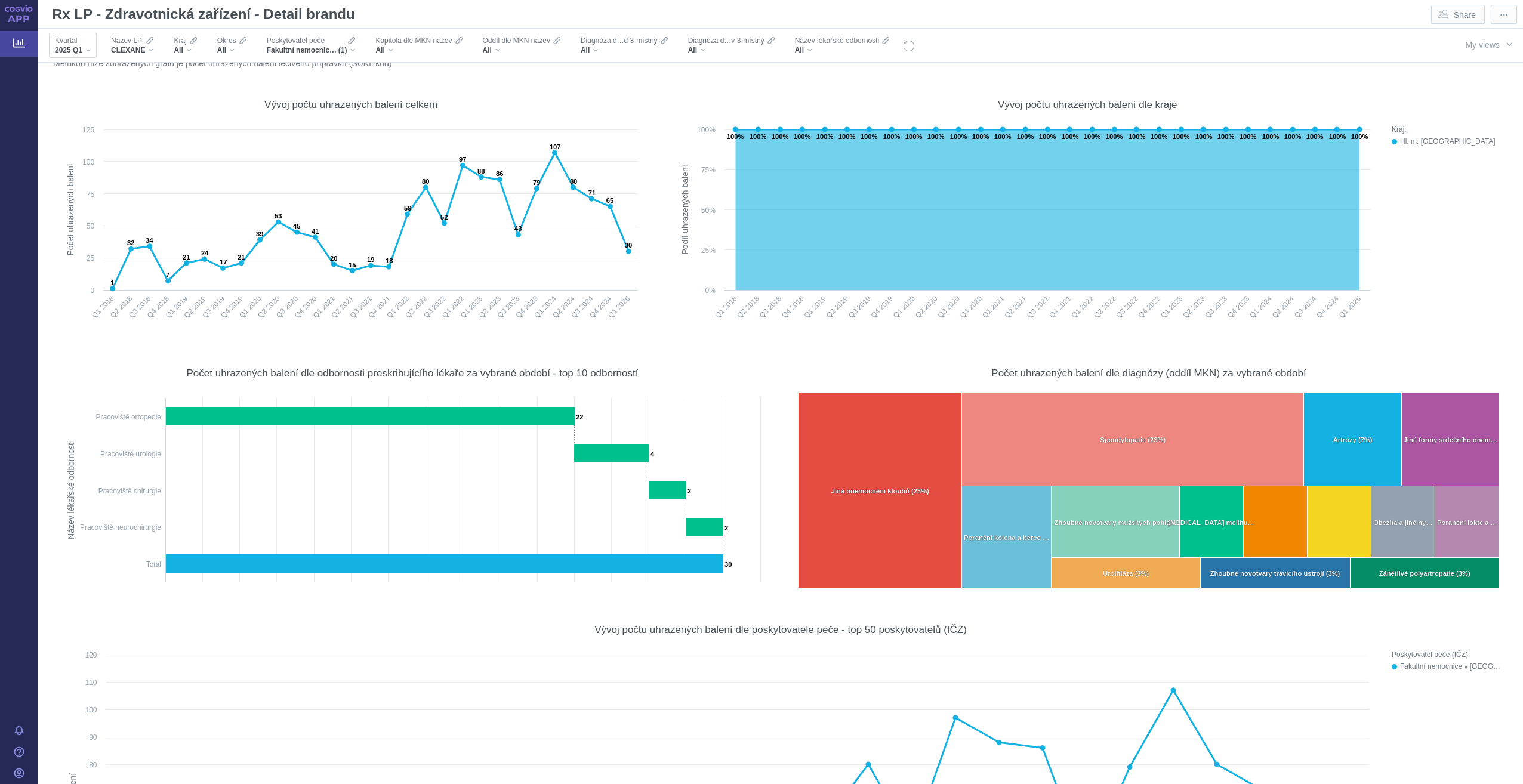
click at [88, 51] on div "2025 Q1" at bounding box center [73, 50] width 36 height 10
click at [56, 232] on div "2024 Q3 Only" at bounding box center [122, 233] width 150 height 17
checkbox input "true"
click at [56, 270] on div "2025 Q1 Only" at bounding box center [122, 266] width 150 height 17
checkbox input "false"
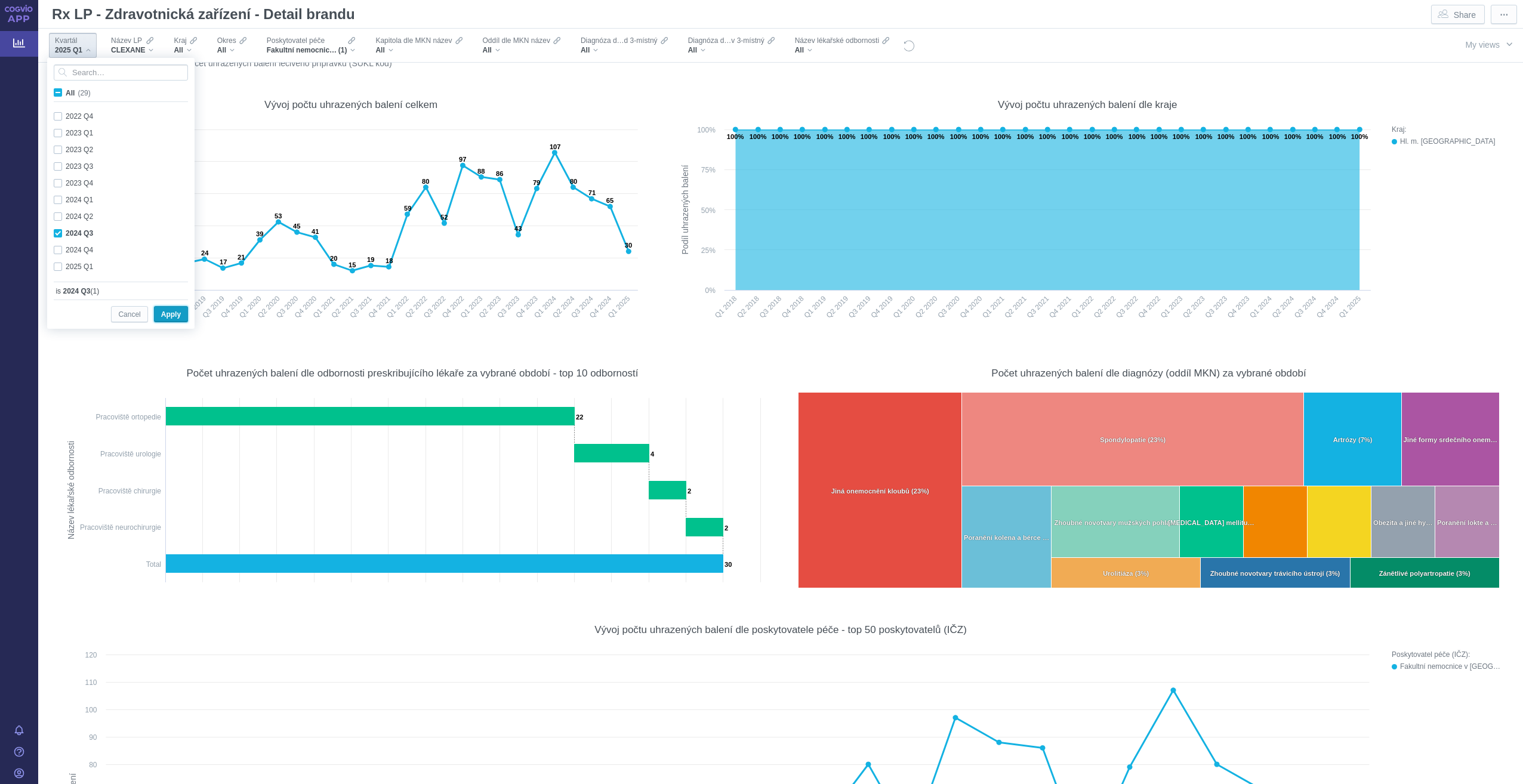
click at [177, 317] on span "Apply" at bounding box center [171, 315] width 20 height 15
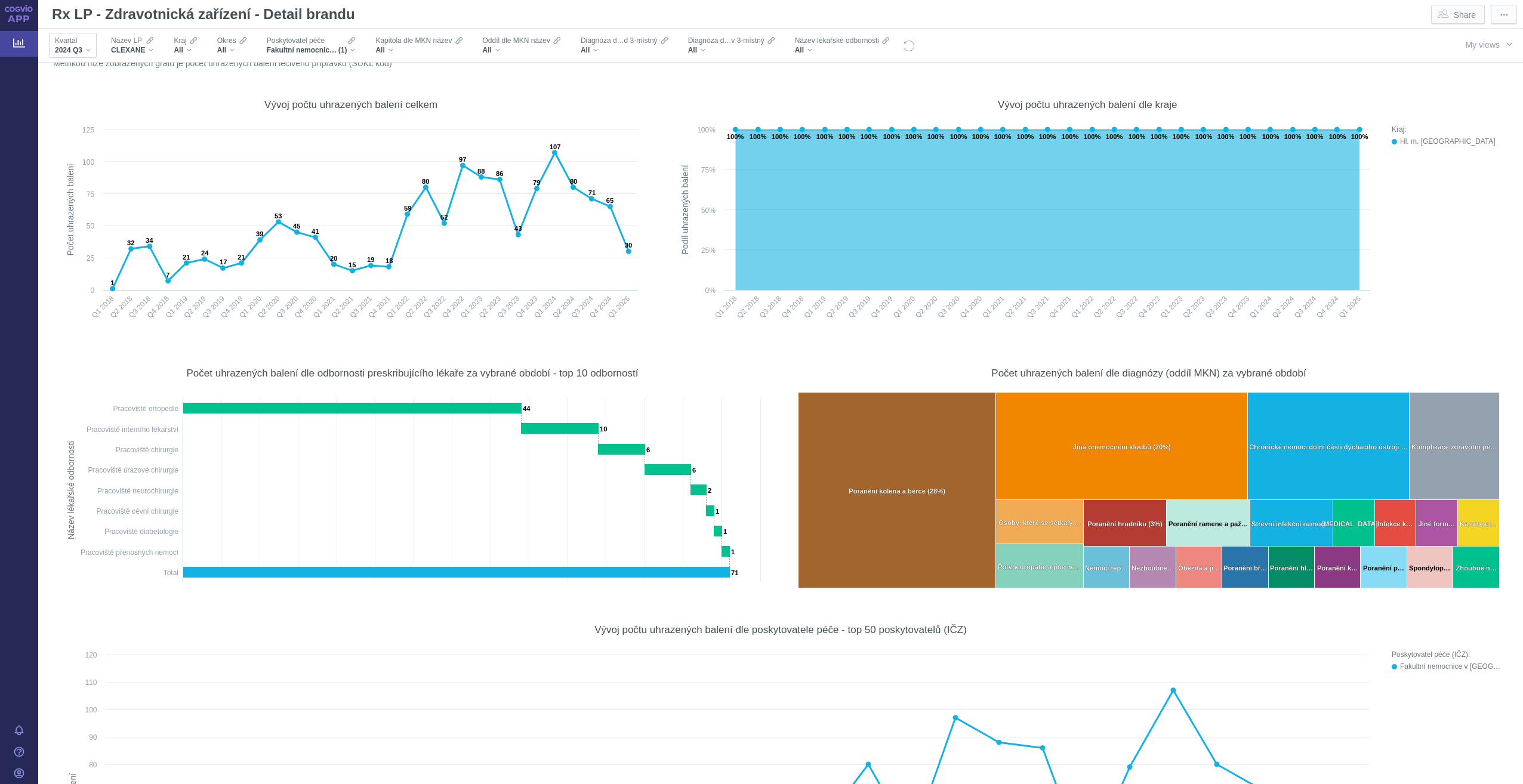
click at [90, 47] on div "Kvartál 2024 Q3" at bounding box center [73, 45] width 48 height 25
click at [86, 202] on div "2024 Q1 Only" at bounding box center [122, 200] width 150 height 17
checkbox input "true"
click at [67, 228] on div "2024 Q3 Only" at bounding box center [122, 233] width 150 height 17
checkbox input "false"
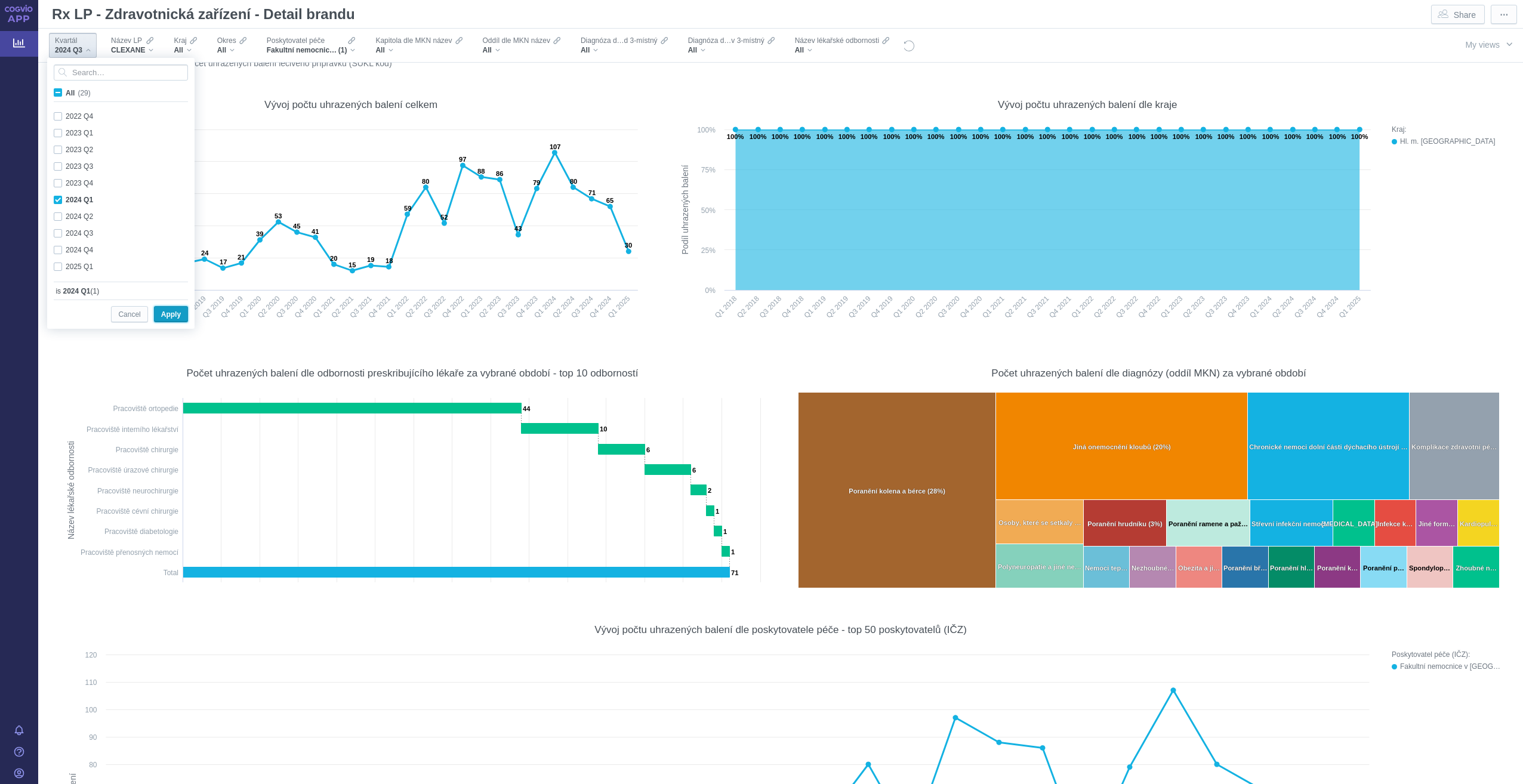
click at [169, 321] on span "Apply" at bounding box center [171, 315] width 20 height 15
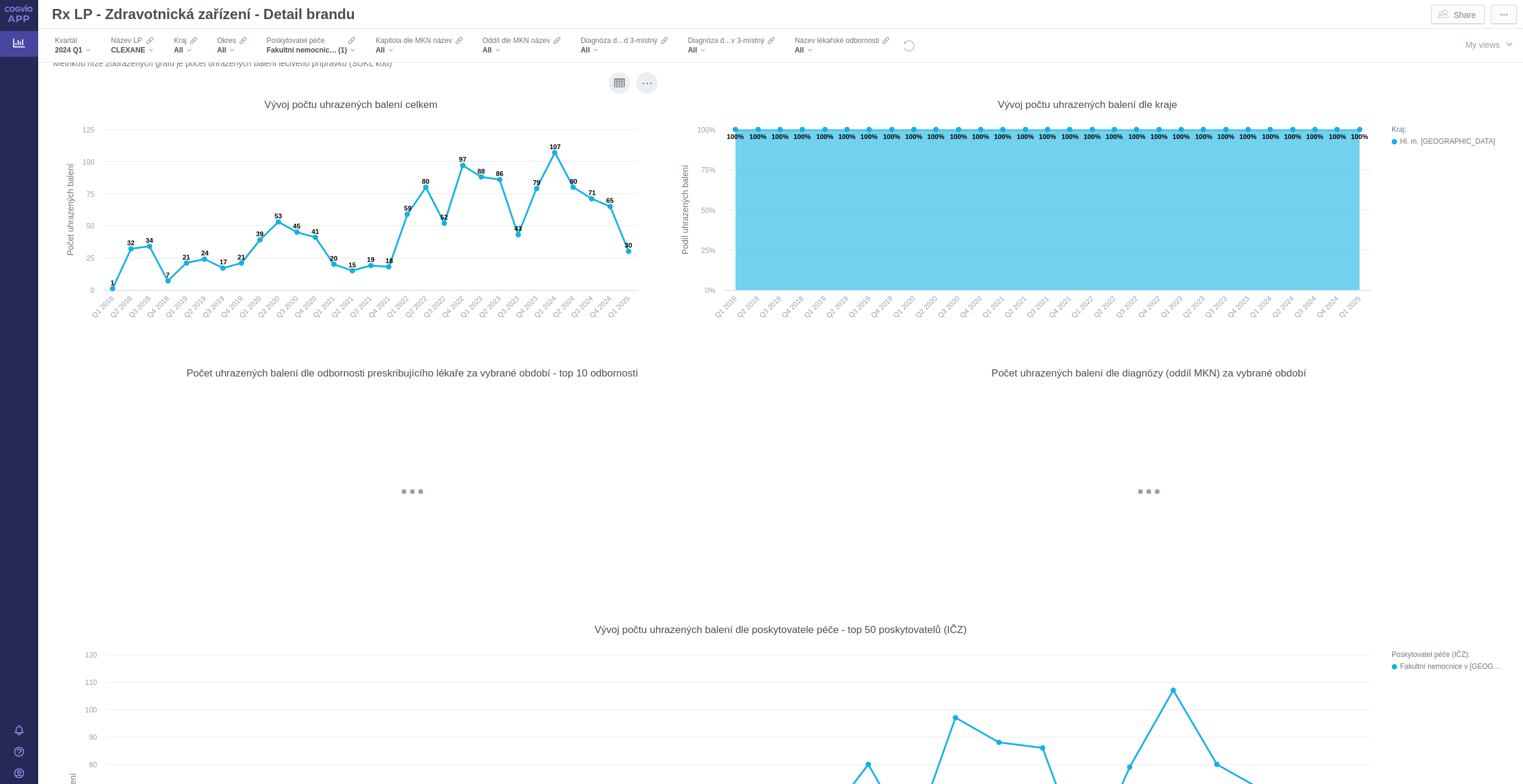
click at [169, 316] on rect at bounding box center [351, 226] width 586 height 205
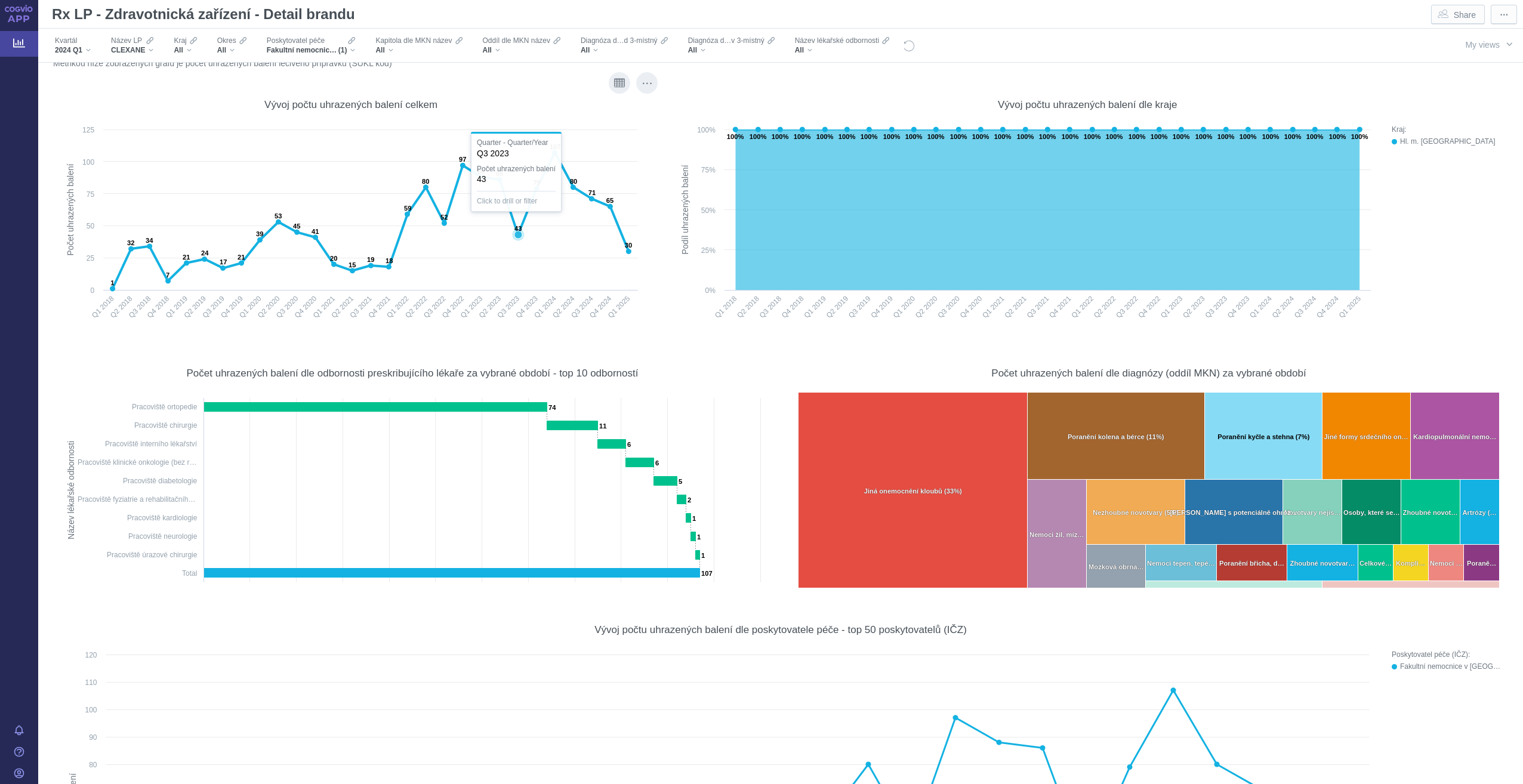
drag, startPoint x: 512, startPoint y: 177, endPoint x: 421, endPoint y: 187, distance: 91.5
click at [147, 47] on div "CLEXANE" at bounding box center [132, 50] width 42 height 10
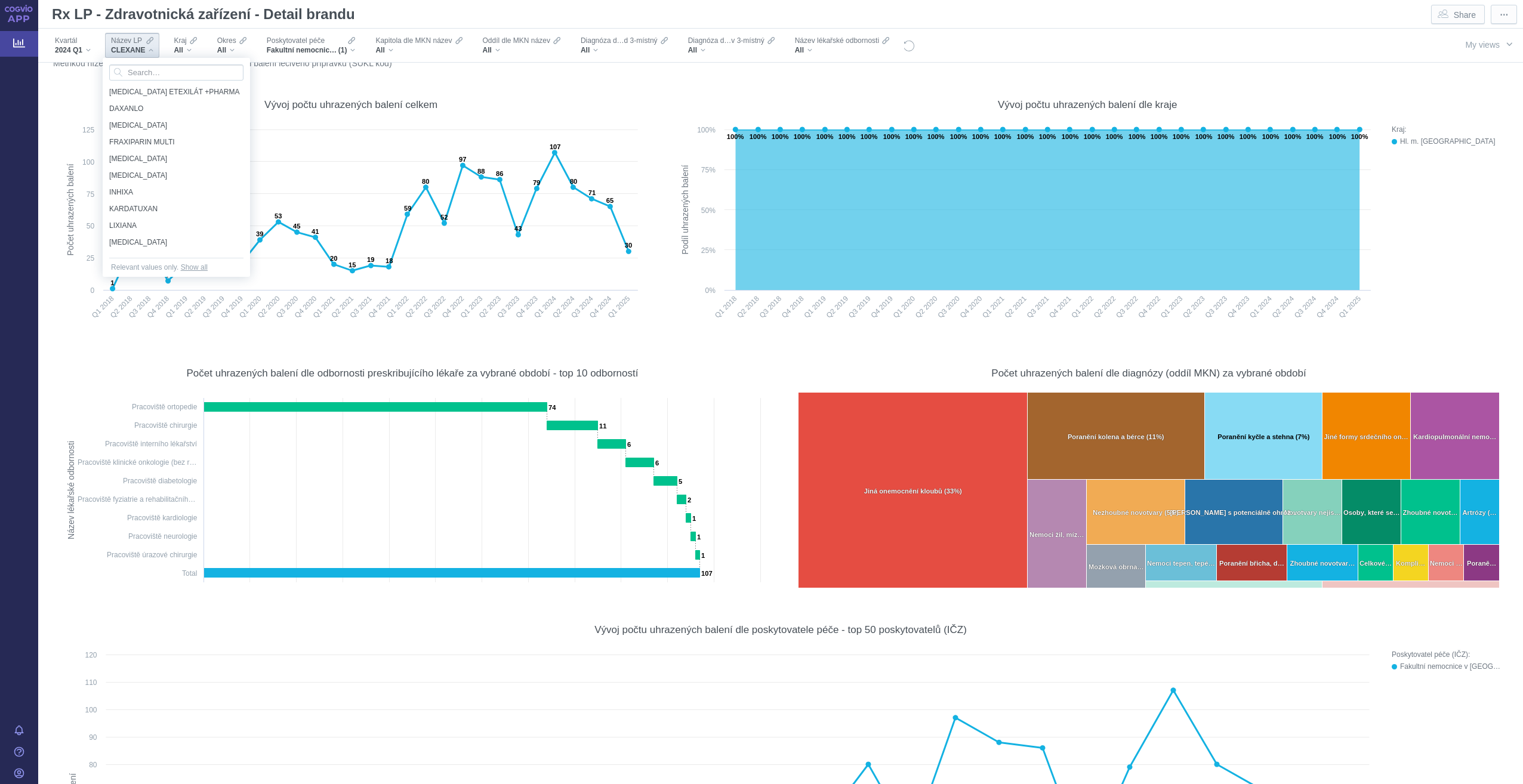
scroll to position [120, 0]
click at [139, 171] on span "INHIXA" at bounding box center [173, 176] width 128 height 13
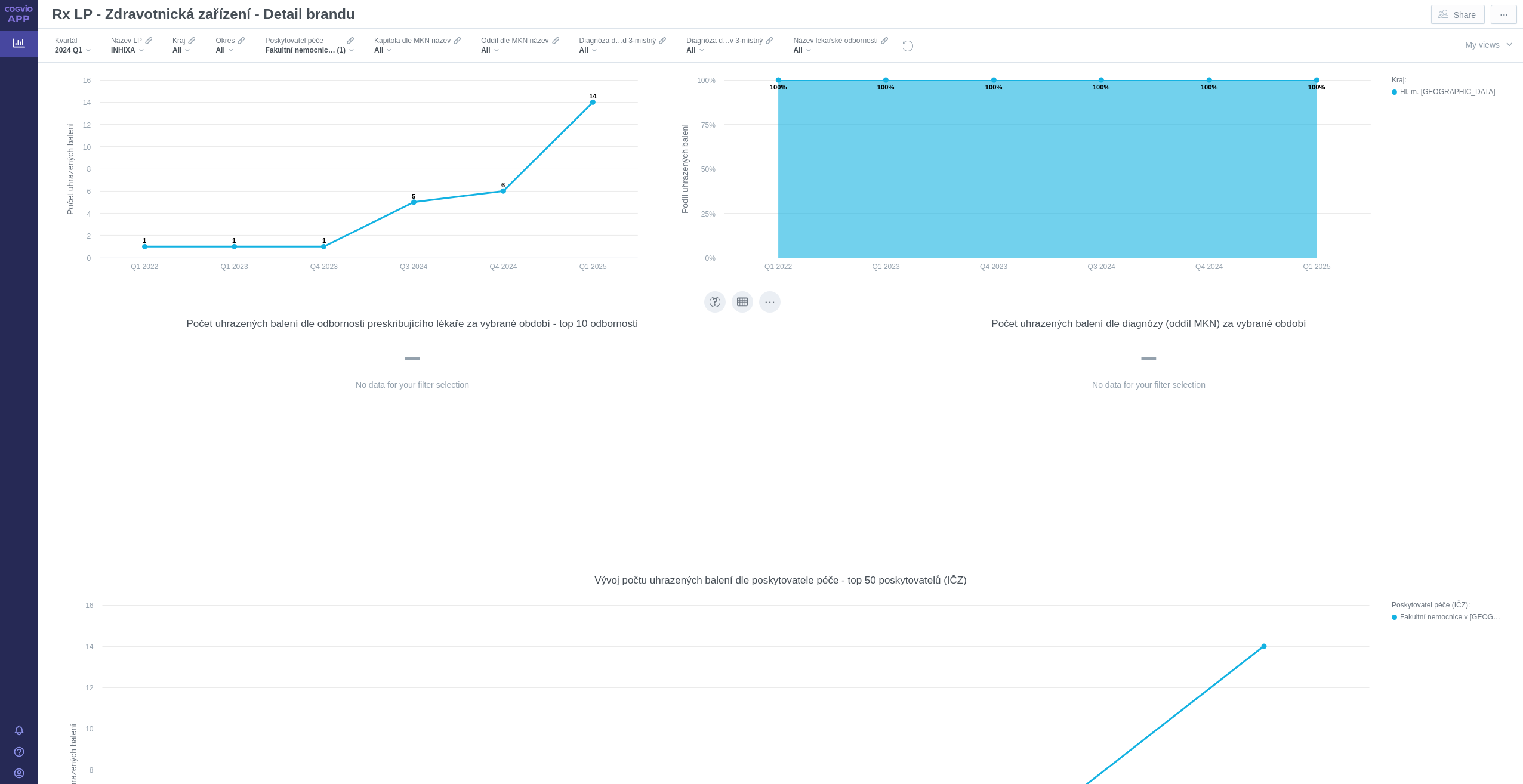
scroll to position [0, 0]
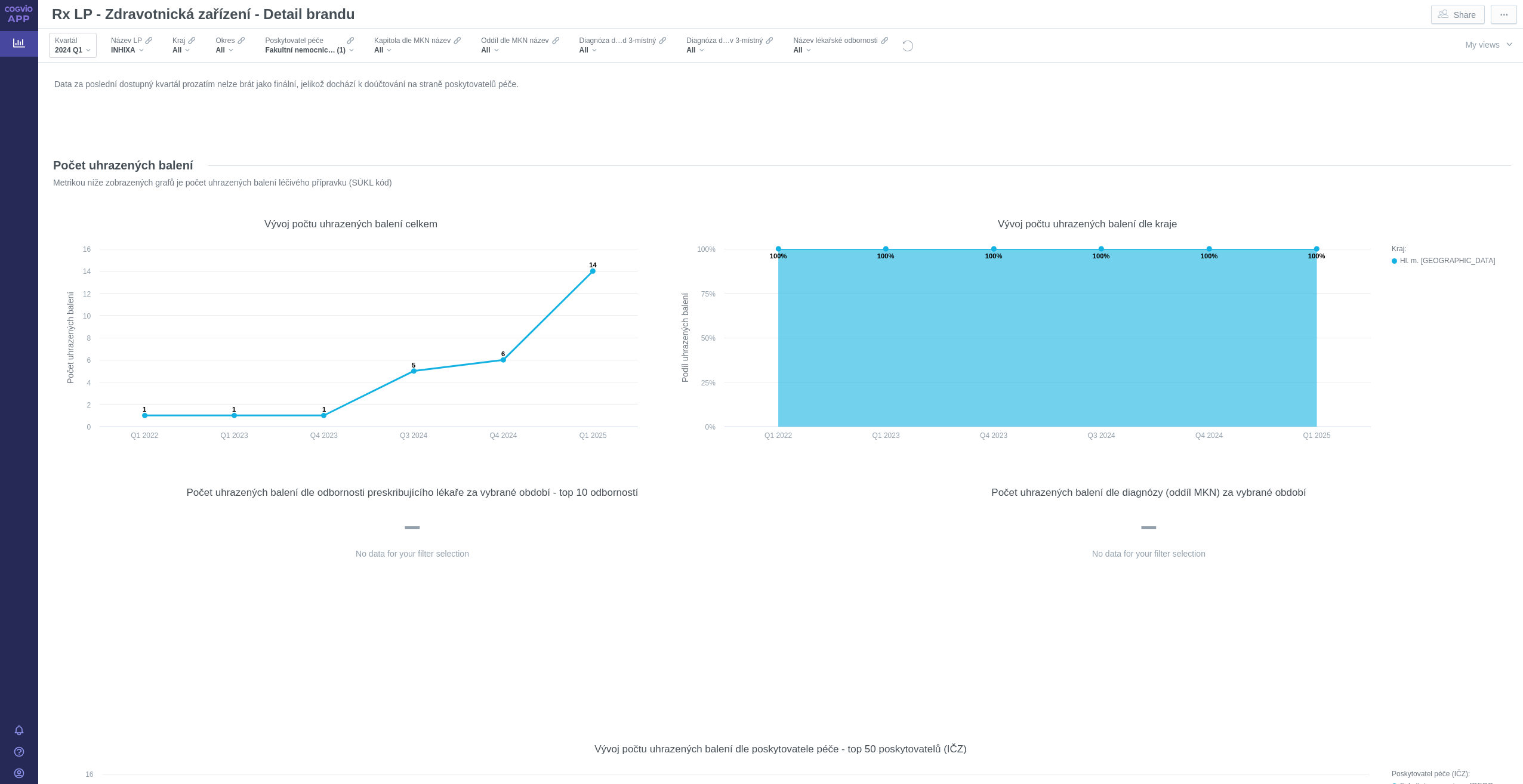
click at [90, 51] on div "2024 Q1" at bounding box center [73, 50] width 36 height 10
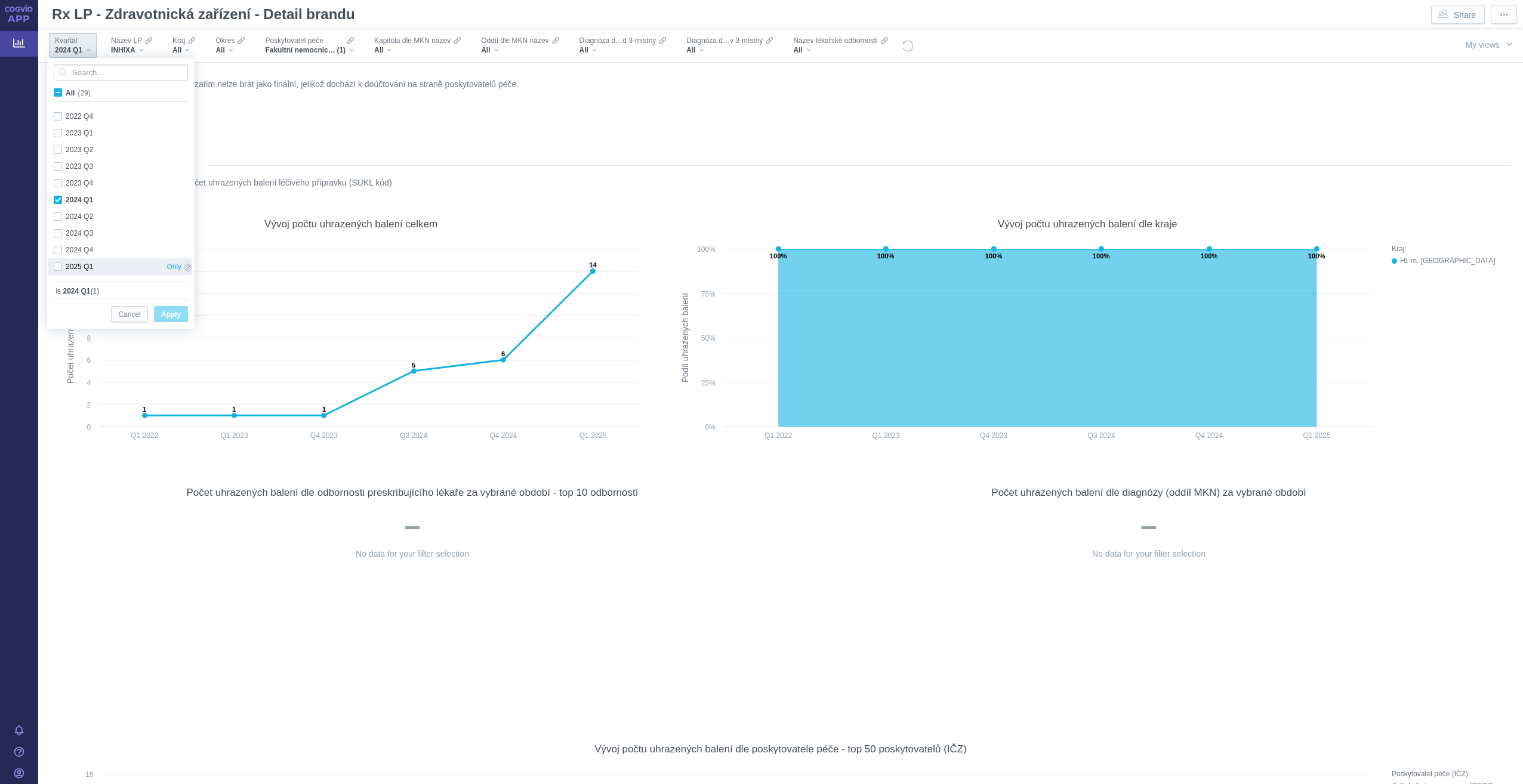
click at [88, 267] on div "2025 Q1 Only" at bounding box center [122, 266] width 150 height 17
checkbox input "true"
click at [170, 315] on span "Apply" at bounding box center [171, 315] width 20 height 15
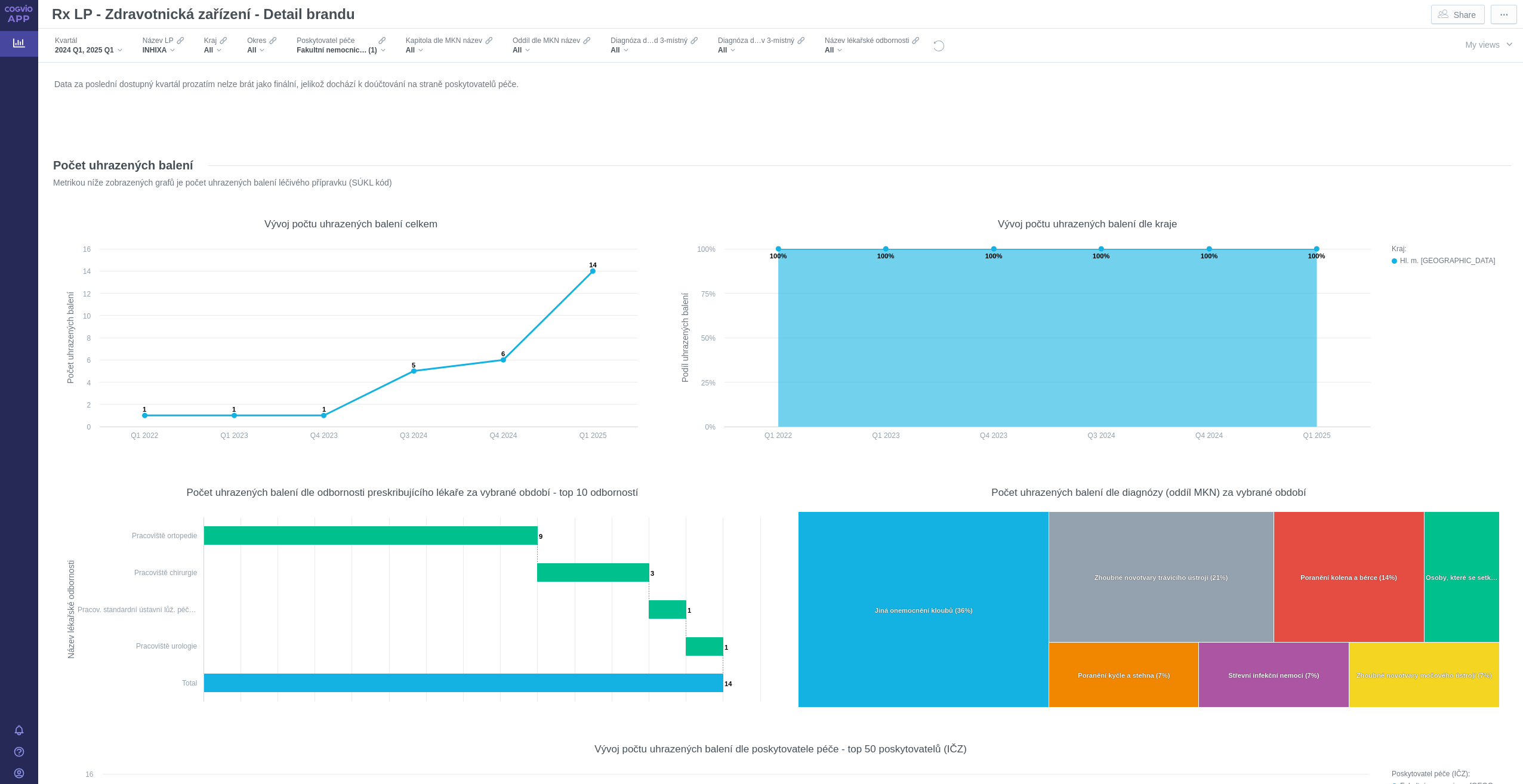
click at [200, 141] on figure "Data za poslední dostupný kvartál prozatím nelze brát jako finální, jelikož doc…" at bounding box center [781, 110] width 1461 height 71
click at [112, 50] on span "2024 Q1, 2025 Q1" at bounding box center [84, 50] width 59 height 10
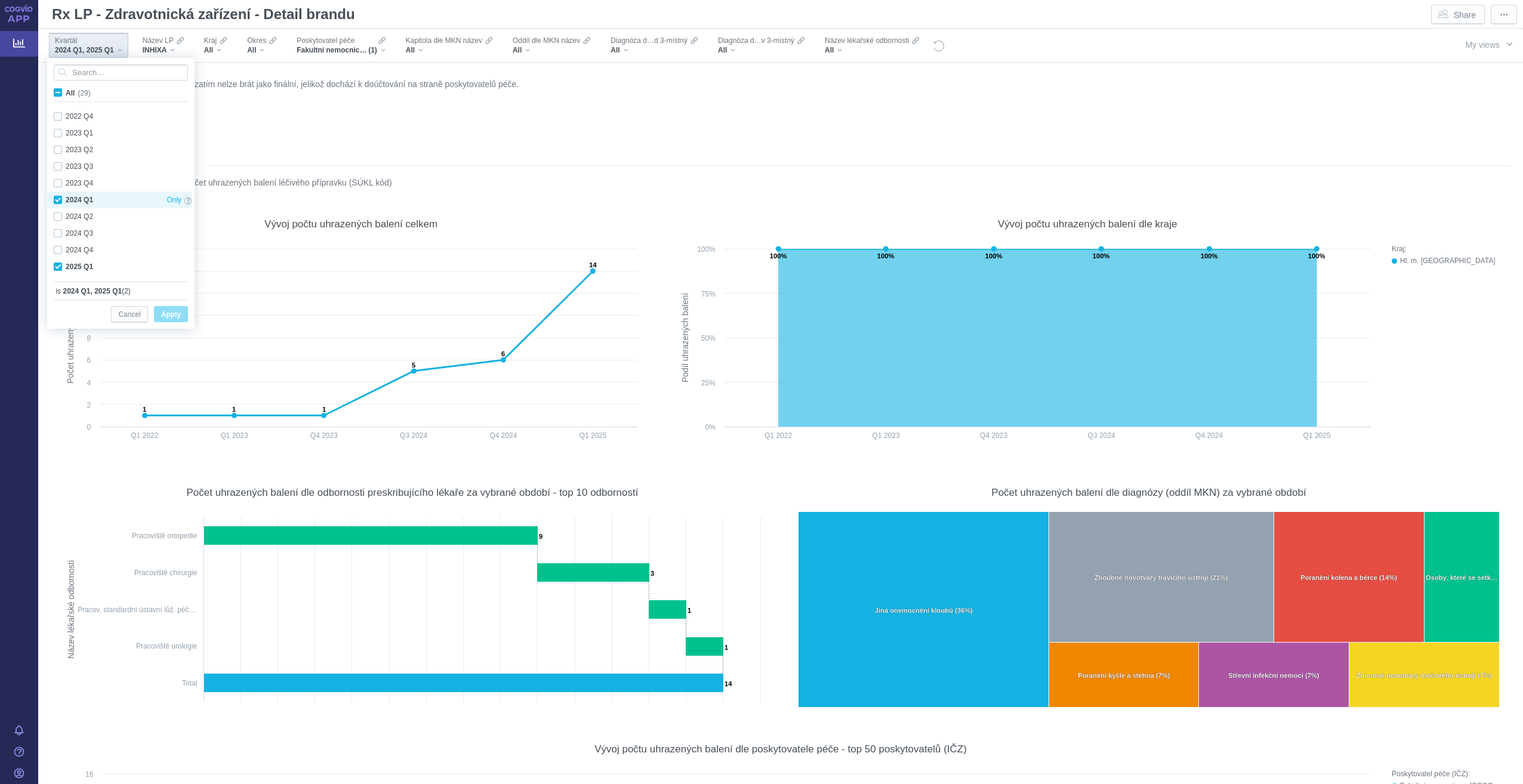
click at [91, 198] on div "2024 Q1 Only" at bounding box center [122, 200] width 150 height 17
checkbox input "false"
click at [169, 317] on span "Apply" at bounding box center [171, 315] width 20 height 15
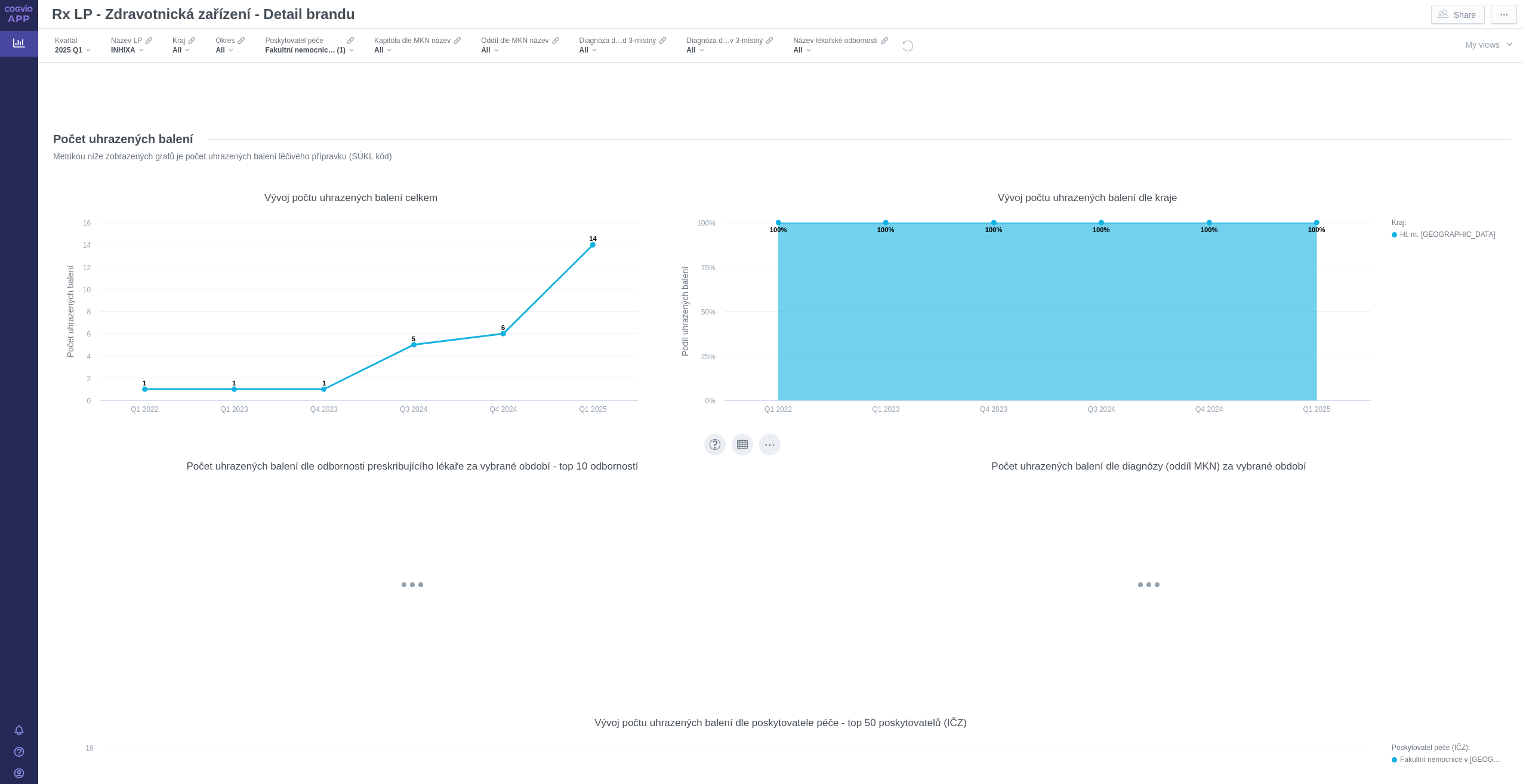
scroll to position [0, 0]
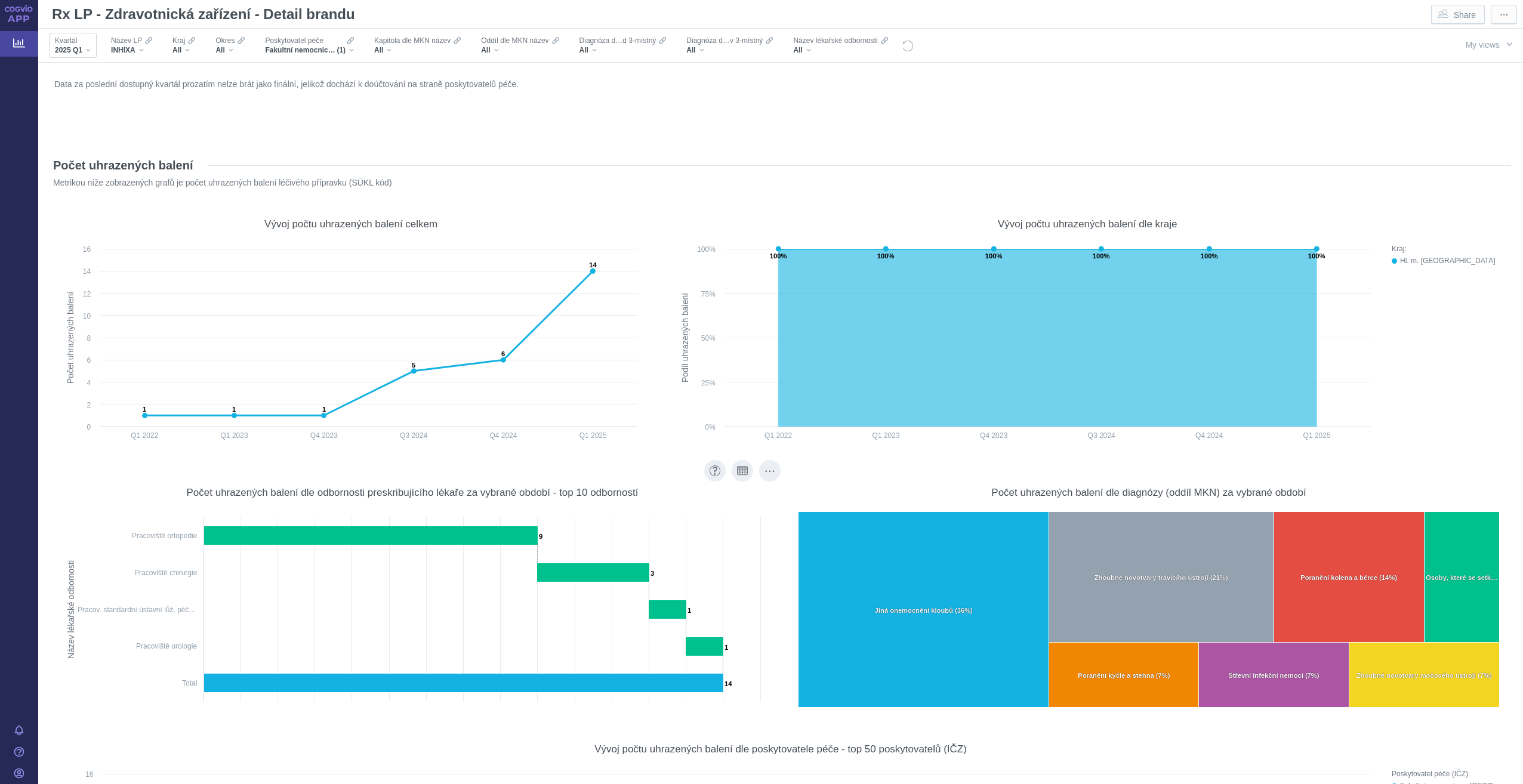
click at [86, 49] on div "2025 Q1" at bounding box center [73, 50] width 36 height 10
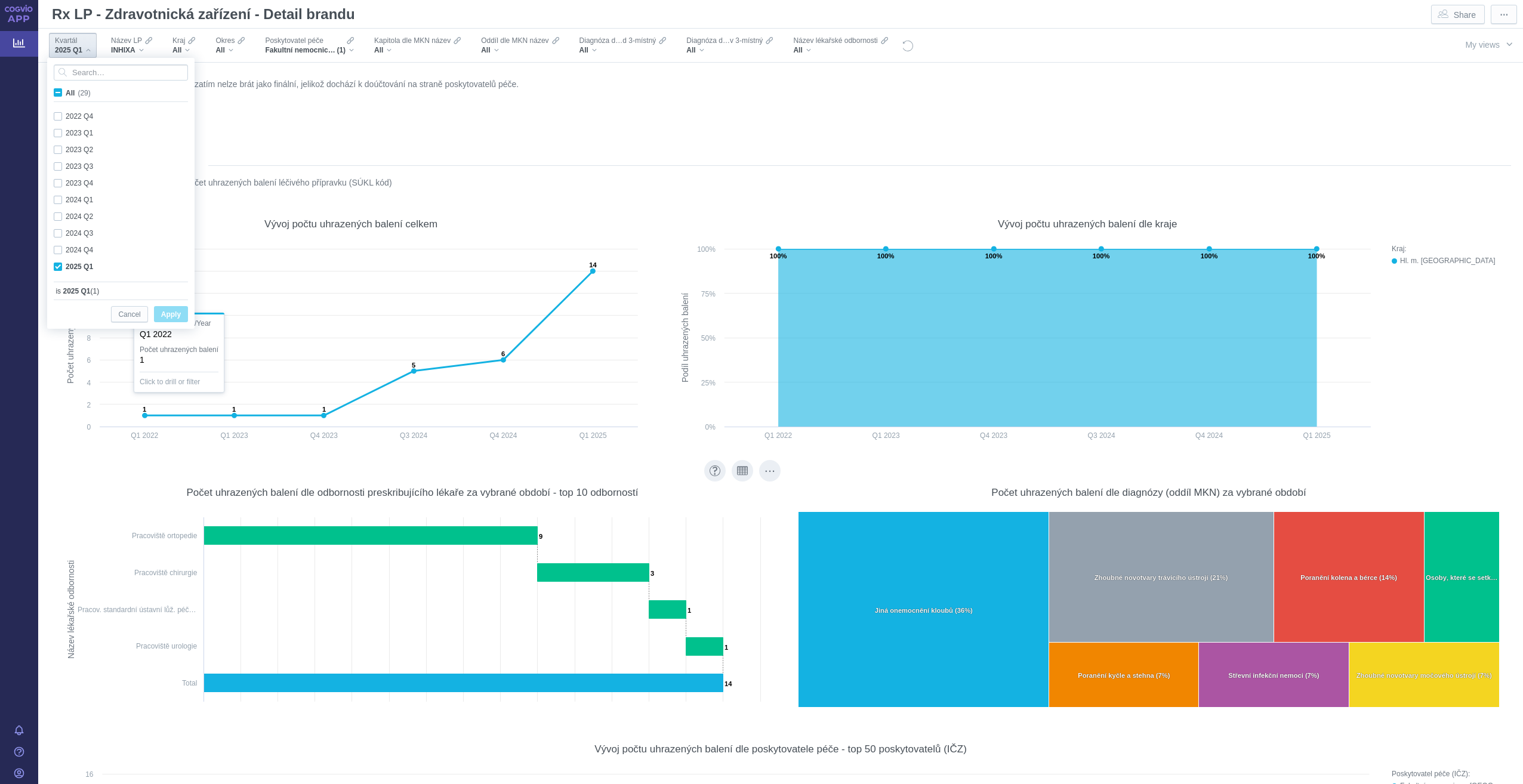
click at [67, 476] on div "Počet uhrazených balení dle odbornosti preskribujícího lékaře za vybrané období…" at bounding box center [413, 591] width 713 height 238
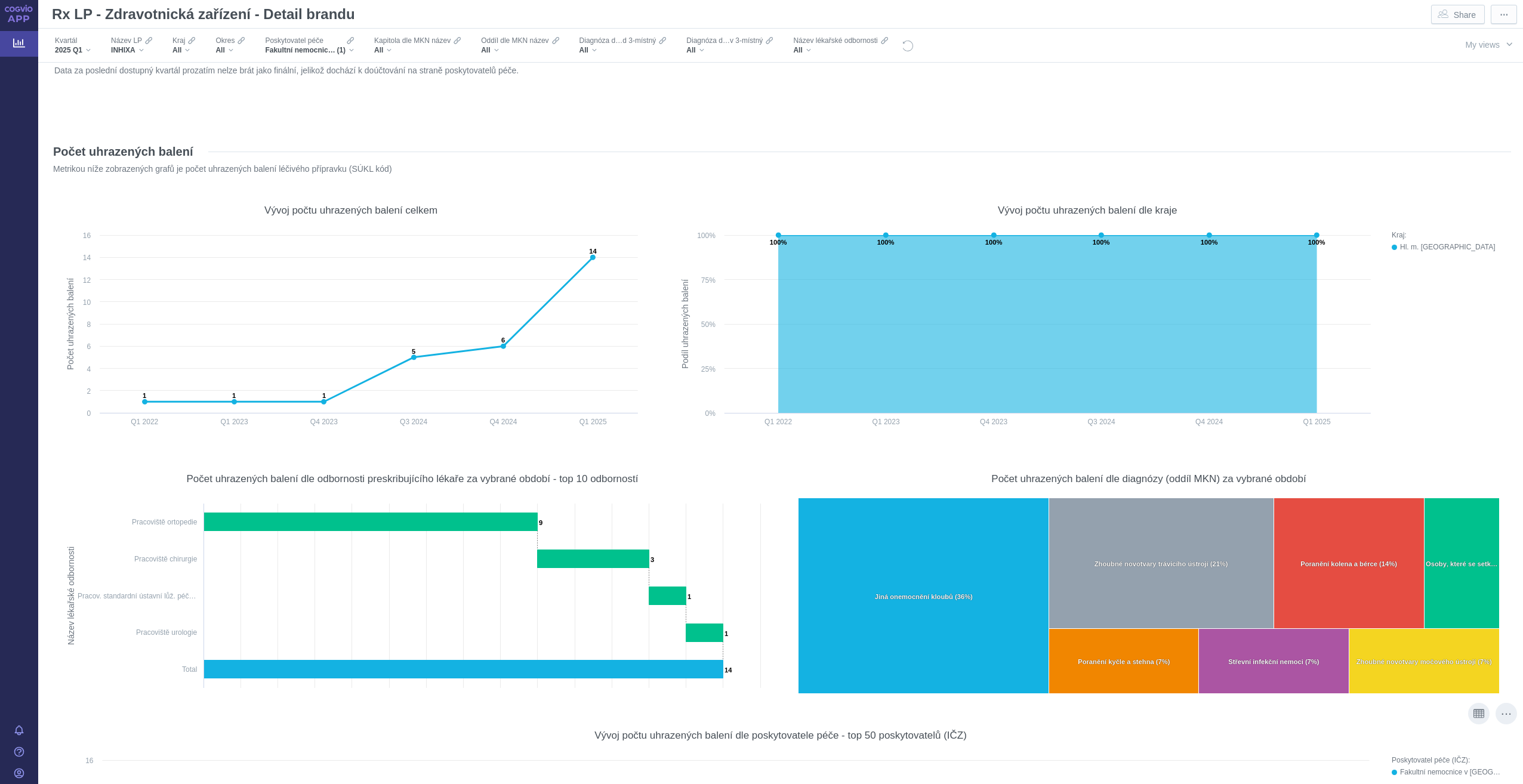
scroll to position [0, 0]
